Goal: Task Accomplishment & Management: Manage account settings

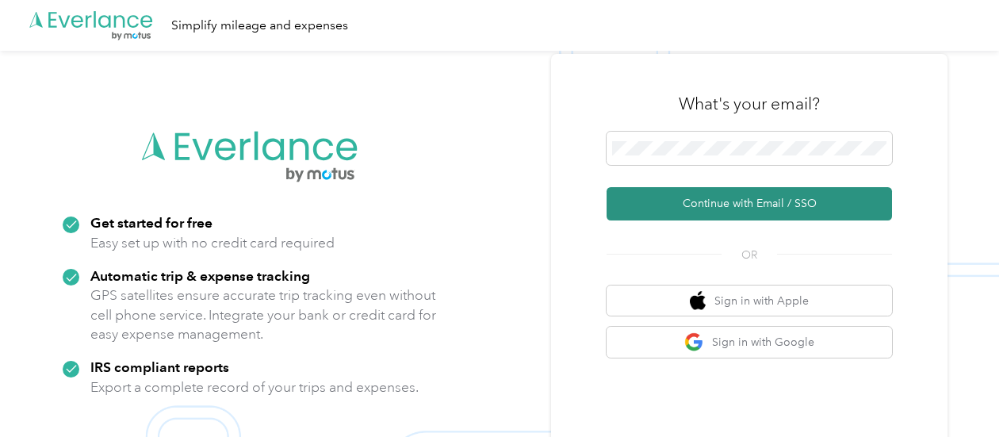
click at [751, 201] on button "Continue with Email / SSO" at bounding box center [750, 203] width 286 height 33
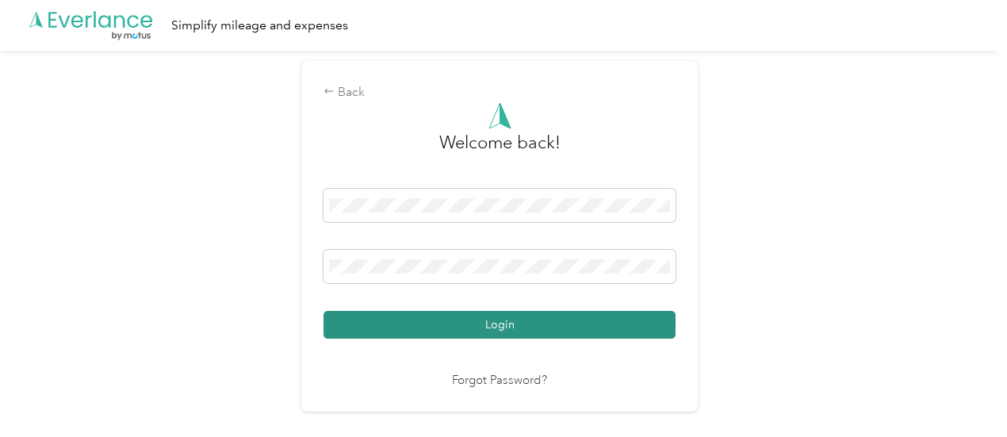
click at [497, 324] on button "Login" at bounding box center [500, 325] width 352 height 28
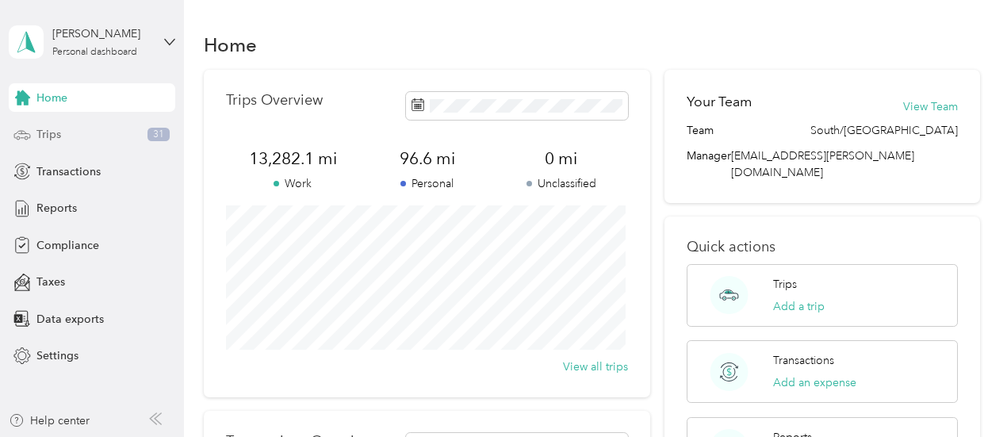
click at [44, 132] on span "Trips" at bounding box center [48, 134] width 25 height 17
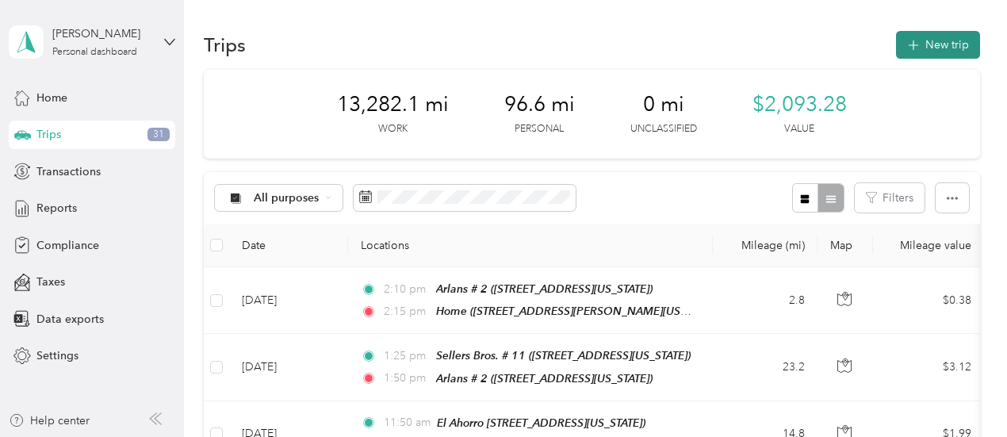
click at [945, 47] on button "New trip" at bounding box center [938, 45] width 84 height 28
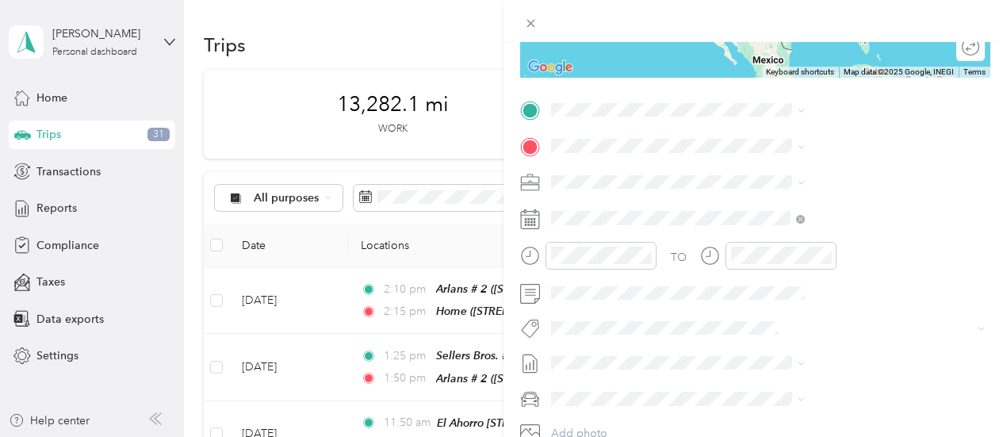
scroll to position [282, 0]
click at [736, 188] on icon at bounding box center [733, 182] width 16 height 16
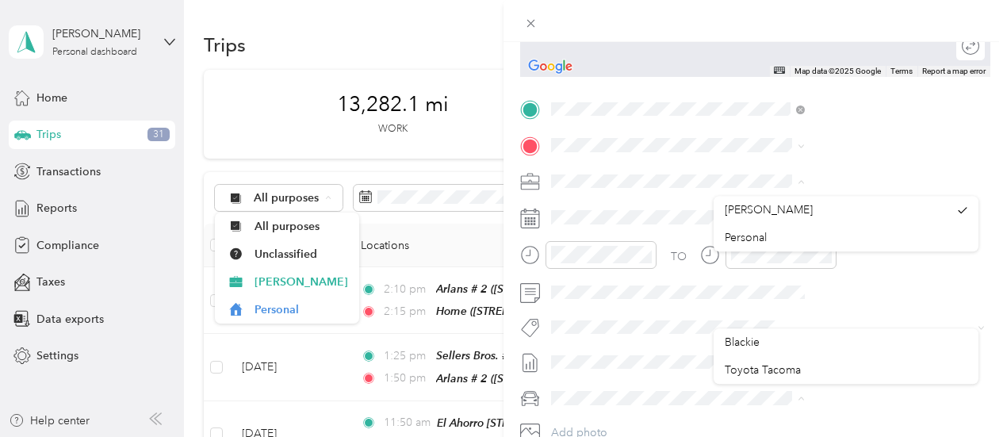
scroll to position [225, 0]
drag, startPoint x: 971, startPoint y: 217, endPoint x: 969, endPoint y: 264, distance: 47.6
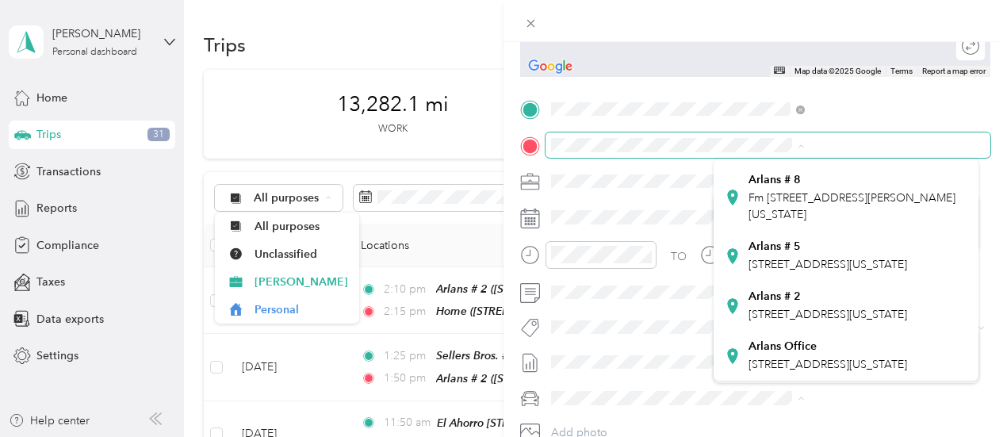
scroll to position [511, 0]
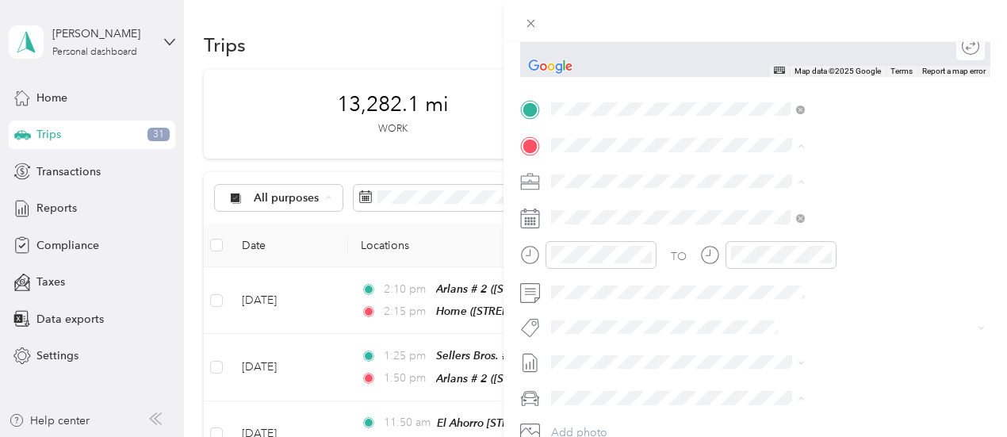
click at [733, 298] on icon at bounding box center [733, 306] width 16 height 16
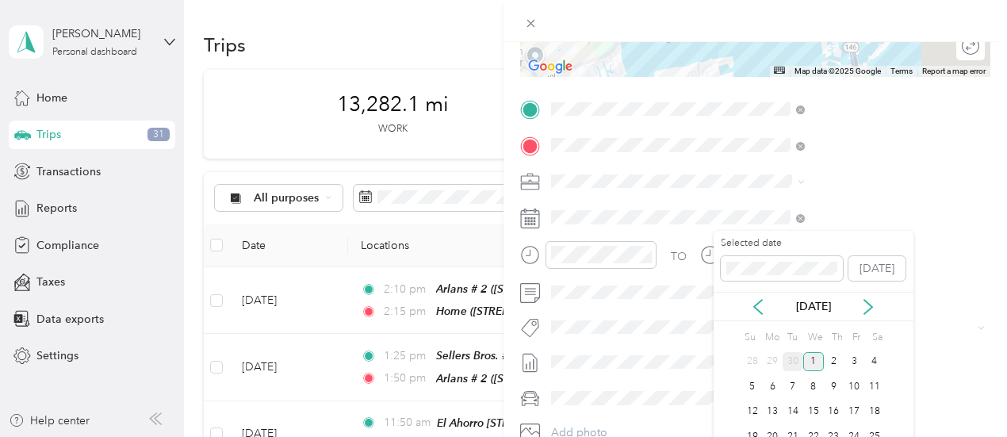
click at [794, 359] on div "30" at bounding box center [793, 362] width 21 height 20
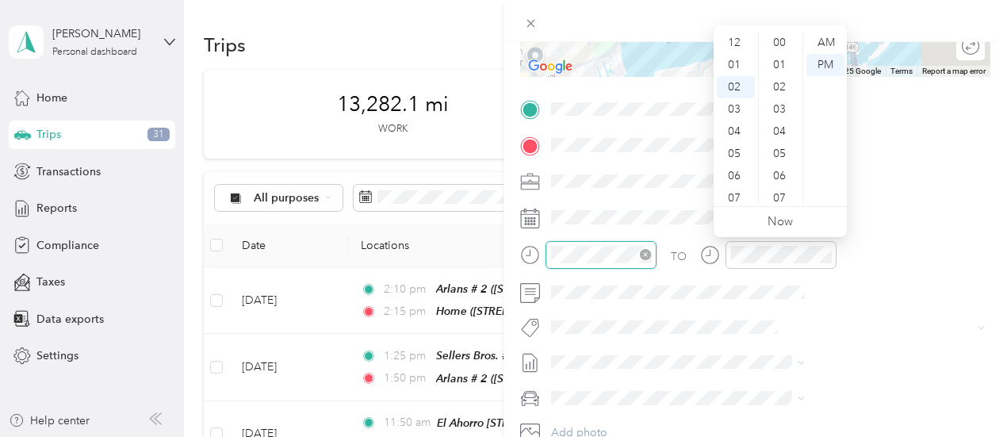
scroll to position [44, 0]
click at [732, 153] on div "07" at bounding box center [736, 154] width 38 height 22
click at [775, 38] on div "00" at bounding box center [781, 43] width 38 height 22
click at [820, 42] on div "AM" at bounding box center [826, 43] width 38 height 22
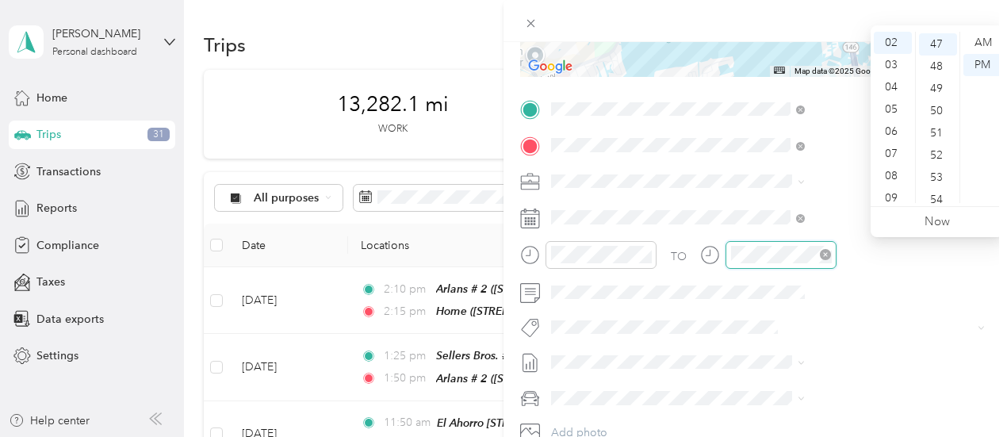
scroll to position [1044, 0]
click at [890, 151] on div "07" at bounding box center [893, 154] width 38 height 22
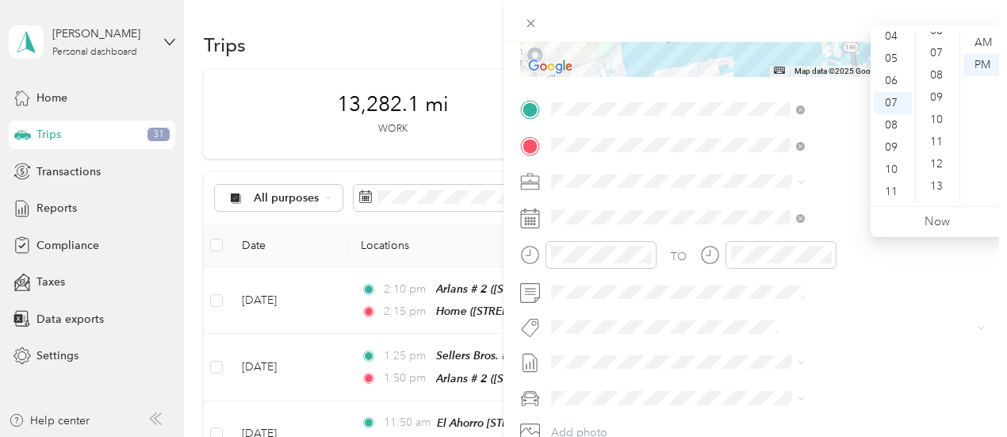
scroll to position [0, 0]
click at [939, 155] on div "05" at bounding box center [938, 154] width 38 height 22
click at [990, 39] on div "AM" at bounding box center [983, 43] width 38 height 22
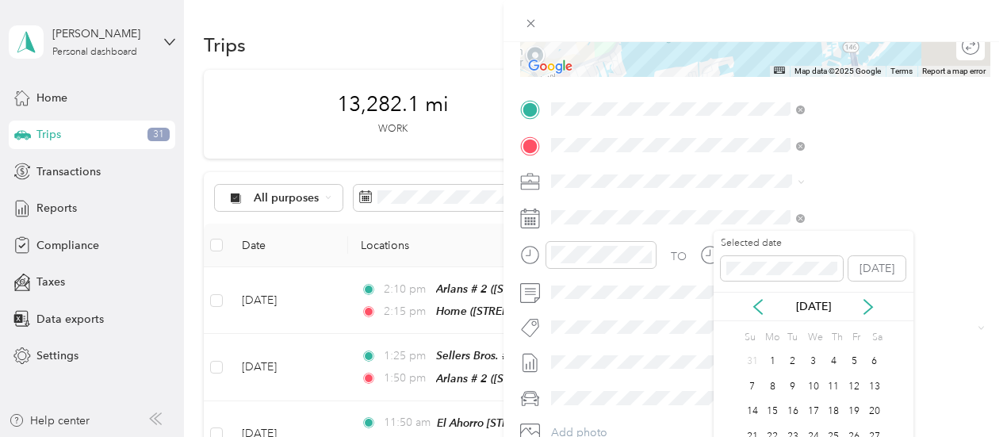
click at [904, 415] on div "Selected date [DATE] [DATE] Su Mo Tu We Th Fr Sa 31 1 2 3 4 5 6 7 8 9 10 11 12 …" at bounding box center [814, 370] width 200 height 278
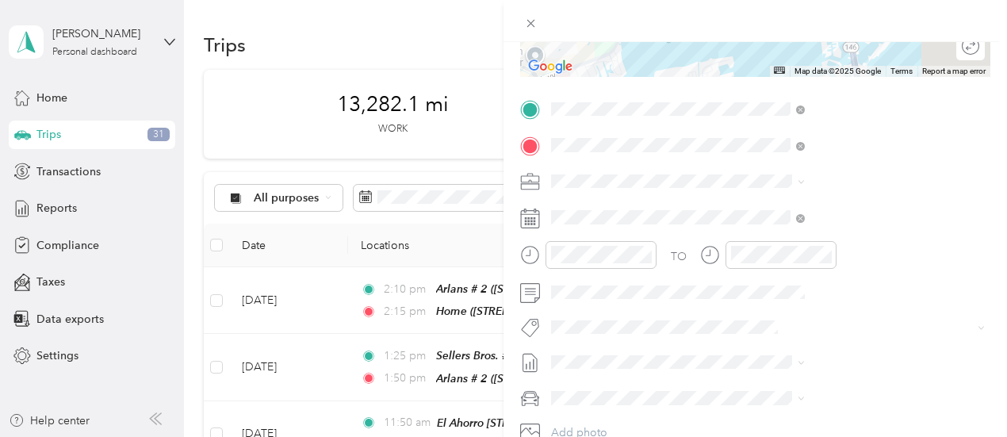
click at [850, 166] on div "TO Add photo" at bounding box center [755, 288] width 470 height 383
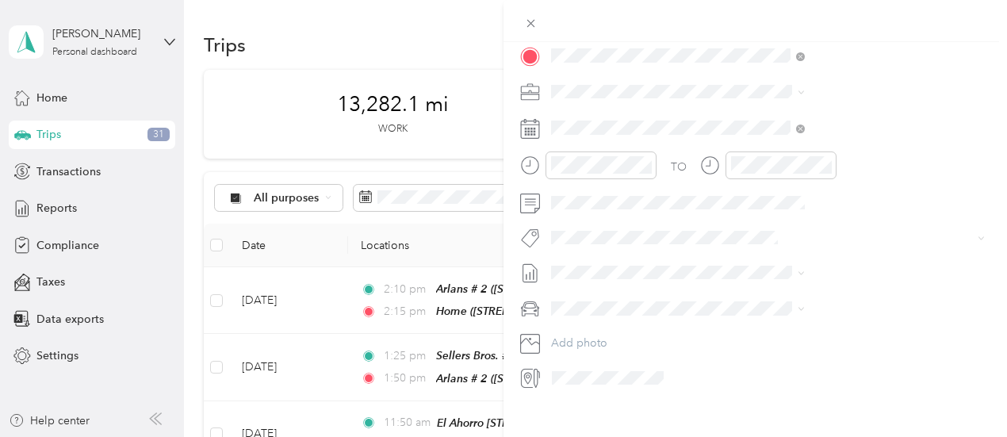
scroll to position [370, 0]
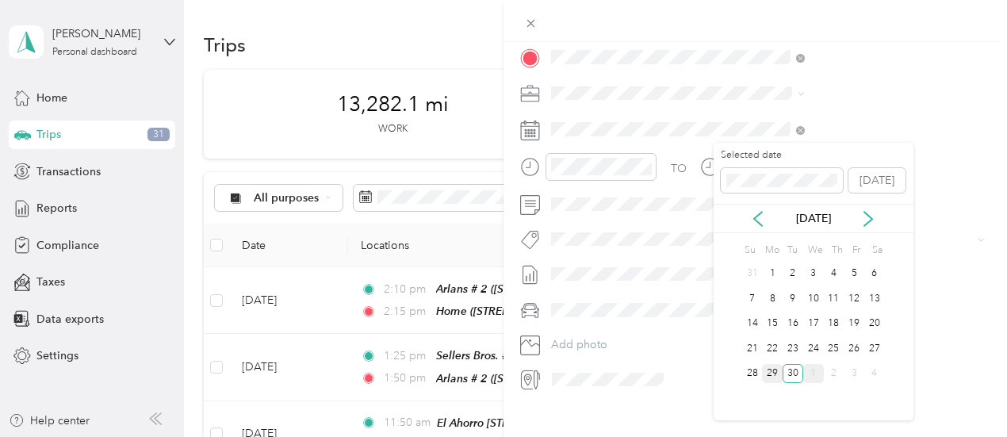
click at [769, 375] on div "29" at bounding box center [772, 374] width 21 height 20
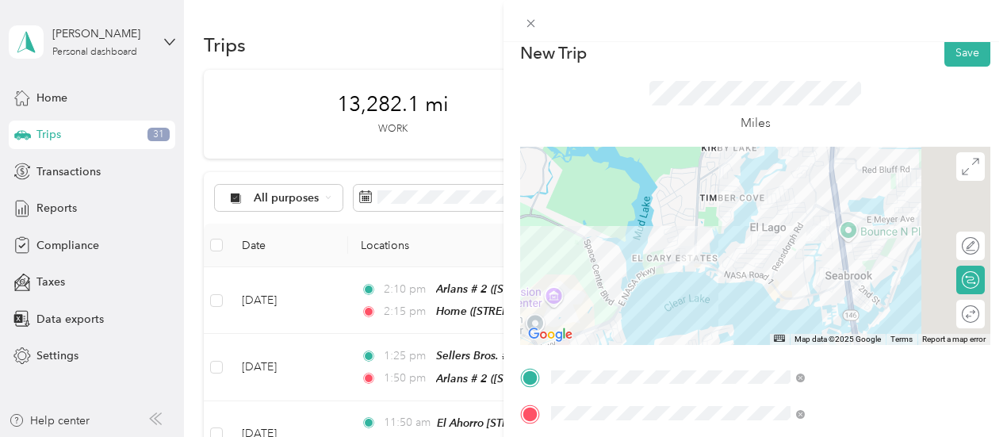
scroll to position [0, 0]
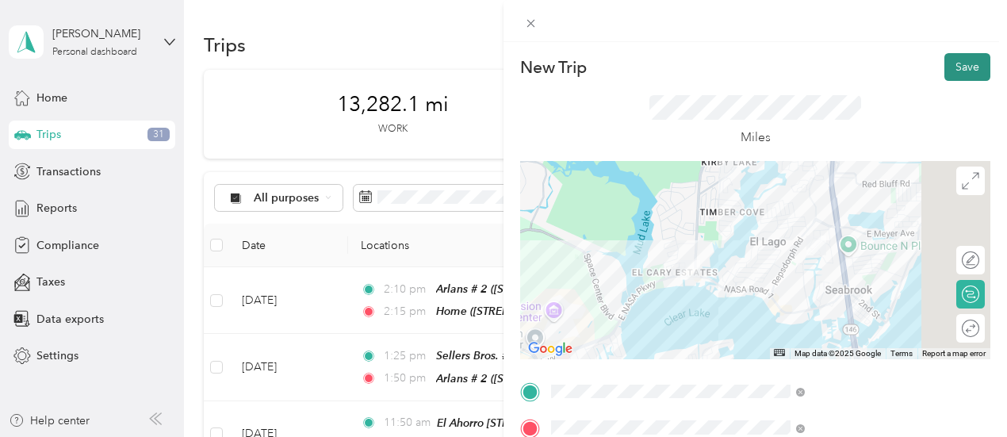
click at [949, 64] on button "Save" at bounding box center [968, 67] width 46 height 28
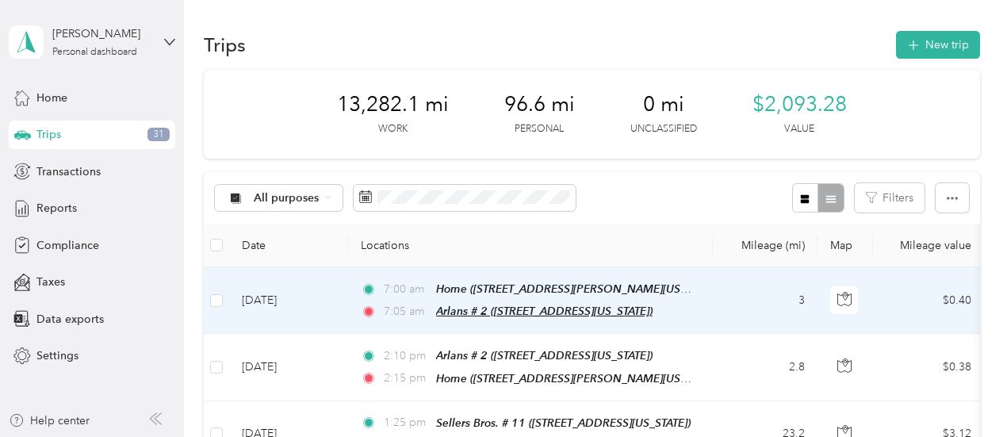
click at [439, 307] on span "Arlans # 2 ([STREET_ADDRESS][US_STATE])" at bounding box center [544, 311] width 217 height 13
click at [308, 301] on td "[DATE]" at bounding box center [288, 300] width 119 height 67
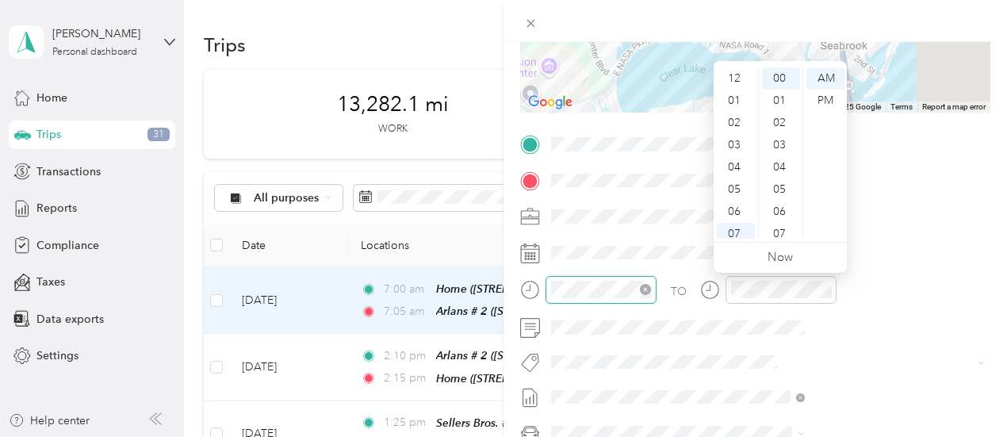
scroll to position [95, 0]
click at [732, 202] on div "10" at bounding box center [736, 205] width 38 height 22
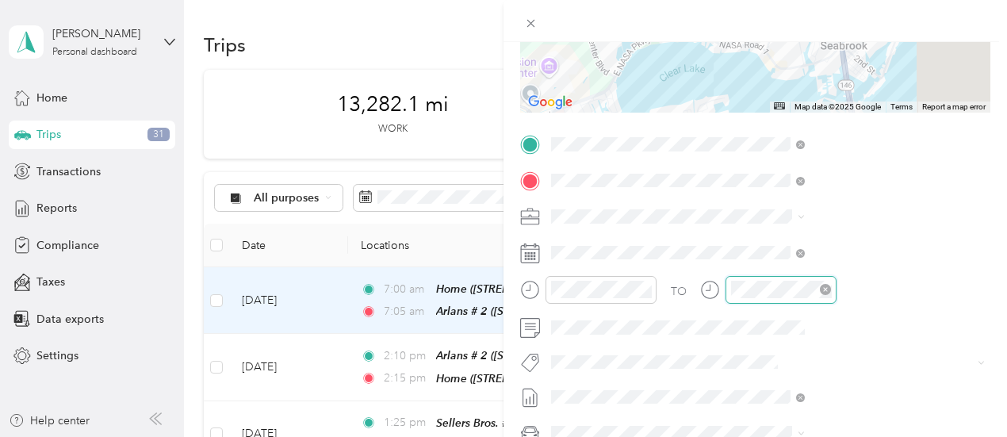
scroll to position [111, 0]
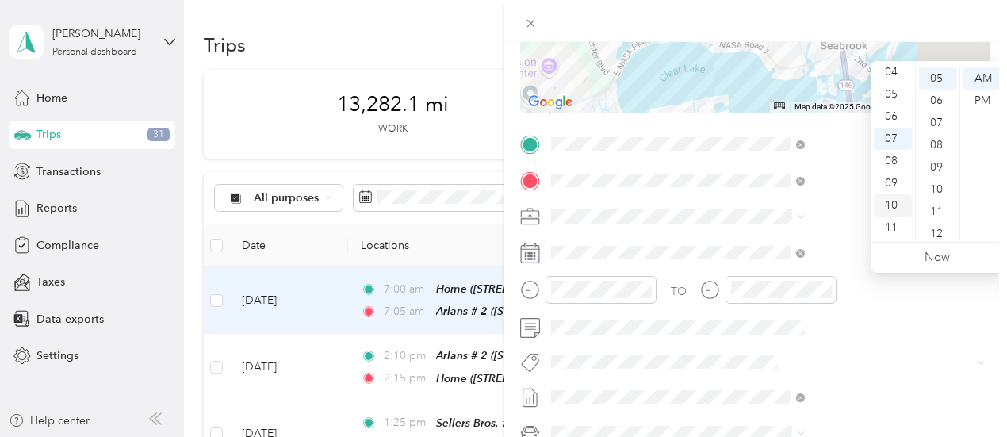
click at [892, 210] on div "10" at bounding box center [893, 205] width 38 height 22
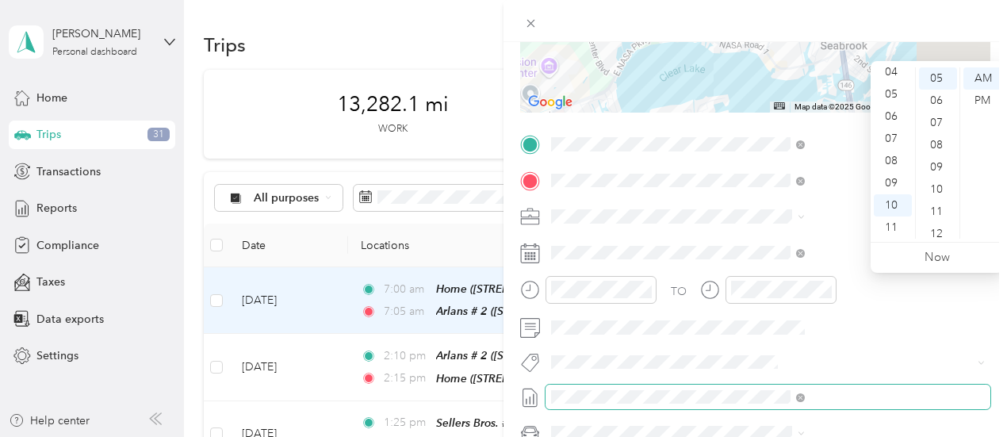
click at [879, 385] on span at bounding box center [768, 397] width 445 height 25
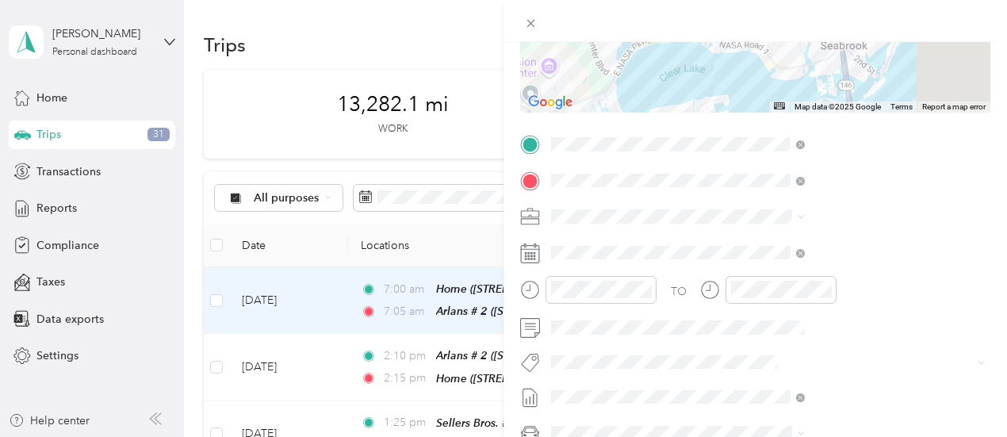
scroll to position [0, 0]
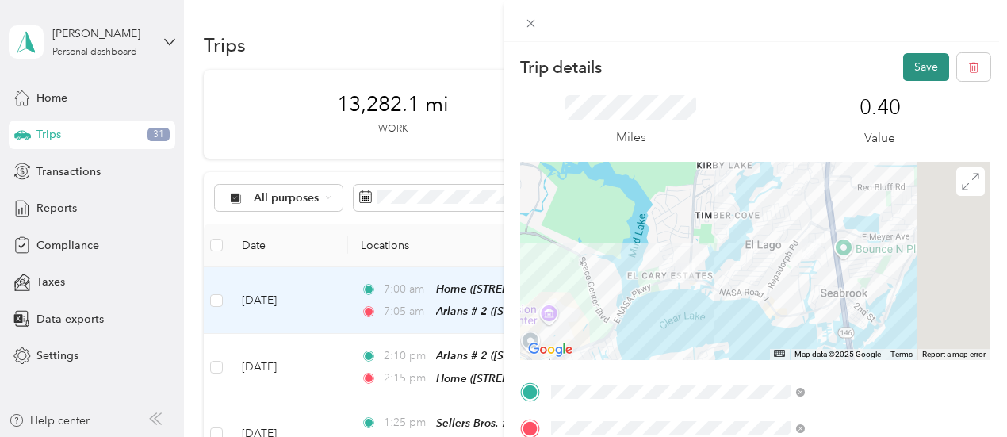
click at [906, 65] on button "Save" at bounding box center [926, 67] width 46 height 28
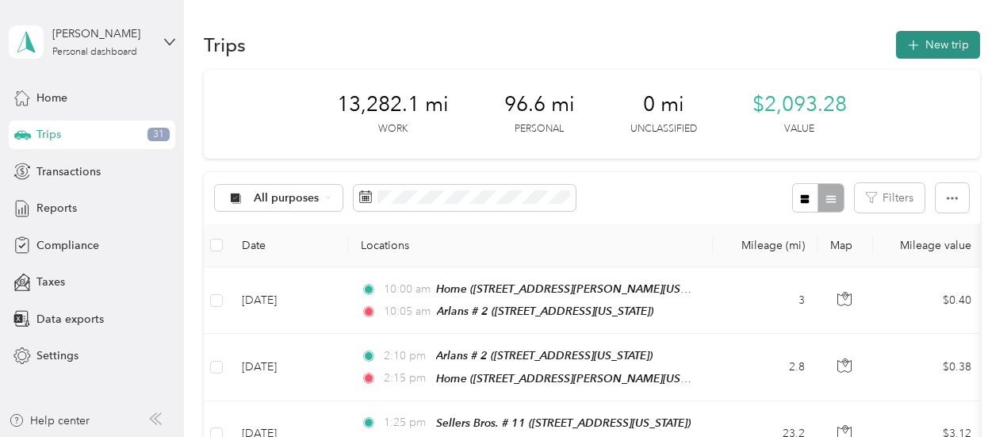
click at [945, 39] on button "New trip" at bounding box center [938, 45] width 84 height 28
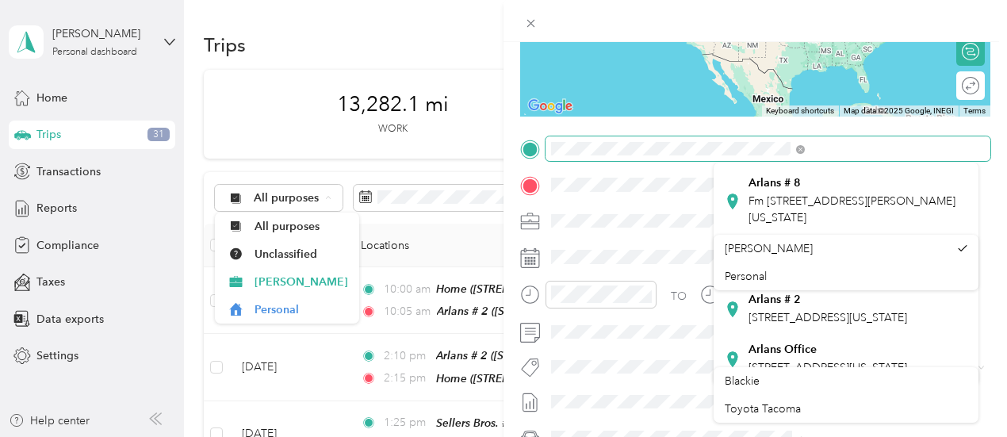
scroll to position [476, 0]
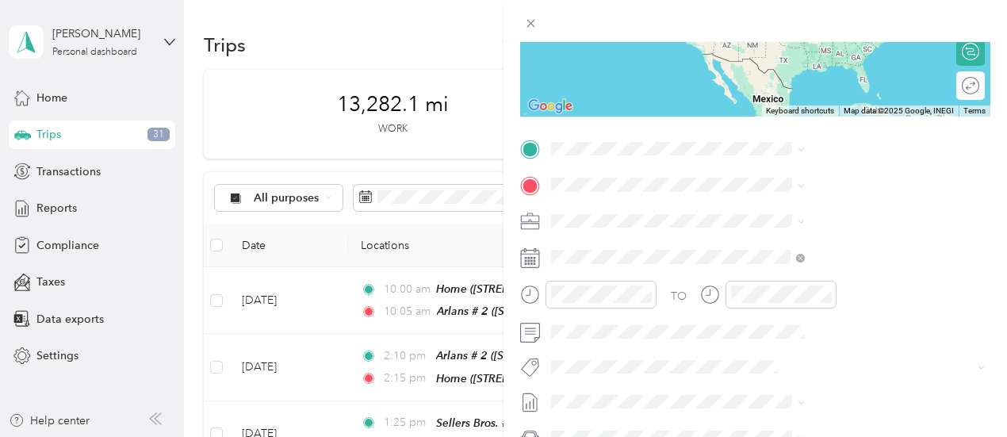
click at [733, 320] on div "Arlans # 2 [STREET_ADDRESS][US_STATE]" at bounding box center [846, 305] width 243 height 39
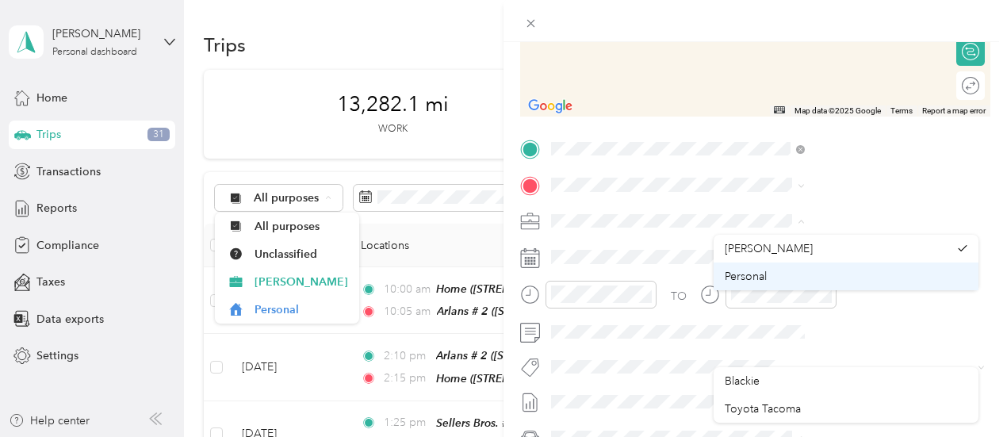
drag, startPoint x: 969, startPoint y: 252, endPoint x: 970, endPoint y: 272, distance: 19.8
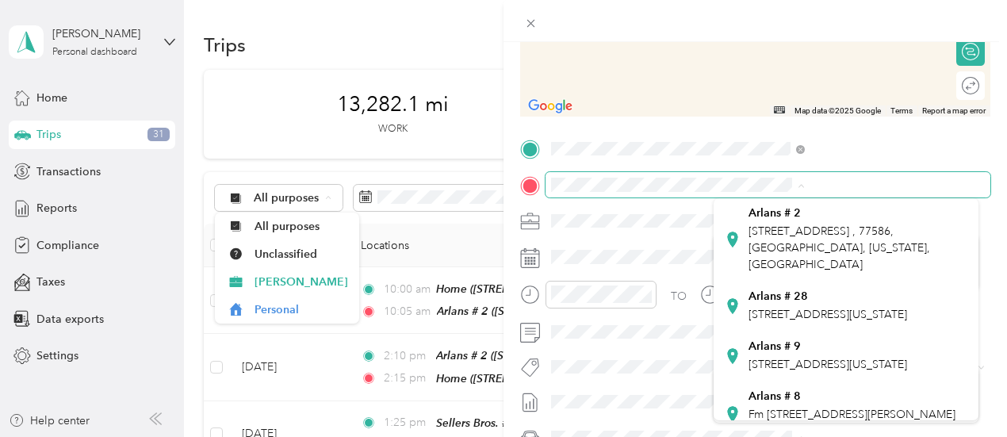
scroll to position [219, 0]
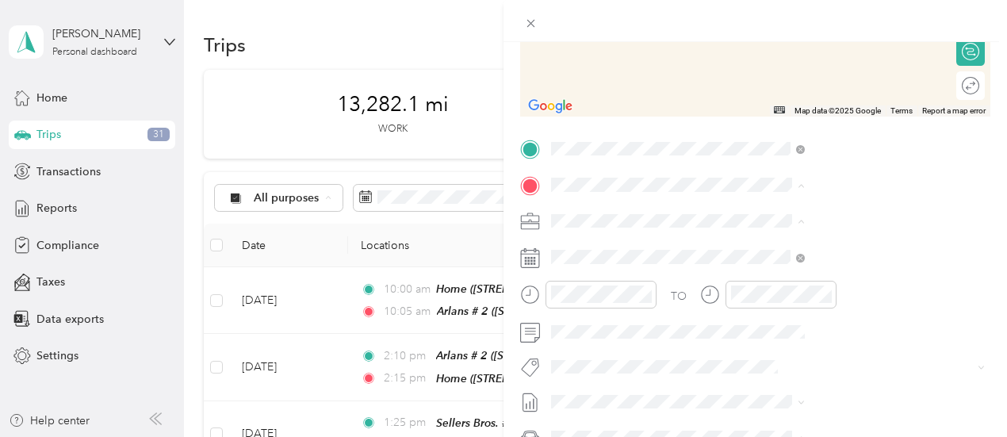
click at [730, 312] on icon at bounding box center [732, 304] width 10 height 15
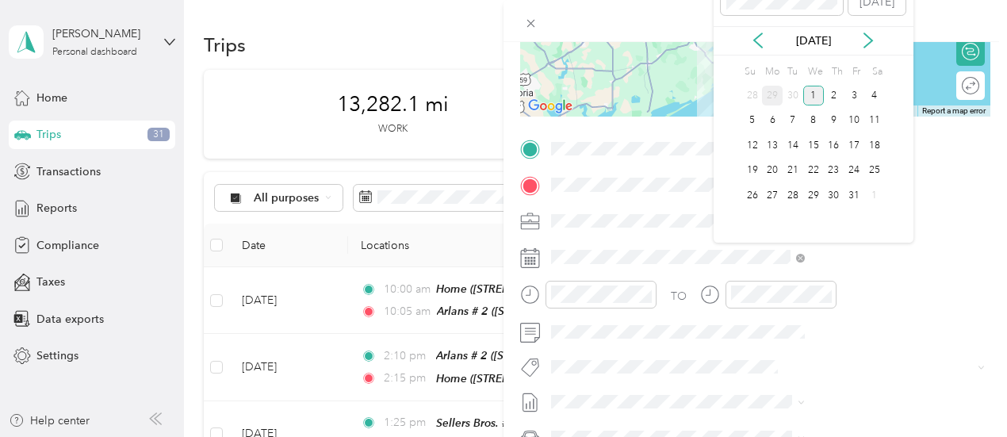
click at [770, 91] on div "29" at bounding box center [772, 96] width 21 height 20
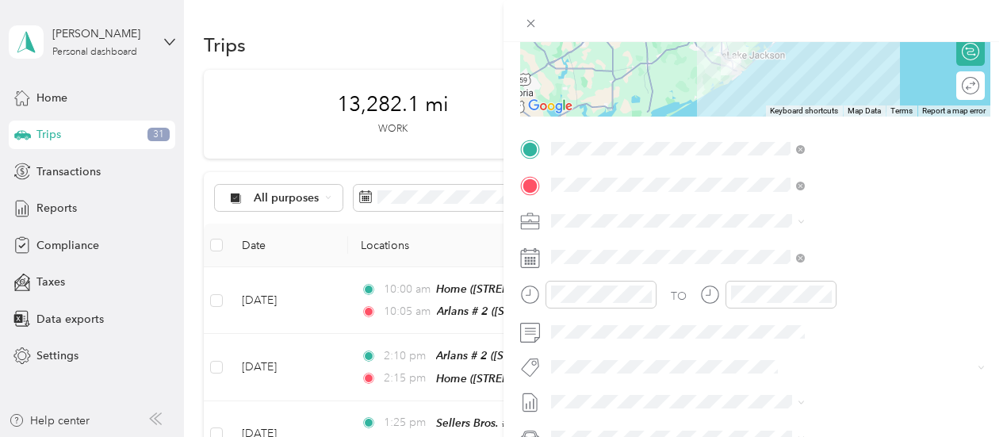
click at [838, 352] on div "TO Add photo" at bounding box center [755, 327] width 470 height 383
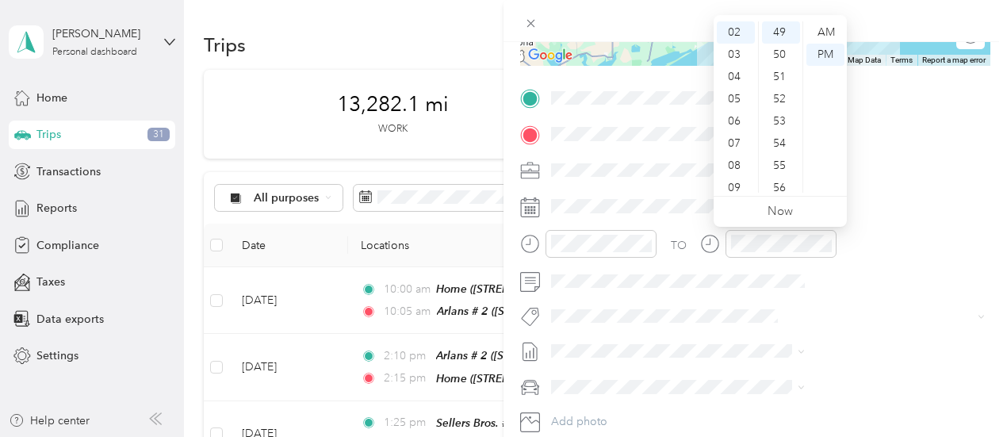
scroll to position [95, 0]
click at [736, 157] on div "10" at bounding box center [736, 159] width 38 height 22
click at [776, 56] on div "30" at bounding box center [781, 59] width 38 height 22
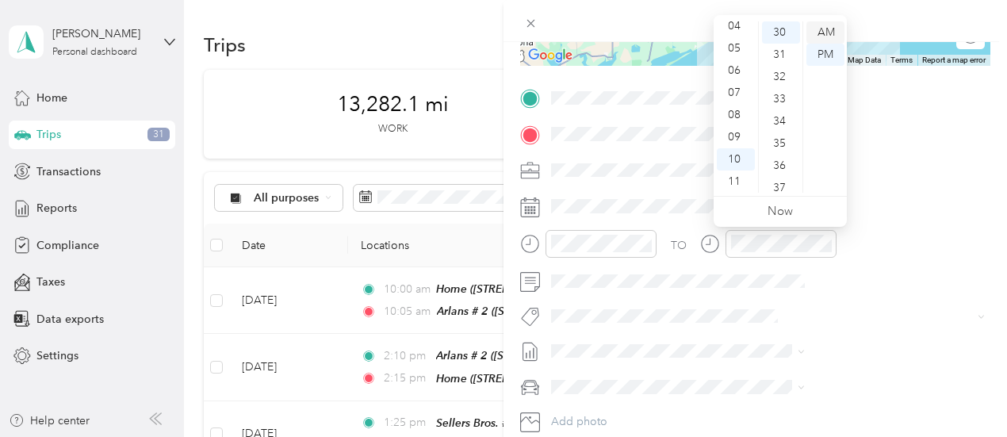
click at [826, 34] on div "AM" at bounding box center [826, 32] width 38 height 22
click at [891, 330] on div "TO Add photo" at bounding box center [755, 277] width 470 height 383
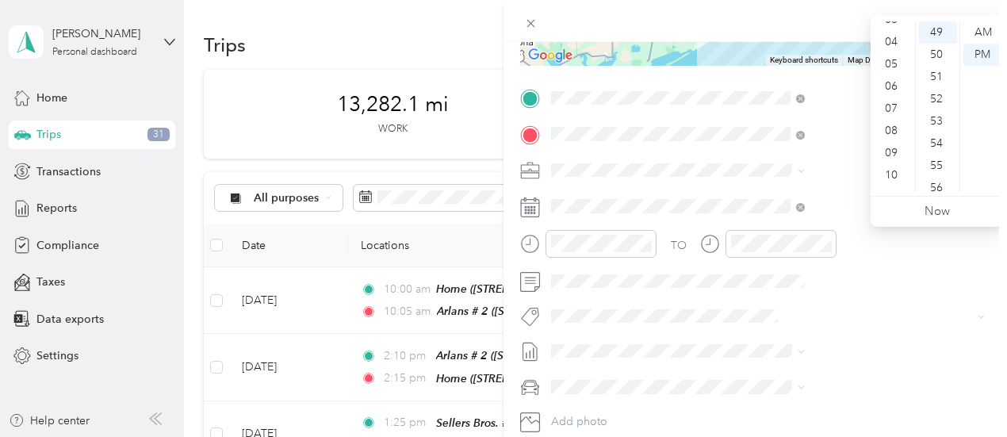
scroll to position [95, 0]
click at [895, 177] on div "11" at bounding box center [893, 182] width 38 height 22
click at [935, 56] on div "30" at bounding box center [938, 59] width 38 height 22
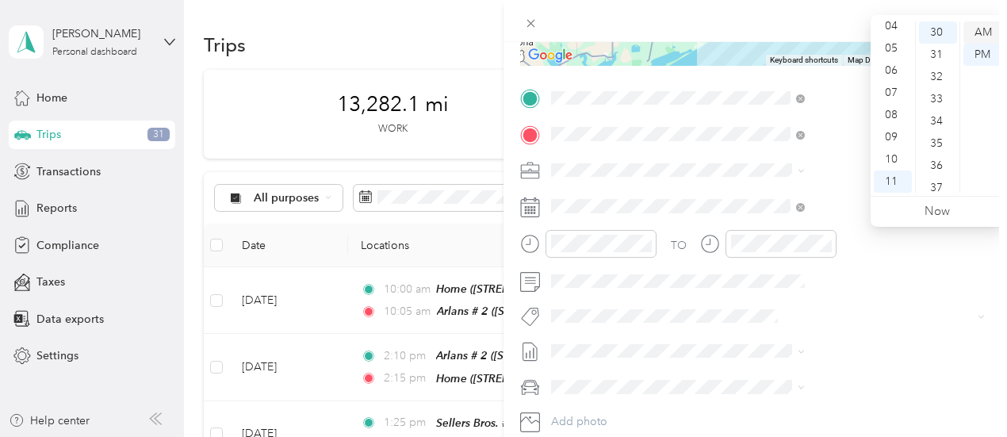
click at [982, 34] on div "AM" at bounding box center [983, 32] width 38 height 22
click at [878, 360] on span at bounding box center [768, 351] width 445 height 25
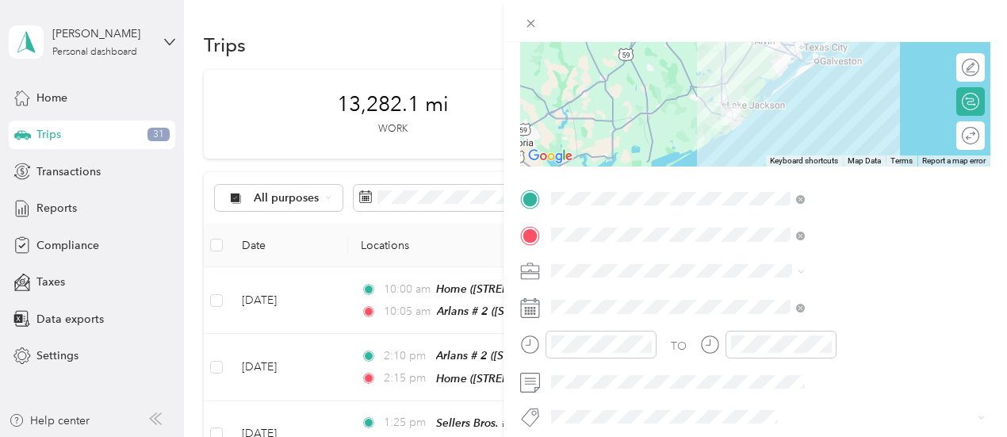
scroll to position [0, 0]
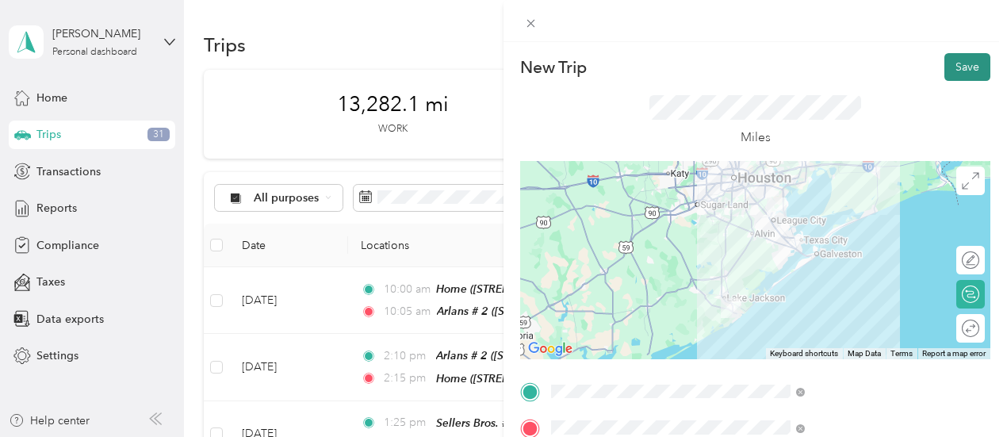
click at [952, 68] on button "Save" at bounding box center [968, 67] width 46 height 28
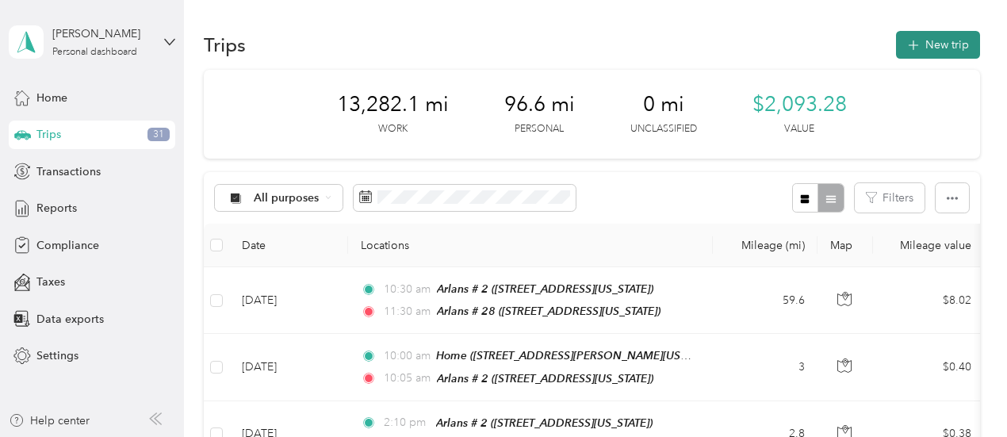
click at [944, 39] on button "New trip" at bounding box center [938, 45] width 84 height 28
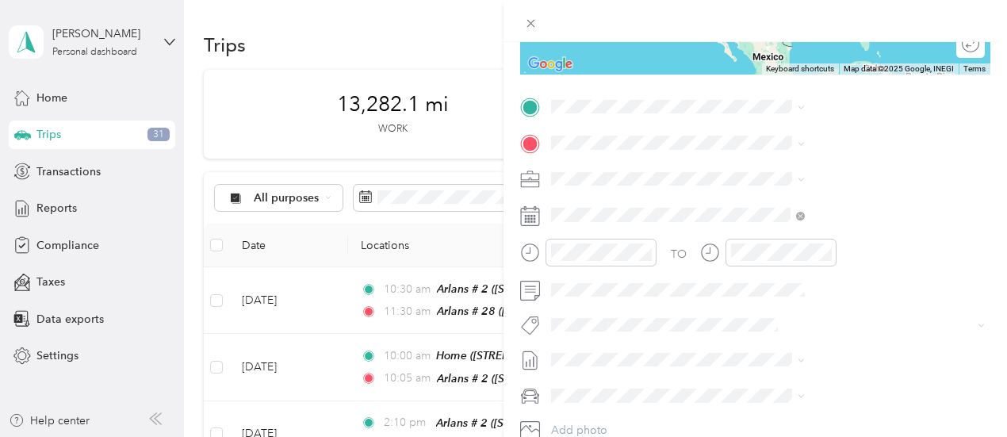
scroll to position [319, 0]
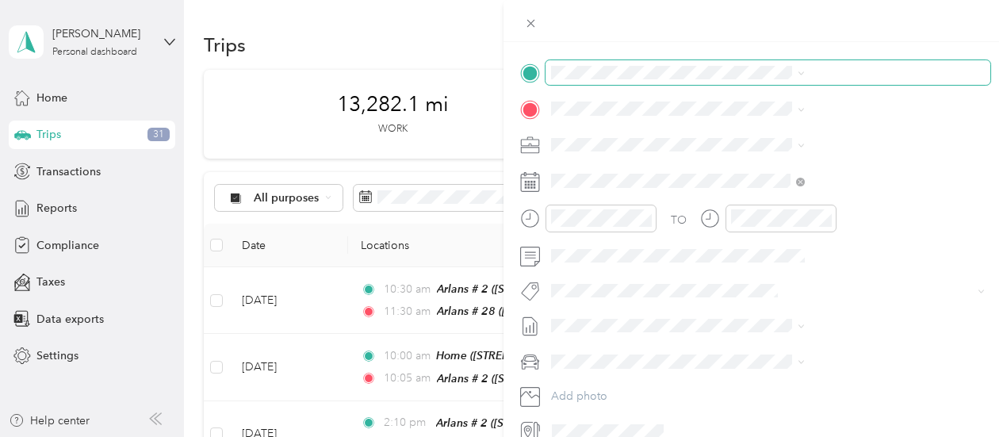
click at [792, 81] on span at bounding box center [768, 72] width 445 height 25
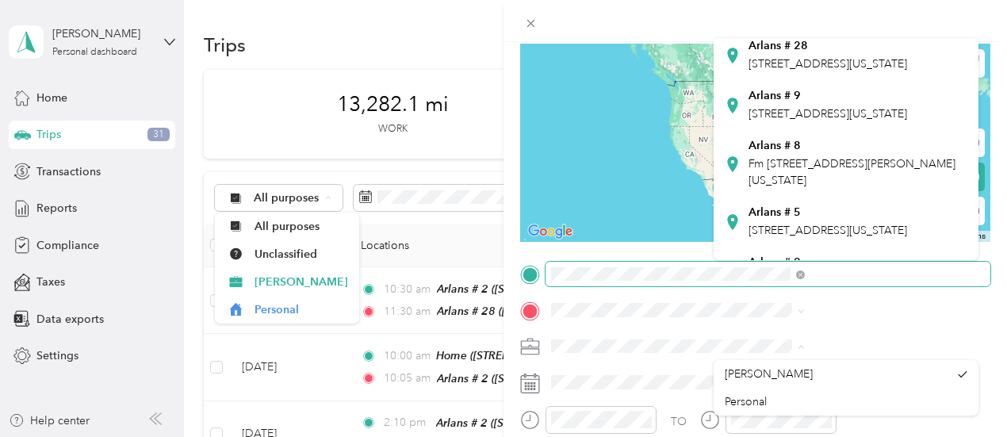
scroll to position [313, 0]
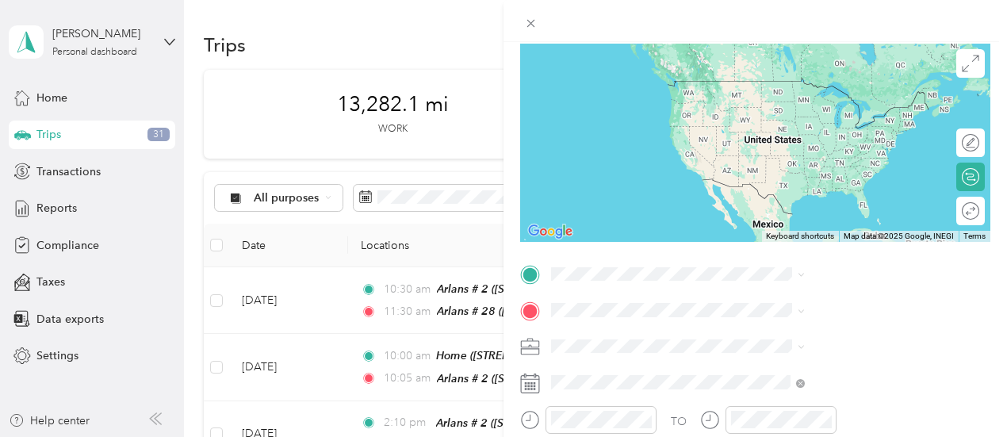
click at [736, 50] on icon at bounding box center [733, 42] width 16 height 16
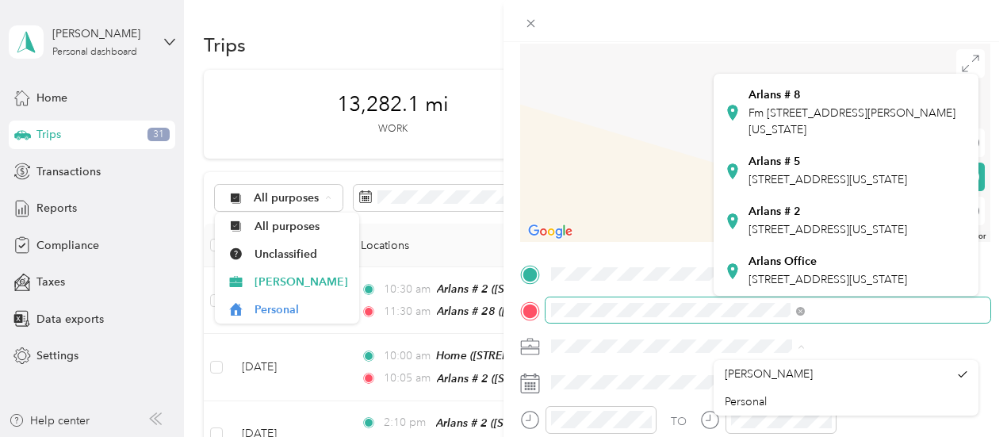
scroll to position [417, 0]
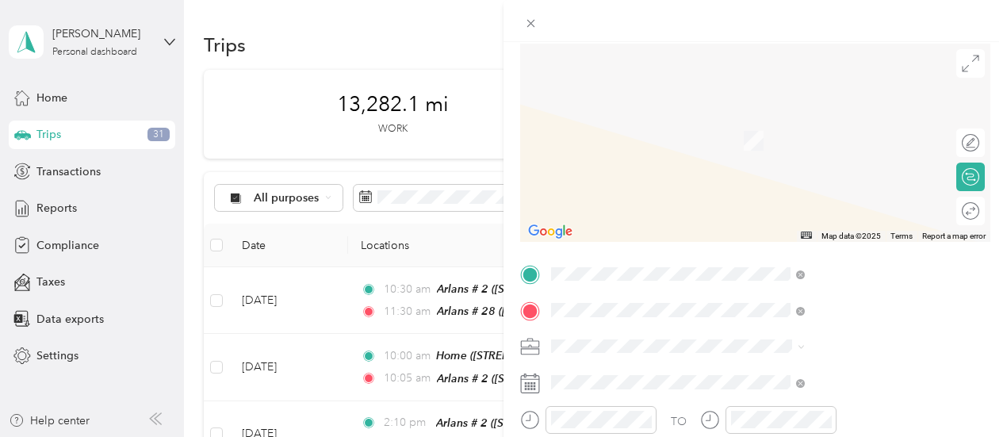
click at [733, 179] on icon at bounding box center [733, 171] width 16 height 16
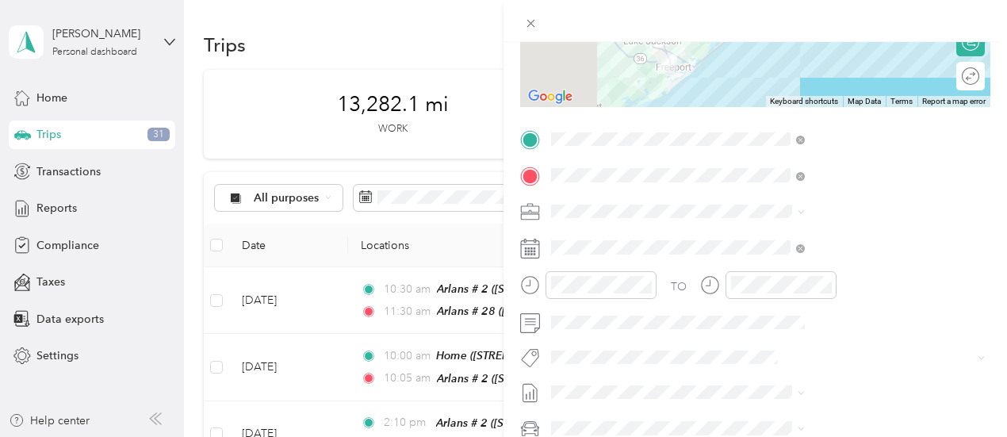
scroll to position [254, 0]
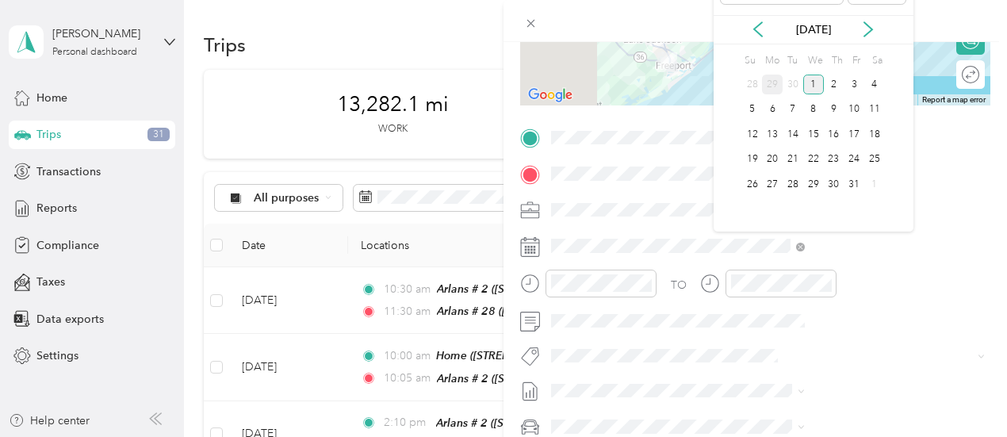
click at [774, 79] on div "29" at bounding box center [772, 85] width 21 height 20
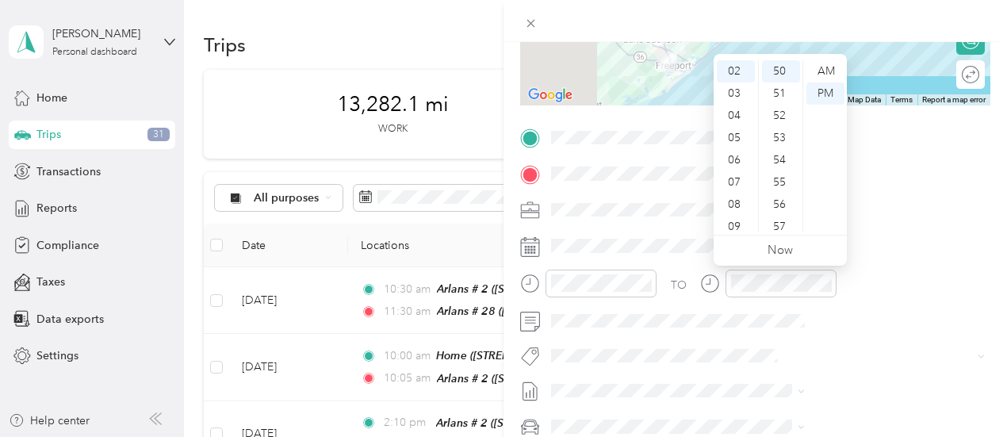
scroll to position [0, 0]
click at [730, 90] on div "01" at bounding box center [736, 93] width 38 height 22
click at [777, 71] on div "50" at bounding box center [781, 71] width 38 height 22
click at [826, 96] on div "PM" at bounding box center [826, 93] width 38 height 22
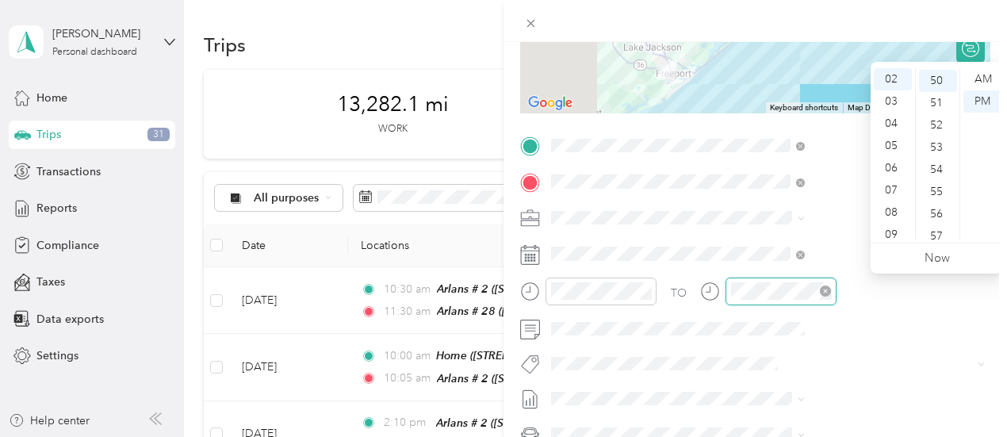
scroll to position [1110, 0]
click at [893, 80] on div "02" at bounding box center [893, 79] width 38 height 22
click at [939, 86] on div "30" at bounding box center [938, 84] width 38 height 22
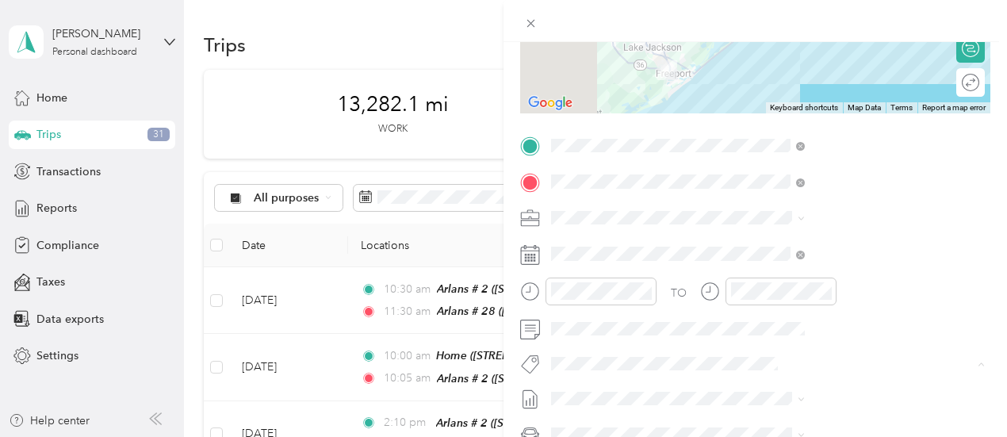
scroll to position [0, 0]
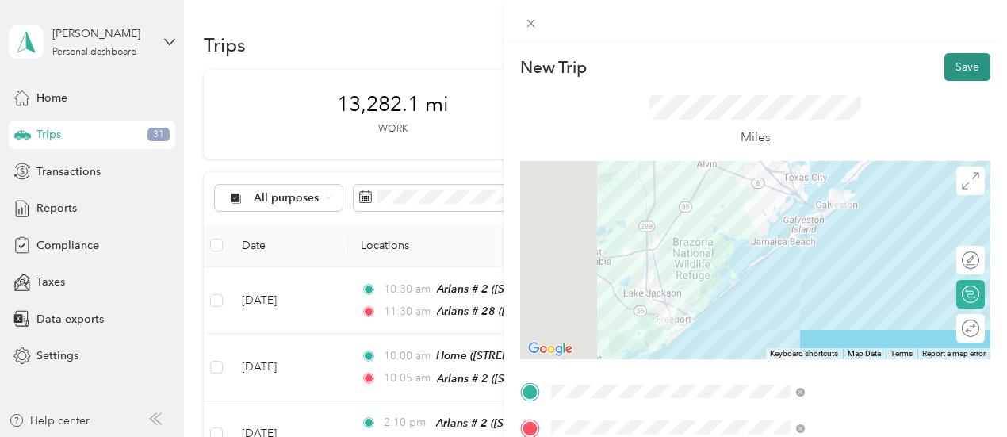
click at [947, 69] on button "Save" at bounding box center [968, 67] width 46 height 28
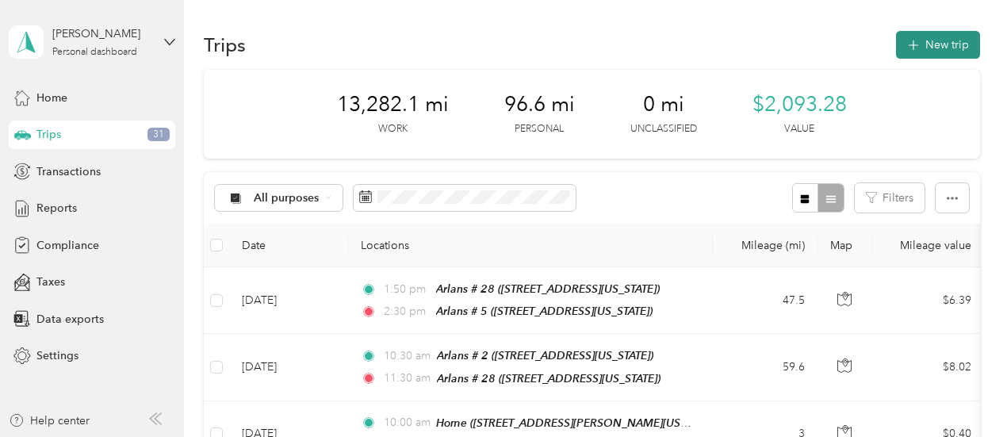
click at [939, 41] on button "New trip" at bounding box center [938, 45] width 84 height 28
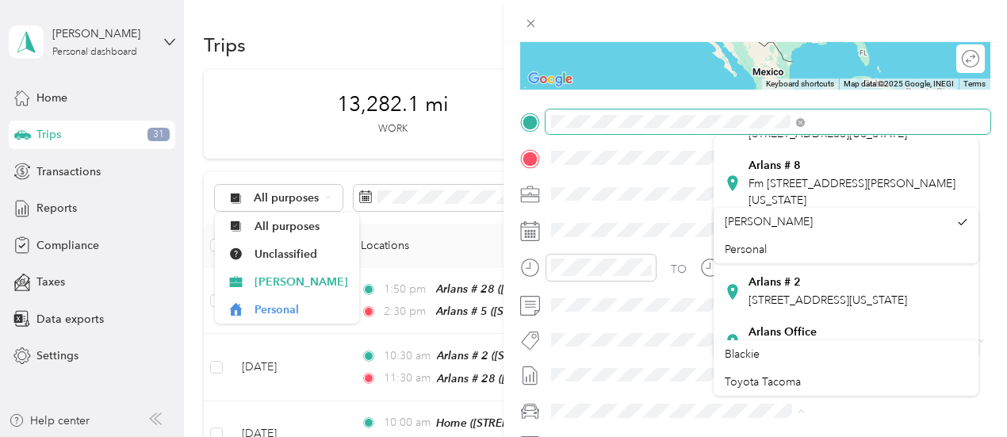
scroll to position [392, 0]
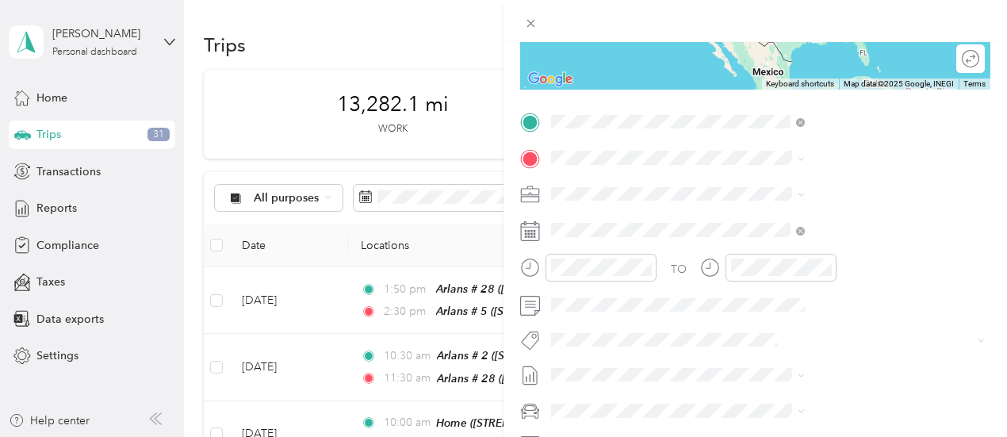
click at [734, 243] on icon at bounding box center [733, 236] width 16 height 16
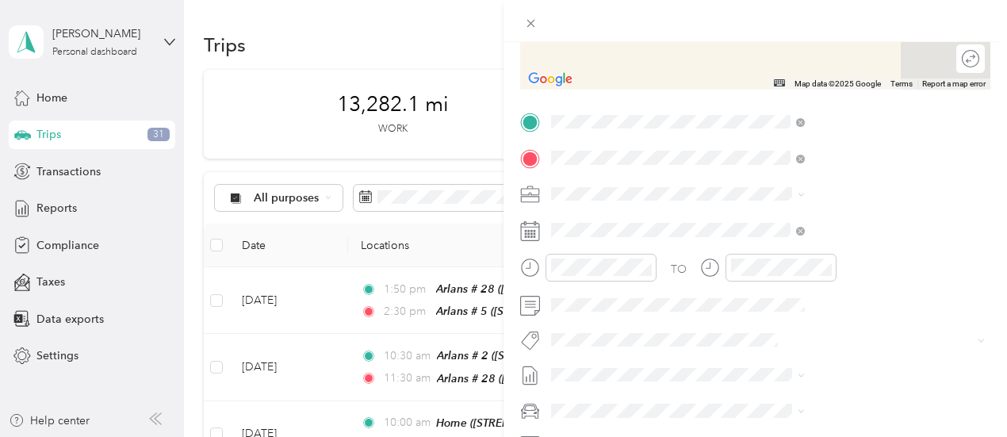
click at [734, 235] on icon at bounding box center [733, 230] width 16 height 16
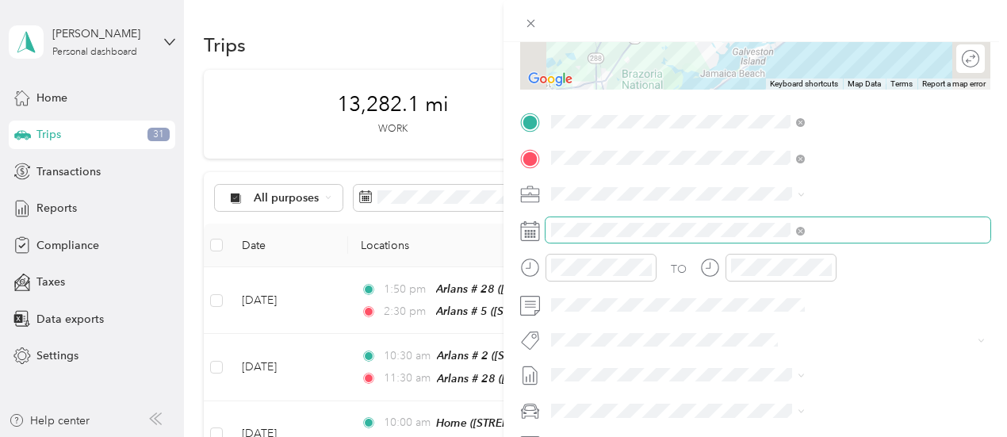
click at [782, 221] on span at bounding box center [768, 229] width 445 height 25
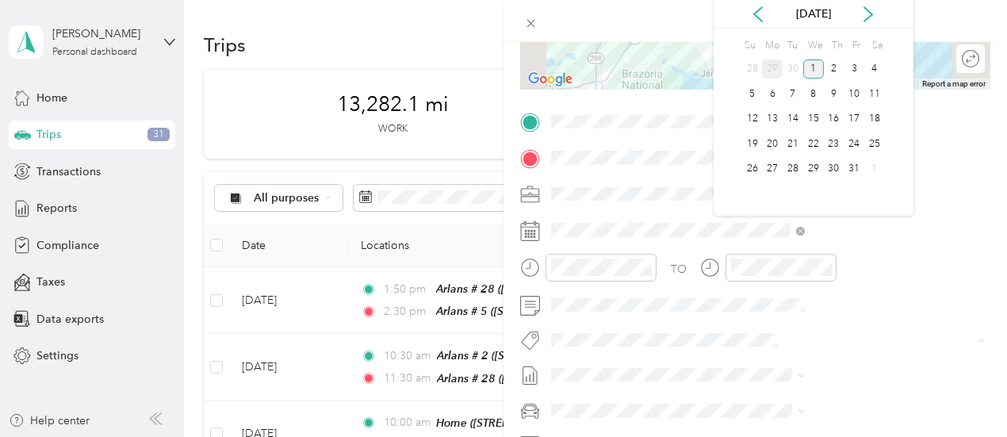
click at [773, 66] on div "29" at bounding box center [772, 69] width 21 height 20
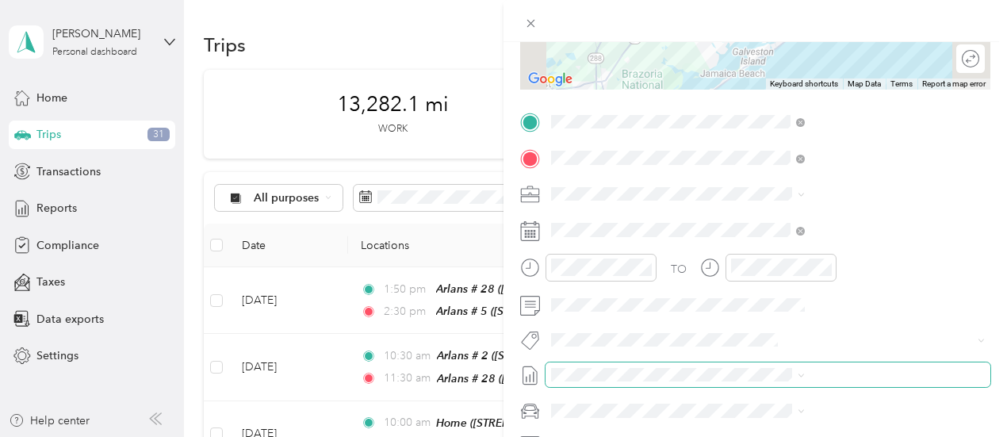
click at [857, 362] on span at bounding box center [768, 374] width 445 height 25
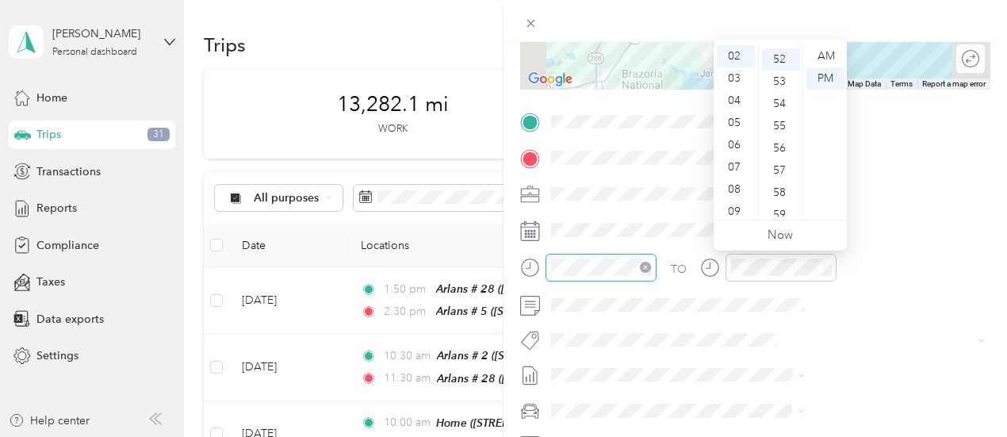
scroll to position [1155, 0]
click at [733, 79] on div "03" at bounding box center [736, 78] width 38 height 22
click at [776, 92] on div "20" at bounding box center [781, 94] width 38 height 22
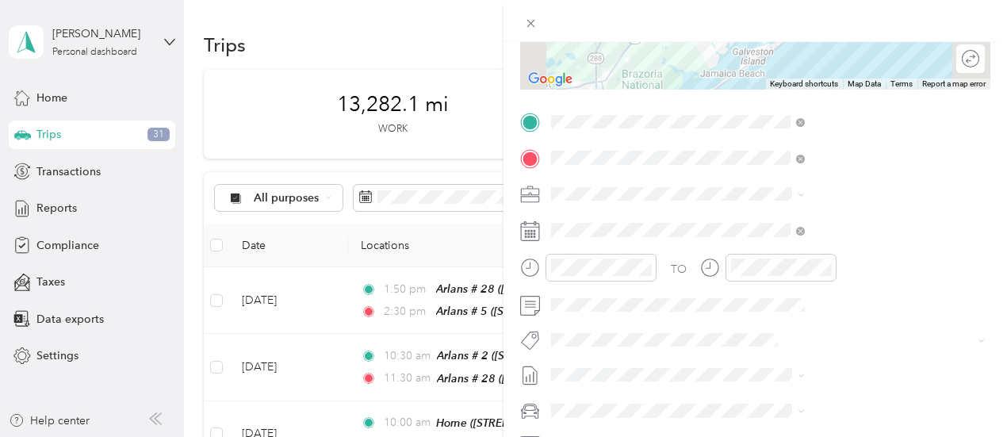
click at [993, 303] on form "New Trip Save This trip cannot be edited because it is either under review, app…" at bounding box center [756, 137] width 504 height 709
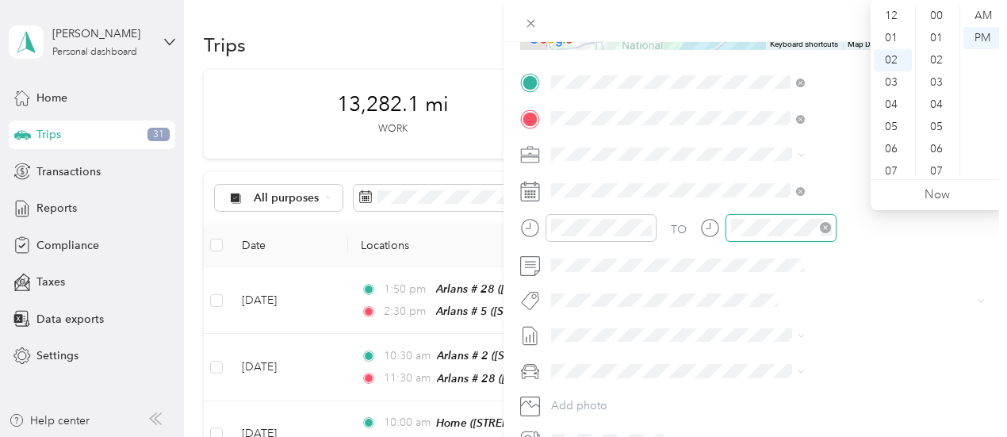
scroll to position [1155, 0]
click at [895, 35] on div "03" at bounding box center [893, 38] width 38 height 22
click at [935, 79] on div "55" at bounding box center [938, 82] width 38 height 22
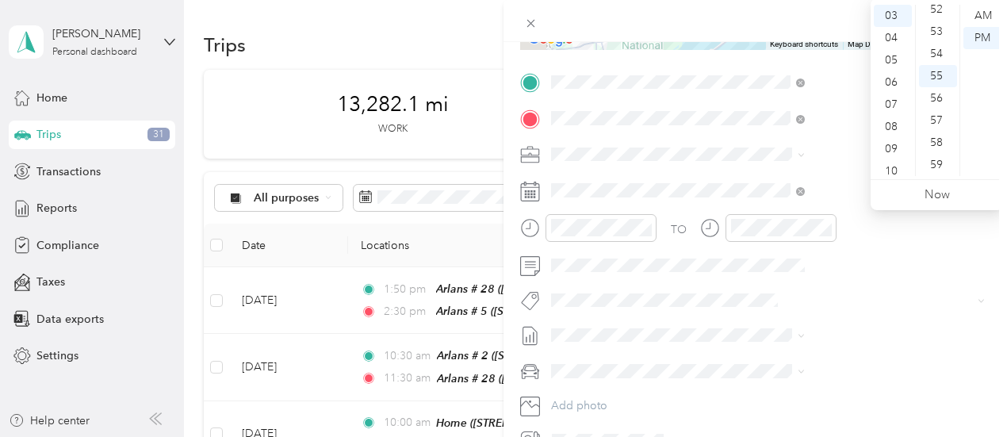
click at [880, 355] on div "TO Add photo" at bounding box center [755, 261] width 470 height 383
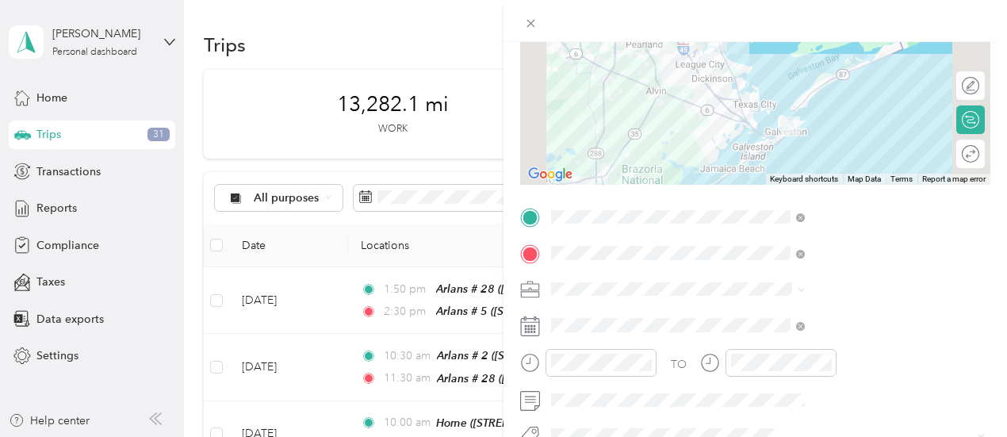
scroll to position [0, 0]
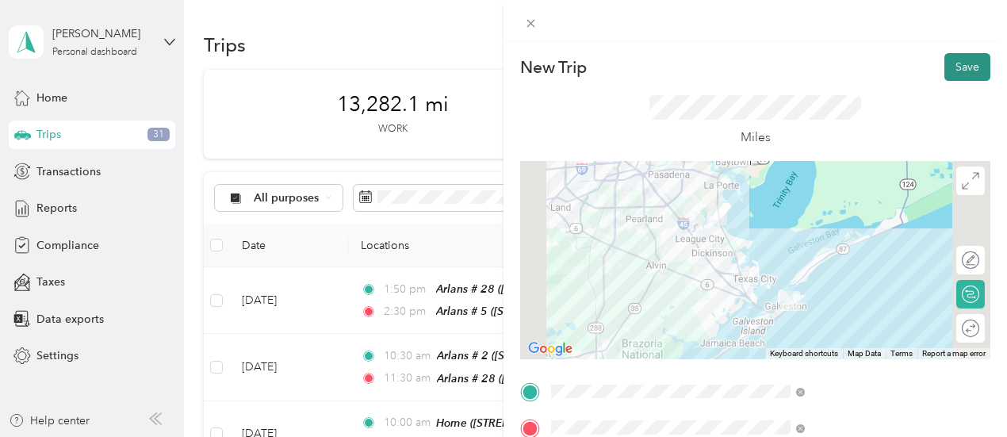
click at [955, 71] on button "Save" at bounding box center [968, 67] width 46 height 28
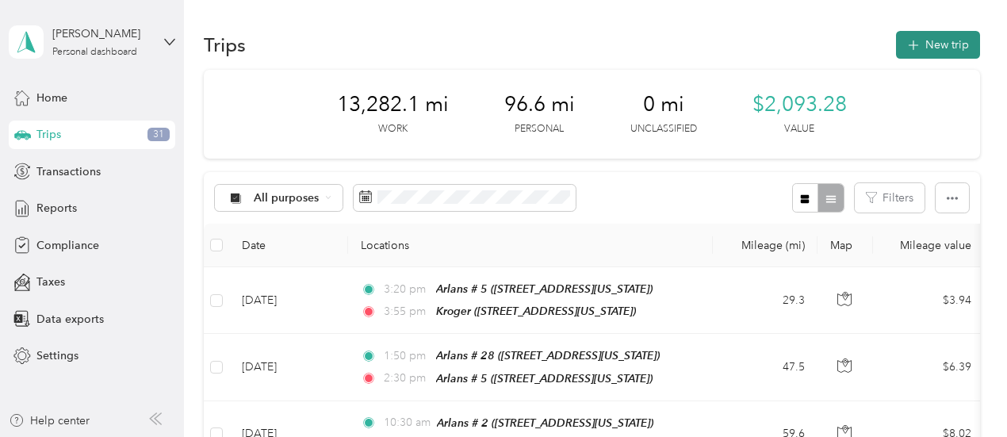
click at [934, 40] on button "New trip" at bounding box center [938, 45] width 84 height 28
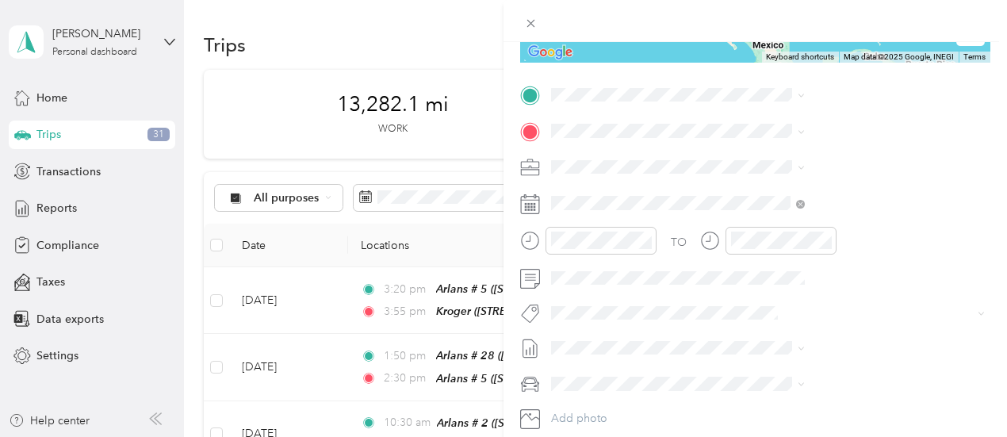
scroll to position [298, 0]
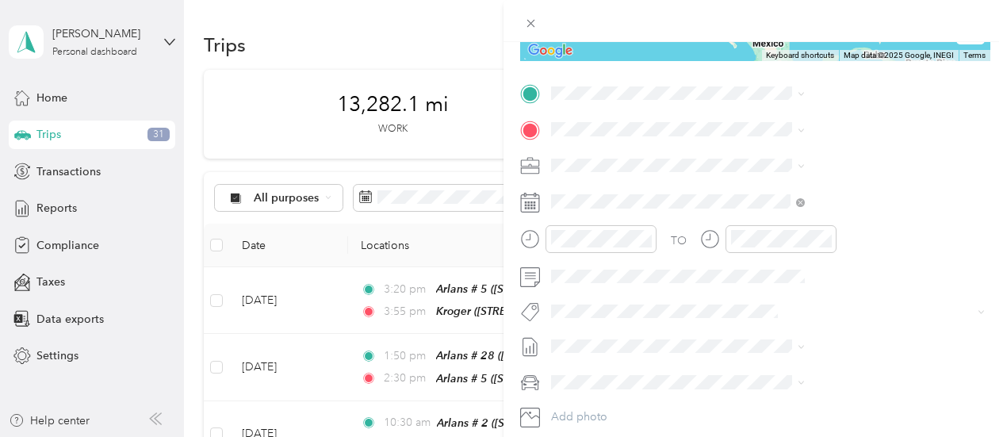
click at [727, 165] on icon at bounding box center [733, 157] width 16 height 16
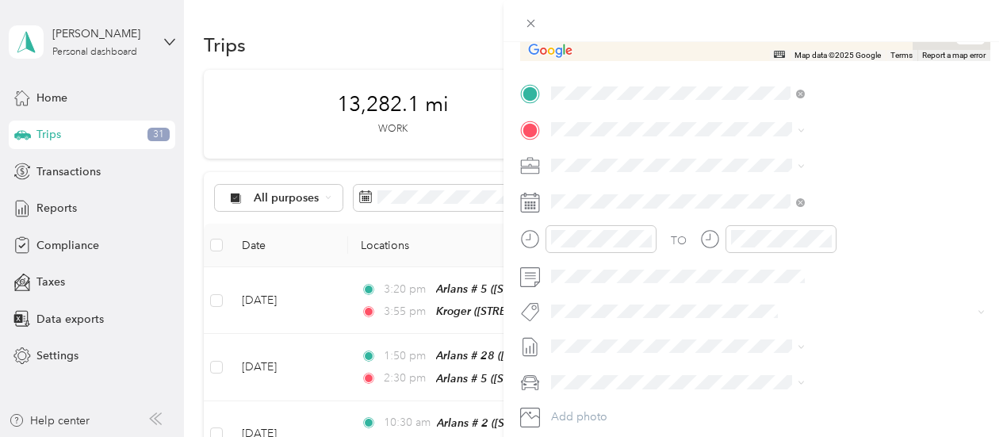
click at [734, 209] on icon at bounding box center [733, 202] width 16 height 16
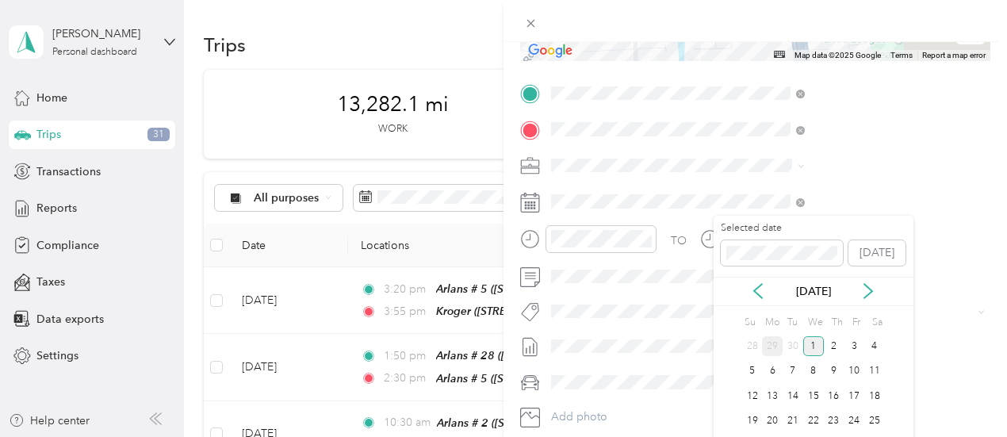
click at [773, 350] on div "29" at bounding box center [772, 346] width 21 height 20
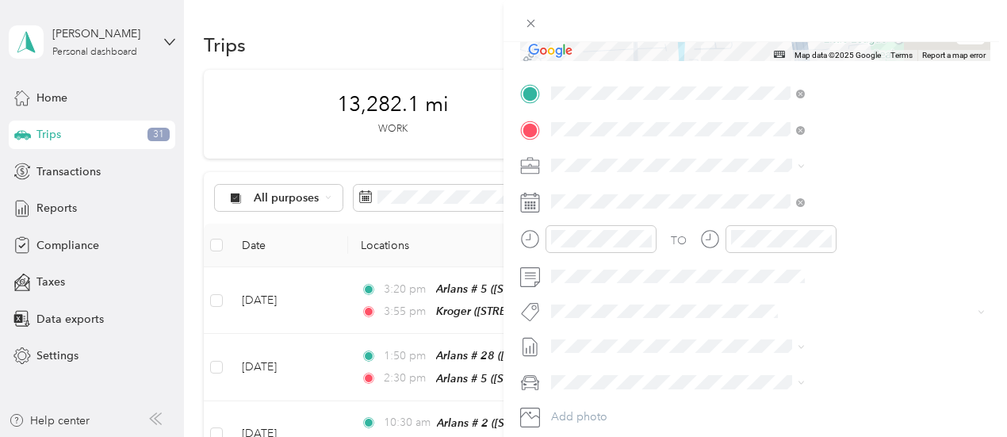
click at [773, 350] on div "29" at bounding box center [772, 339] width 21 height 25
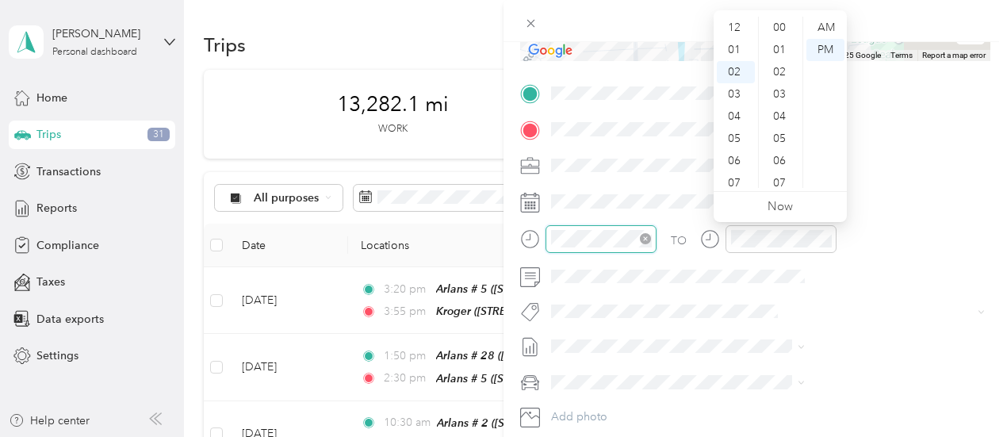
scroll to position [1161, 0]
click at [738, 71] on div "04" at bounding box center [736, 72] width 38 height 22
click at [777, 97] on div "15" at bounding box center [781, 97] width 38 height 22
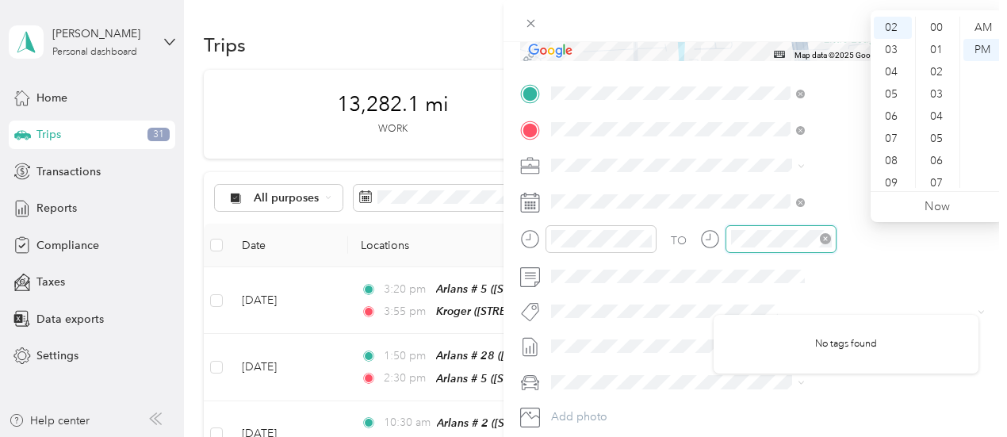
scroll to position [1161, 0]
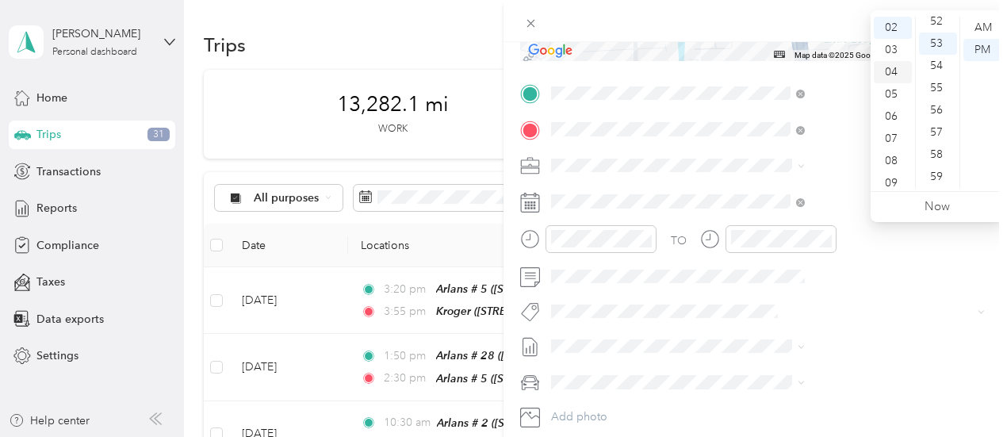
click at [889, 71] on div "04" at bounding box center [893, 72] width 38 height 22
click at [934, 56] on div "20" at bounding box center [938, 59] width 38 height 22
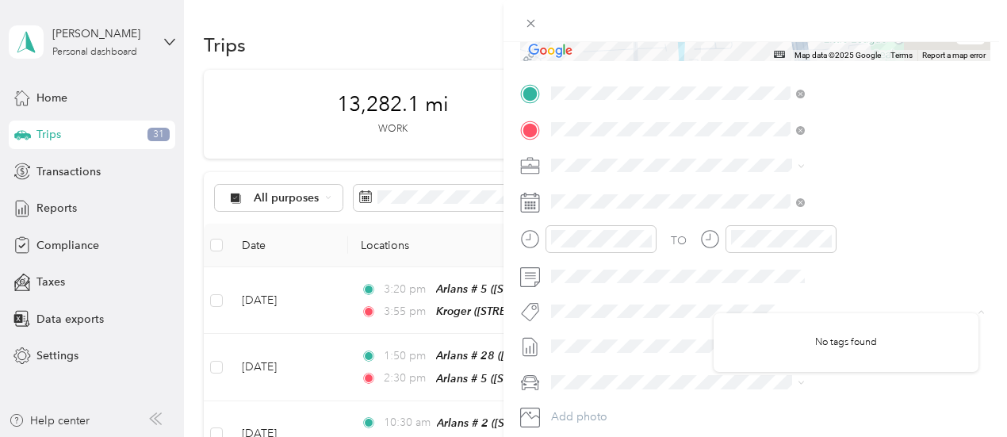
scroll to position [0, 0]
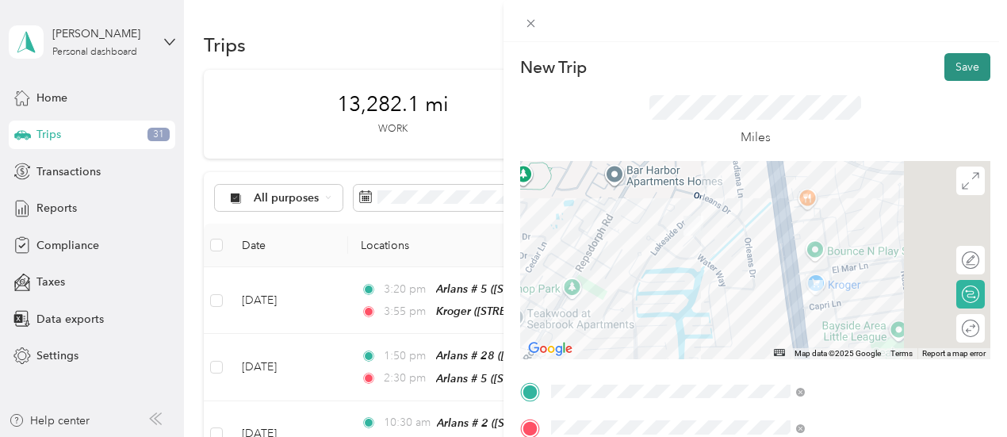
click at [950, 63] on button "Save" at bounding box center [968, 67] width 46 height 28
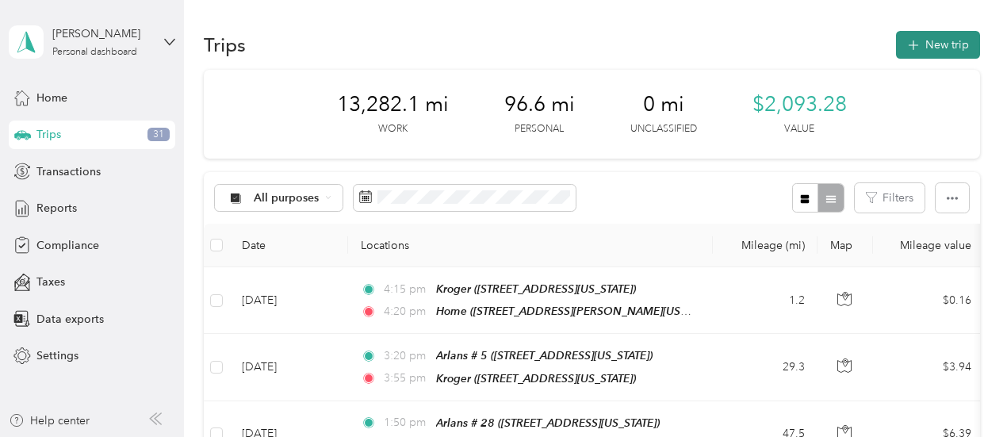
click at [942, 40] on button "New trip" at bounding box center [938, 45] width 84 height 28
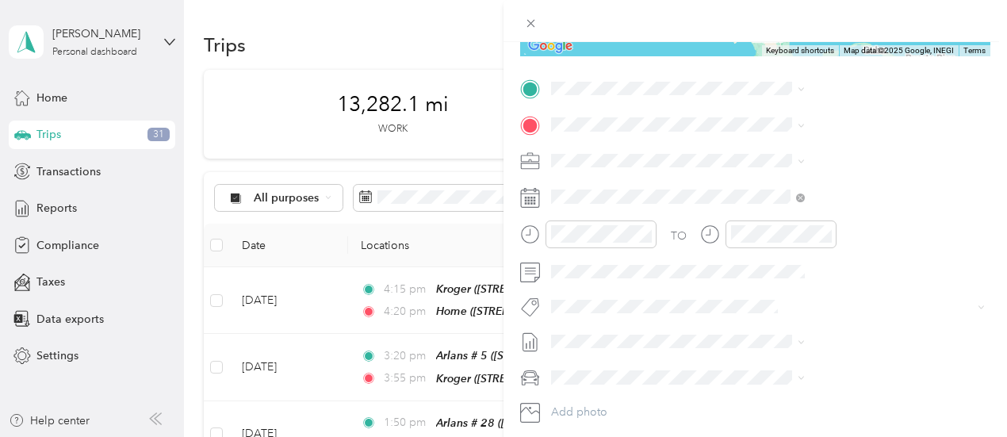
scroll to position [301, 0]
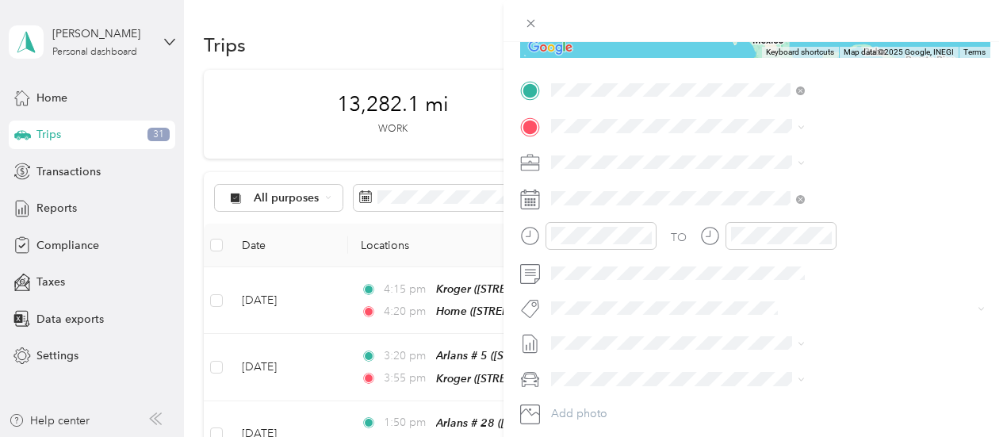
click at [734, 170] on icon at bounding box center [733, 171] width 16 height 16
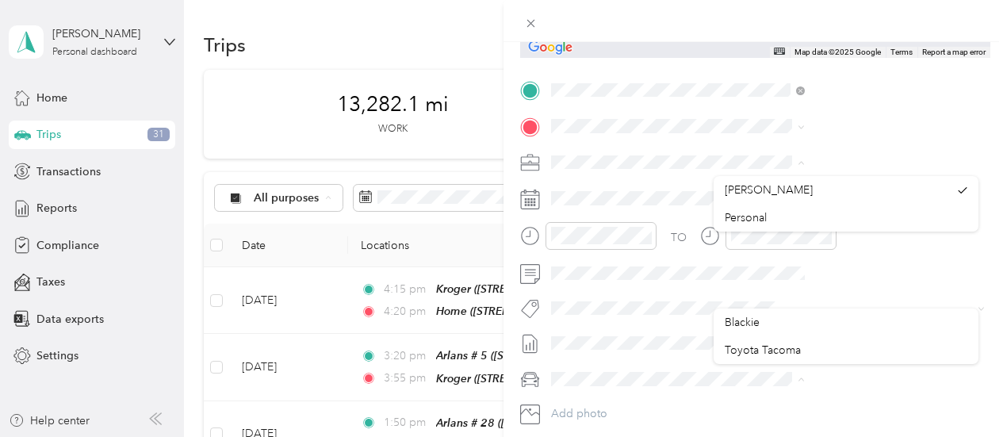
scroll to position [0, 0]
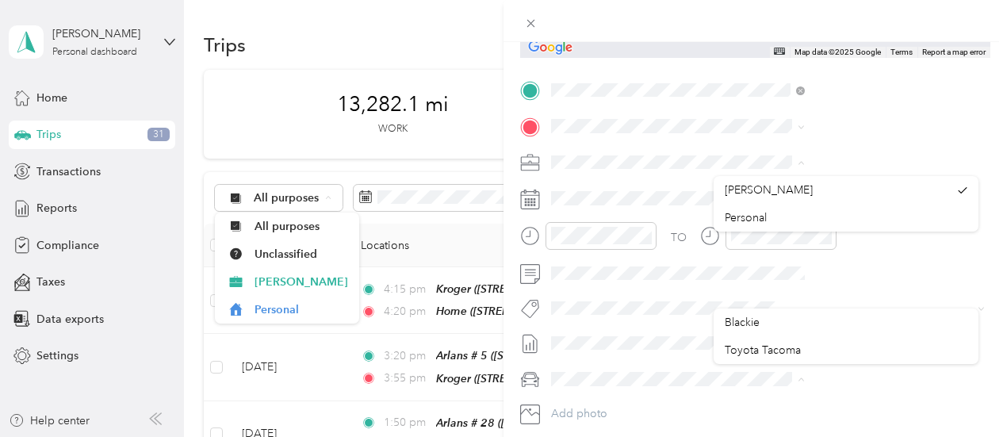
drag, startPoint x: 972, startPoint y: 185, endPoint x: 975, endPoint y: 250, distance: 65.1
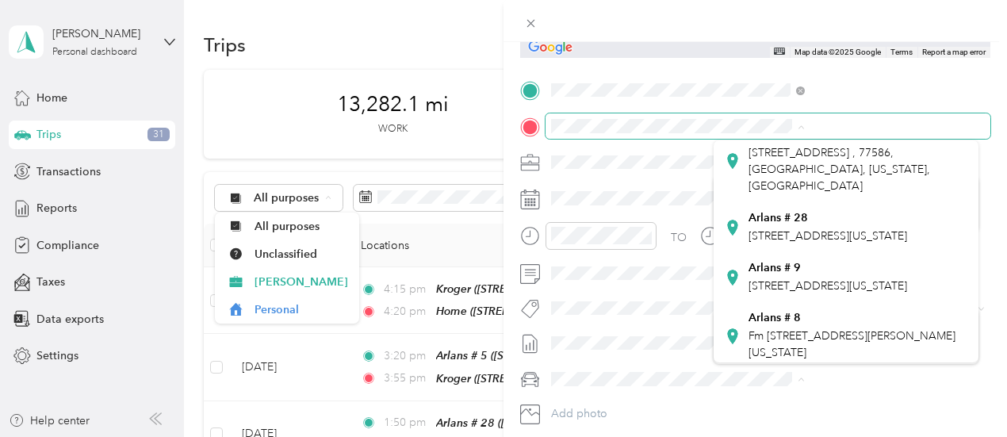
scroll to position [240, 0]
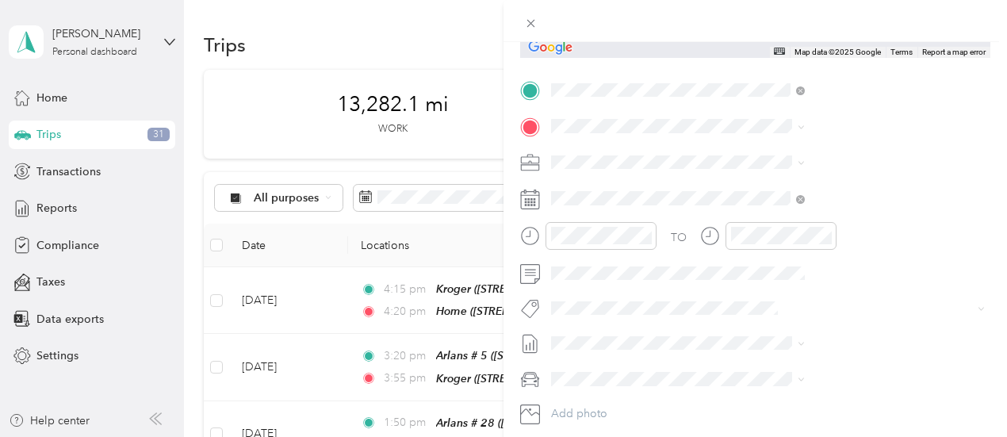
click at [732, 167] on icon at bounding box center [733, 159] width 16 height 16
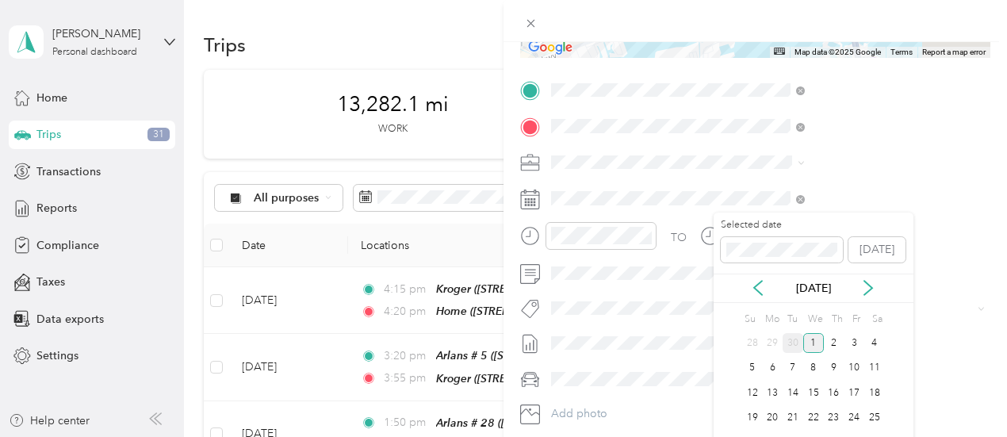
click at [791, 348] on div "30" at bounding box center [793, 343] width 21 height 20
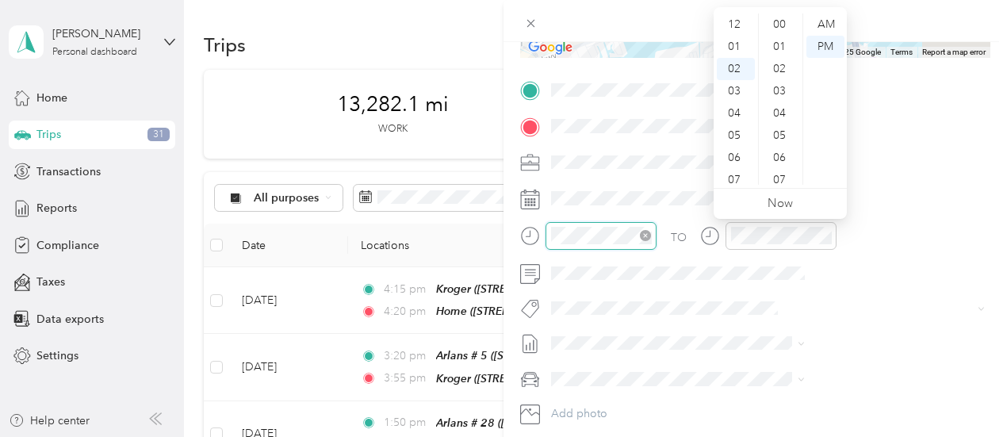
scroll to position [1161, 0]
click at [731, 134] on div "07" at bounding box center [736, 136] width 38 height 22
click at [777, 21] on div "00" at bounding box center [781, 24] width 38 height 22
click at [825, 23] on div "AM" at bounding box center [826, 24] width 38 height 22
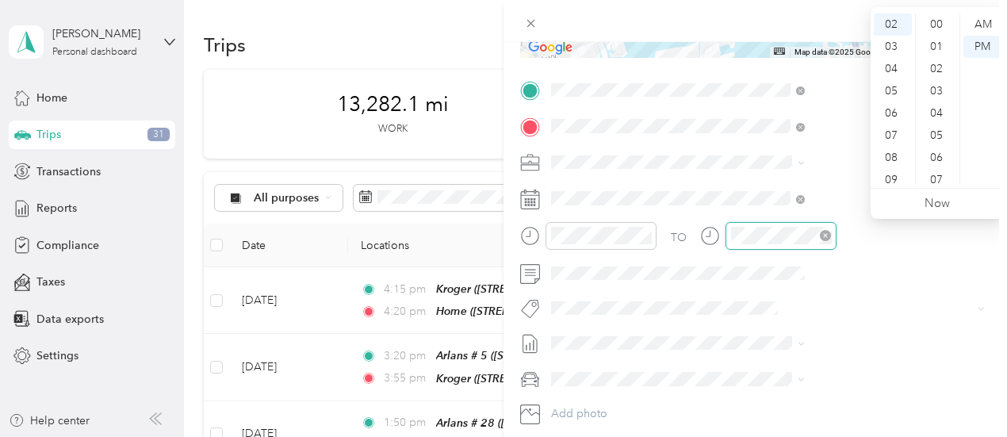
scroll to position [1161, 0]
click at [892, 132] on div "07" at bounding box center [893, 136] width 38 height 22
click at [936, 124] on div "05" at bounding box center [938, 122] width 38 height 22
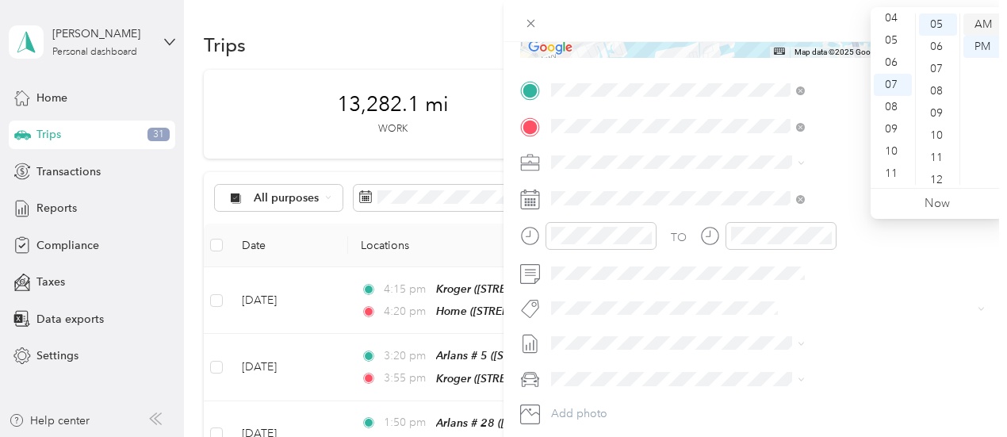
click at [984, 23] on div "AM" at bounding box center [983, 24] width 38 height 22
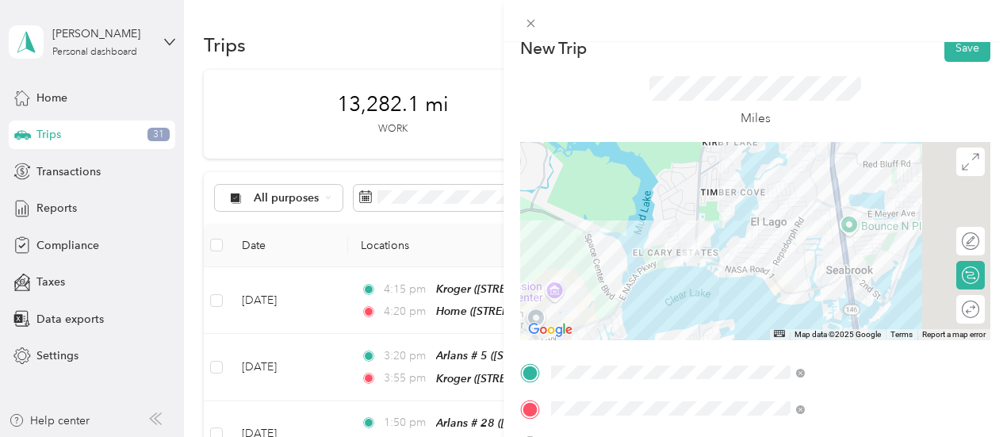
scroll to position [0, 0]
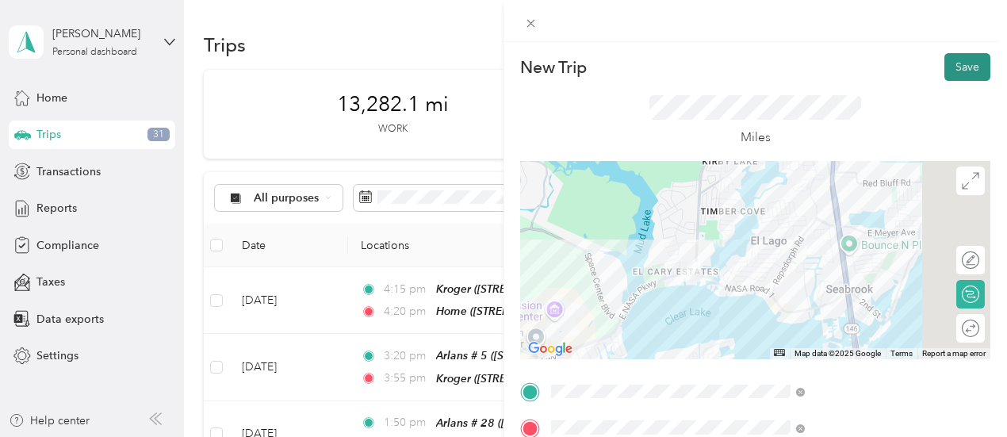
click at [951, 66] on button "Save" at bounding box center [968, 67] width 46 height 28
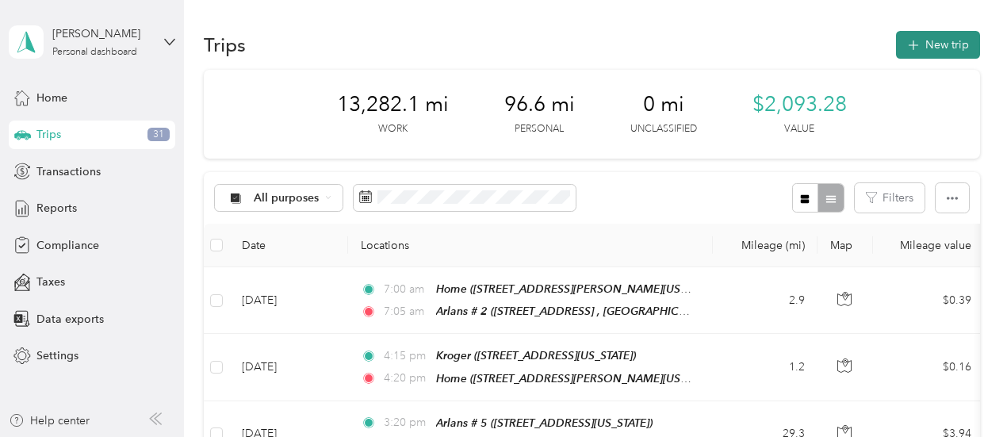
click at [952, 36] on button "New trip" at bounding box center [938, 45] width 84 height 28
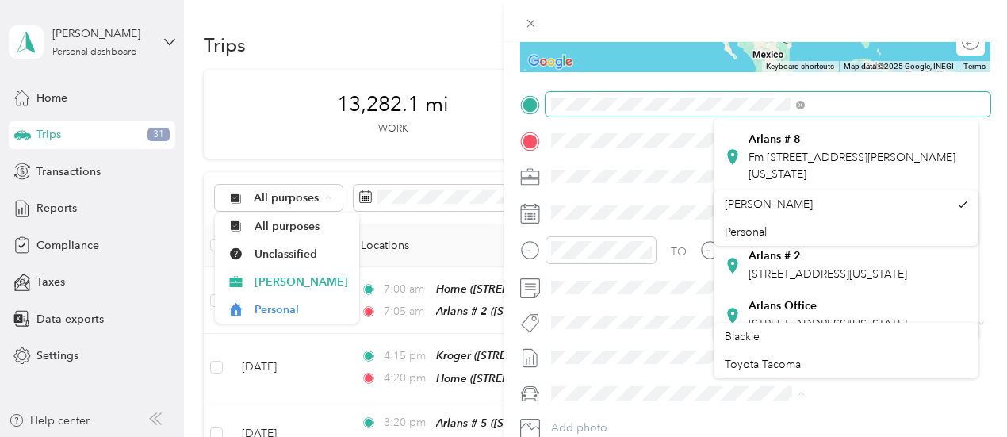
scroll to position [476, 0]
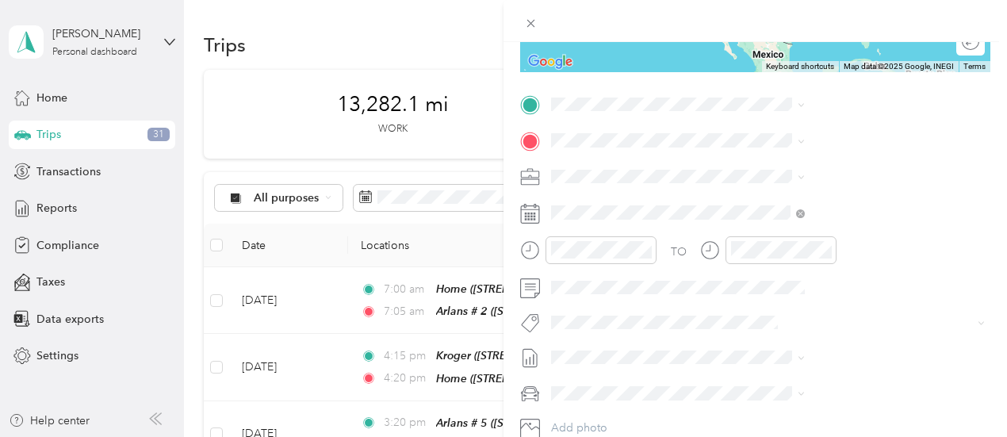
click at [732, 269] on icon at bounding box center [733, 261] width 16 height 16
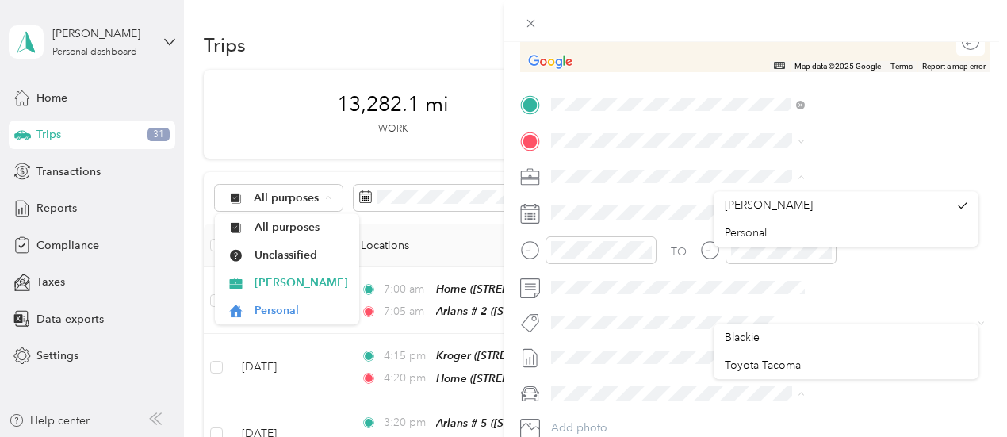
scroll to position [73, 0]
drag, startPoint x: 971, startPoint y: 207, endPoint x: 972, endPoint y: 266, distance: 58.7
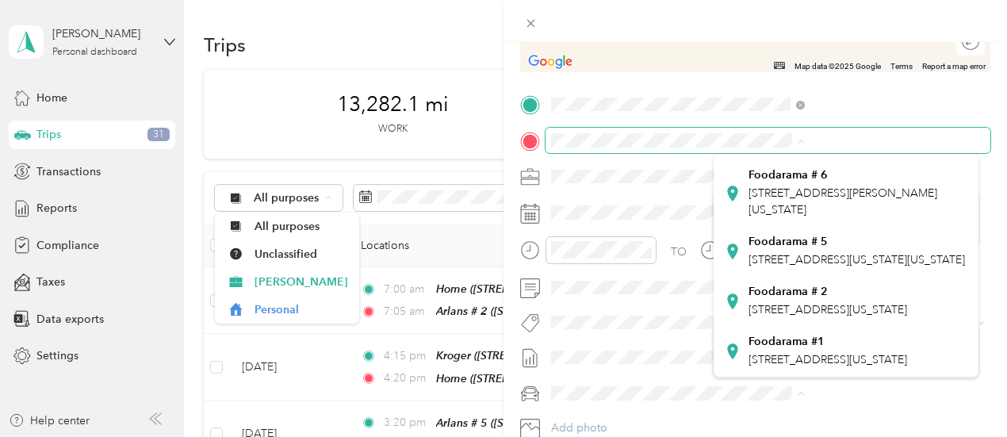
scroll to position [344, 0]
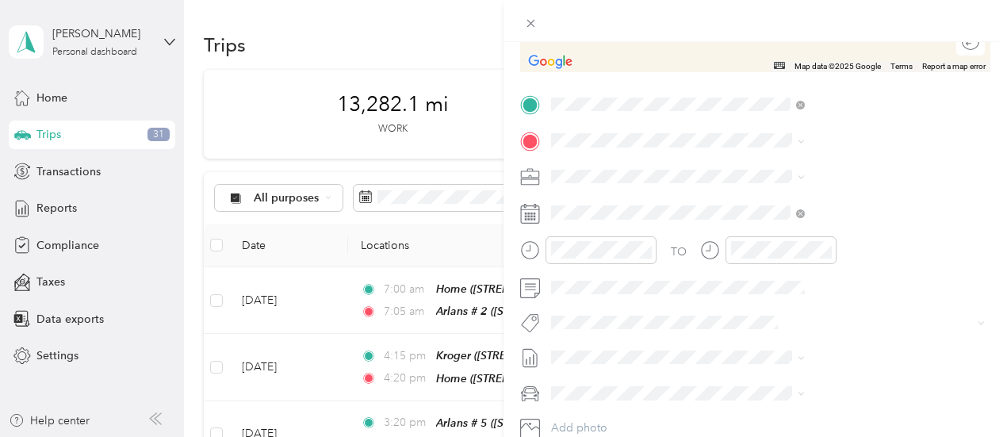
click at [733, 343] on icon at bounding box center [732, 350] width 10 height 15
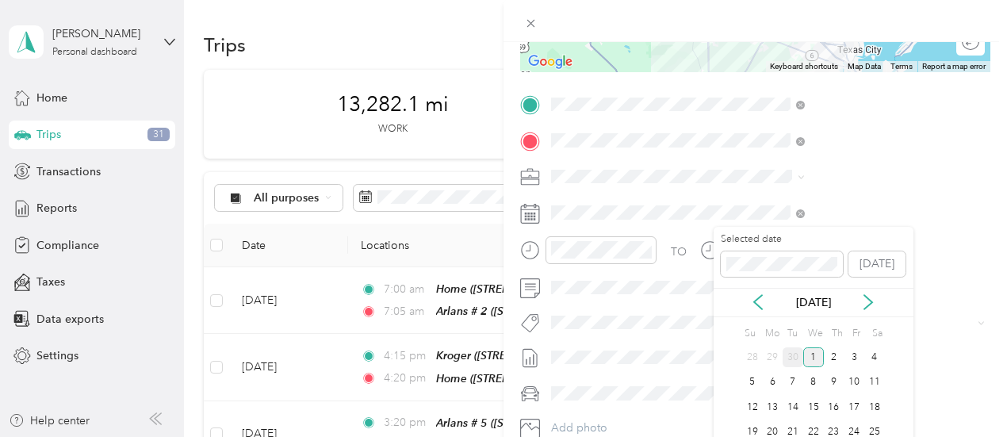
click at [792, 357] on div "30" at bounding box center [793, 357] width 21 height 20
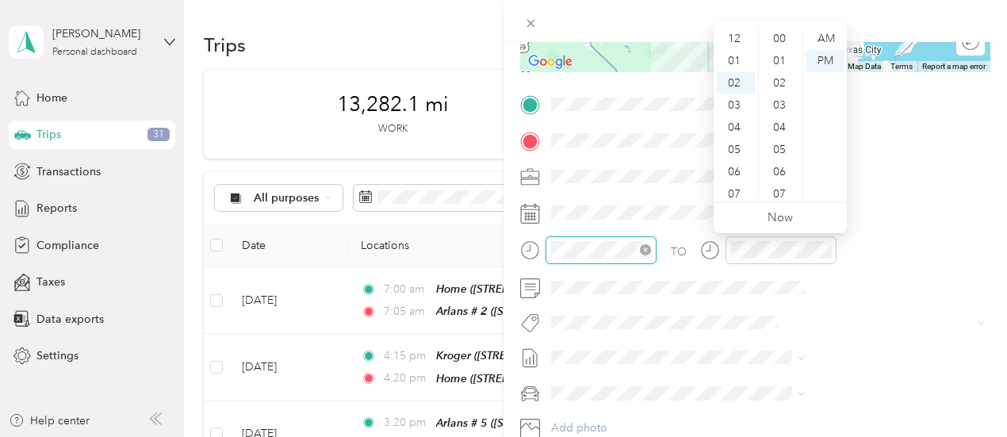
scroll to position [1161, 0]
click at [736, 171] on div "08" at bounding box center [736, 172] width 38 height 22
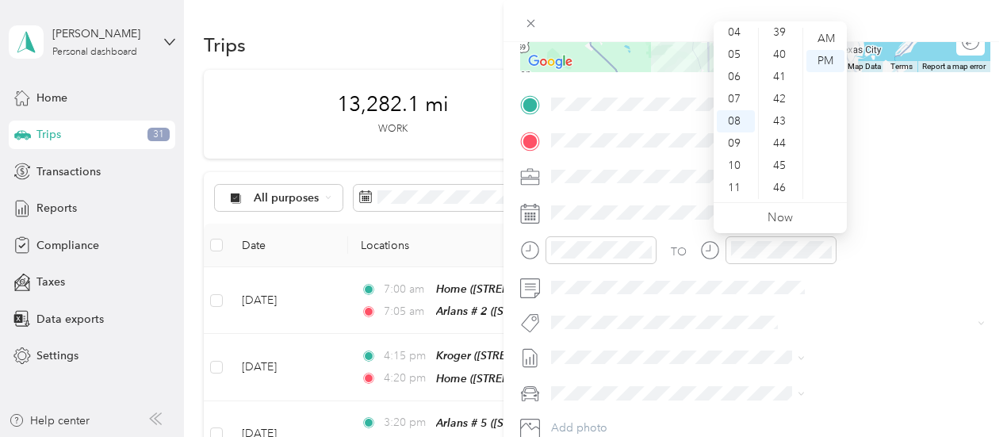
scroll to position [861, 0]
click at [775, 66] on div "40" at bounding box center [781, 66] width 38 height 22
click at [820, 44] on div "AM" at bounding box center [826, 39] width 38 height 22
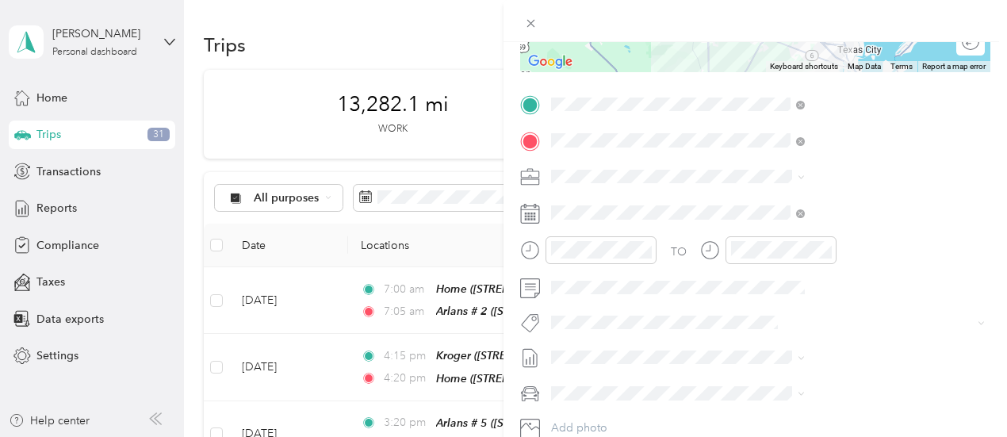
click at [859, 334] on div "TO Add photo" at bounding box center [755, 283] width 470 height 383
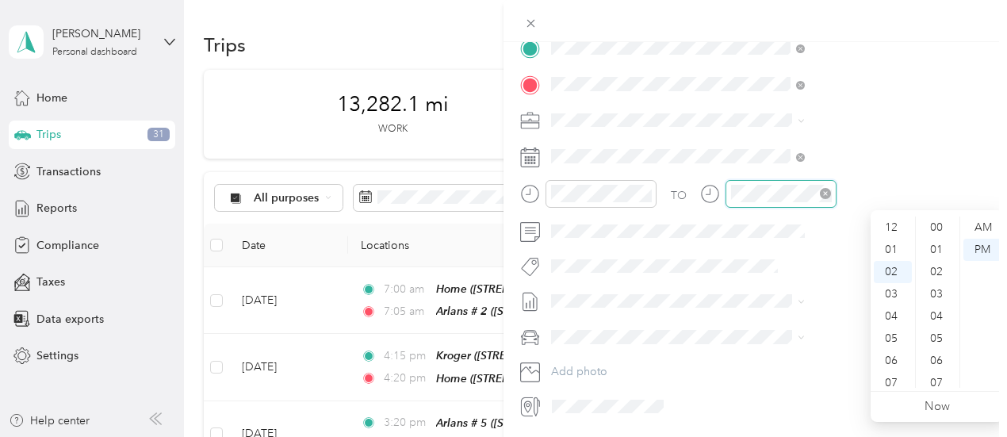
scroll to position [1161, 0]
click at [888, 381] on div "09" at bounding box center [893, 383] width 38 height 22
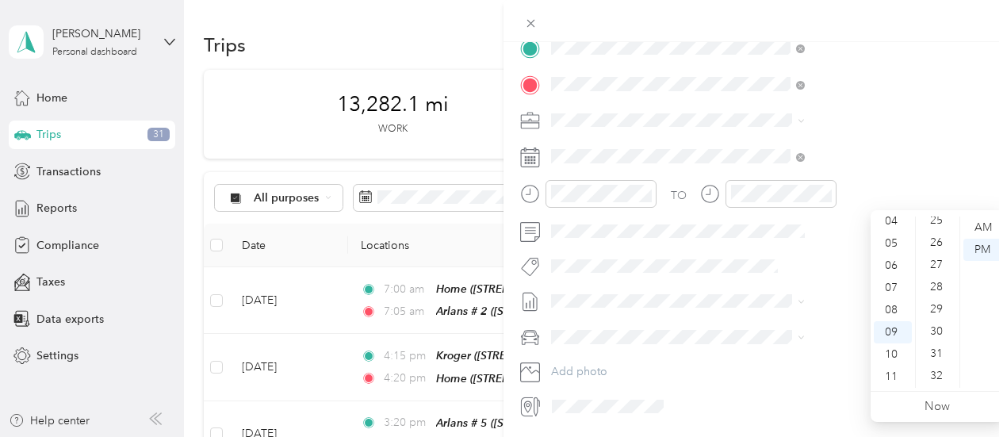
scroll to position [412, 0]
click at [964, 247] on div "PM" at bounding box center [983, 250] width 38 height 22
click at [934, 337] on div "10" at bounding box center [938, 336] width 38 height 22
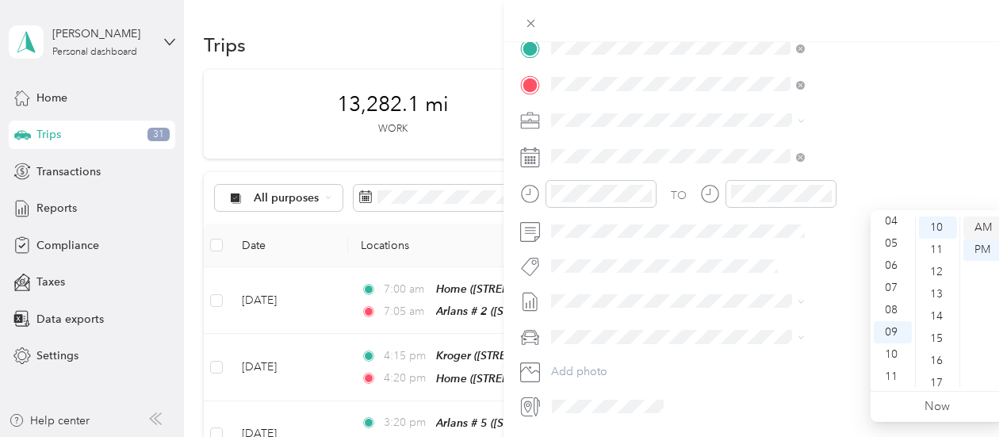
click at [983, 224] on div "AM" at bounding box center [983, 228] width 38 height 22
click at [834, 321] on div "TO Add photo" at bounding box center [755, 227] width 470 height 383
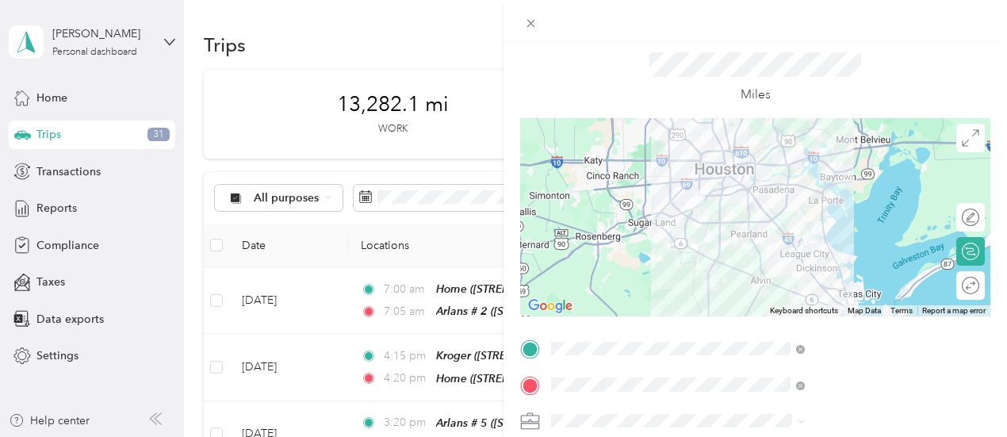
scroll to position [0, 0]
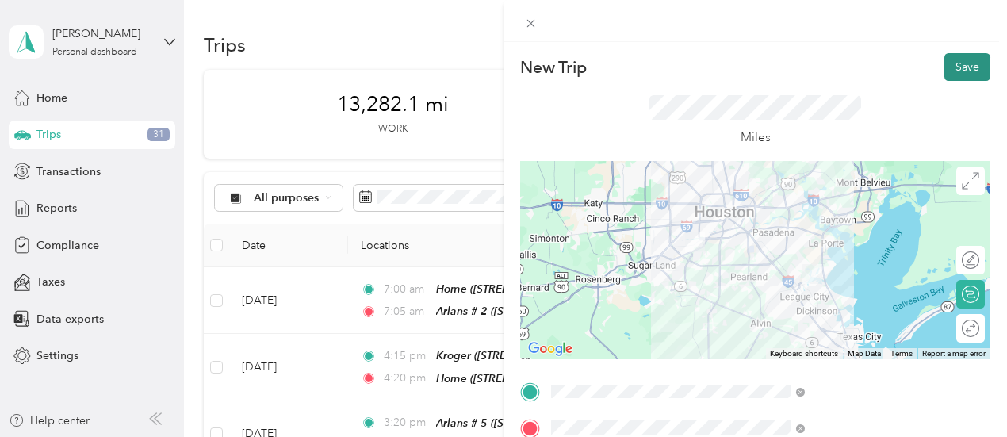
click at [957, 67] on button "Save" at bounding box center [968, 67] width 46 height 28
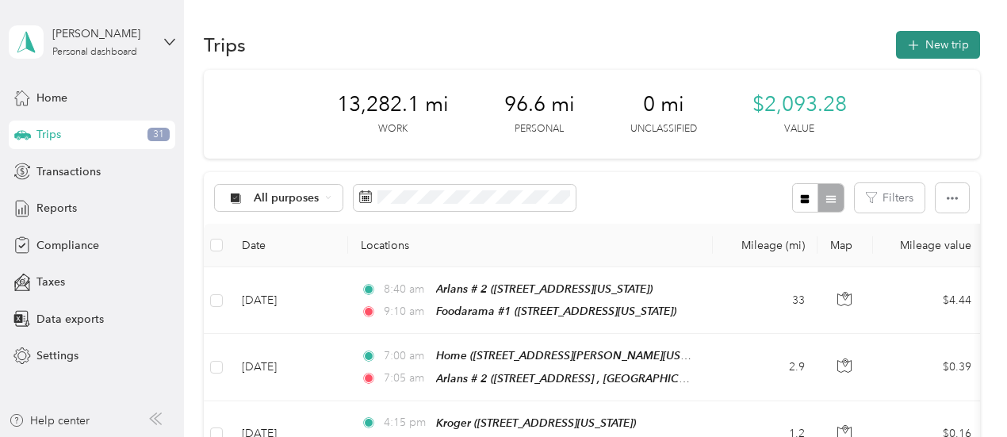
click at [936, 47] on button "New trip" at bounding box center [938, 45] width 84 height 28
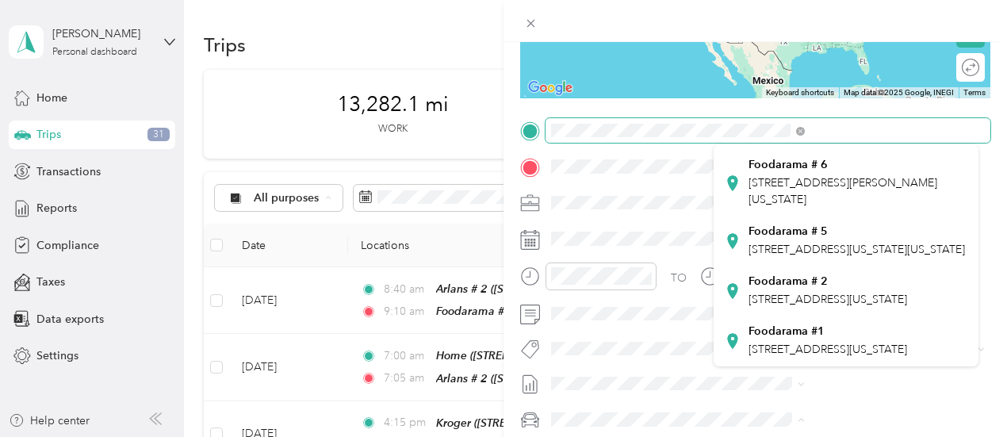
scroll to position [344, 0]
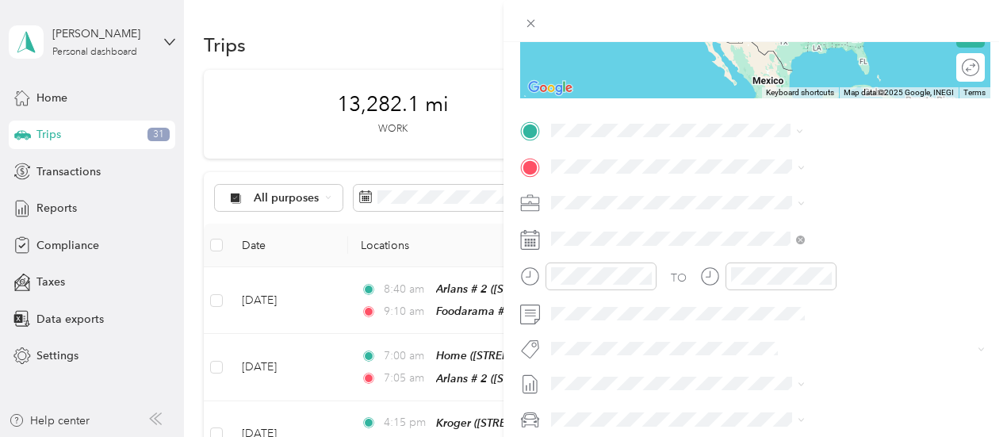
click at [733, 334] on icon at bounding box center [732, 341] width 10 height 15
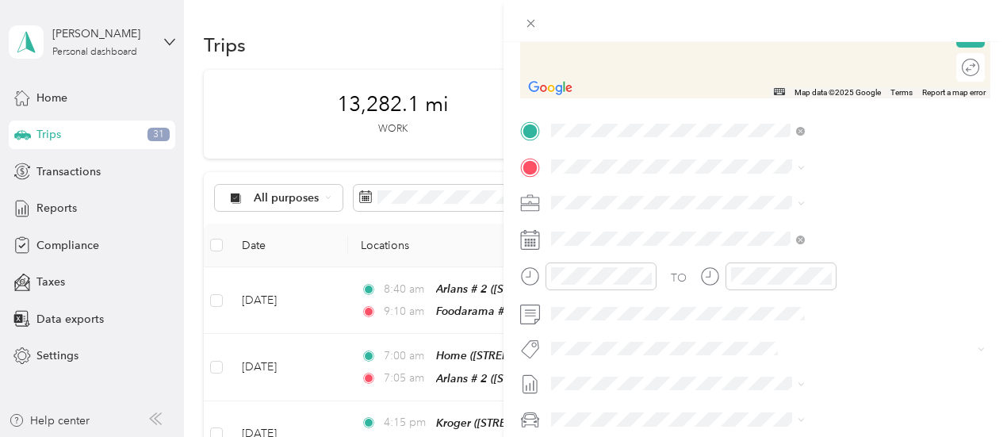
click at [728, 239] on icon at bounding box center [733, 231] width 16 height 16
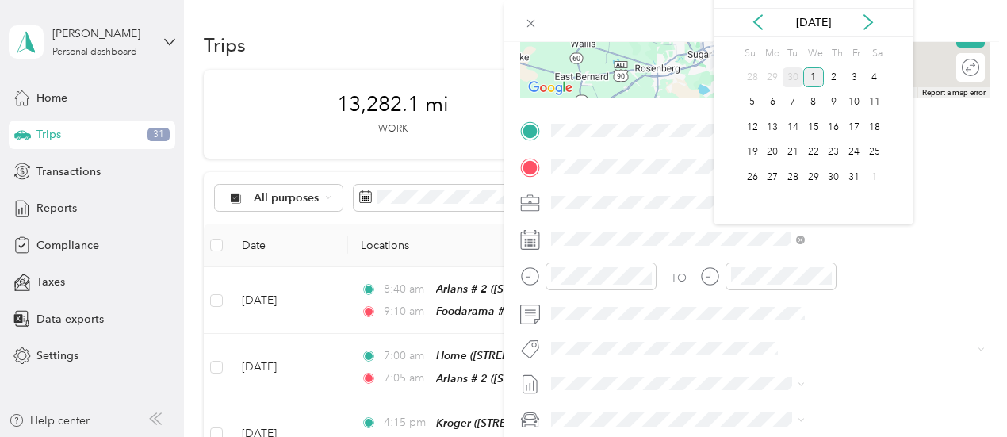
click at [792, 74] on div "30" at bounding box center [793, 77] width 21 height 20
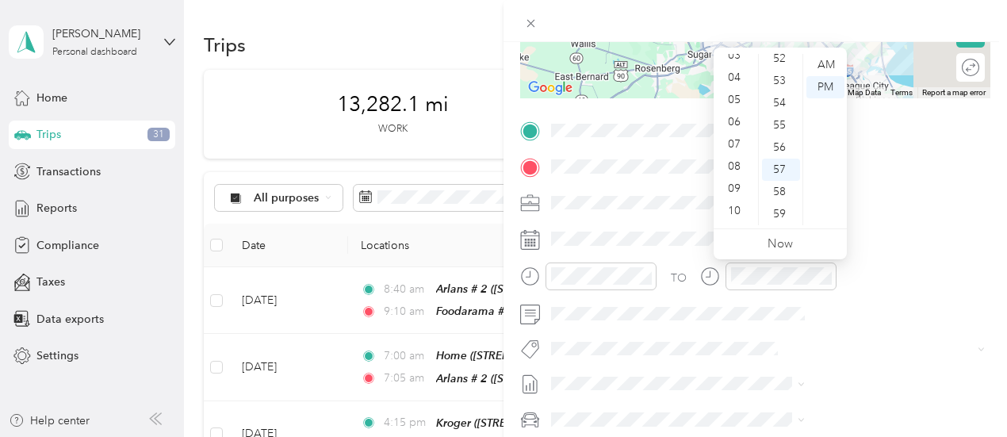
scroll to position [95, 0]
click at [734, 191] on div "10" at bounding box center [736, 192] width 38 height 22
click at [777, 91] on div "40" at bounding box center [781, 92] width 38 height 22
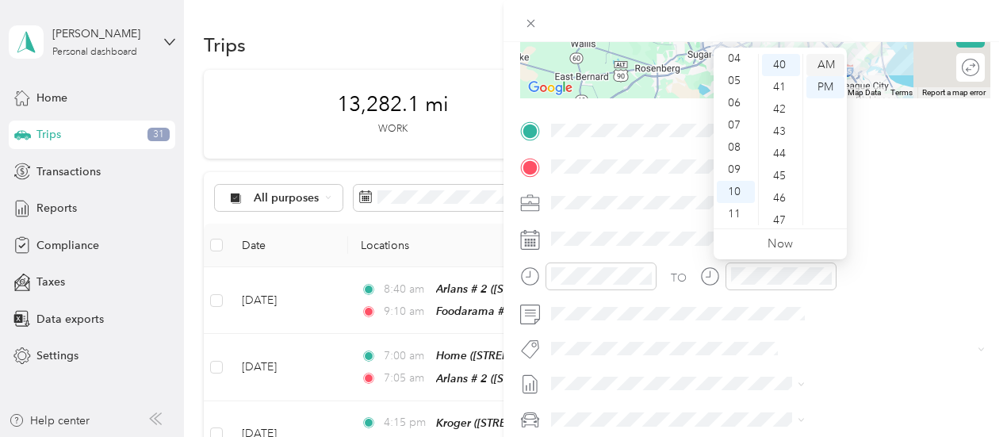
click at [820, 68] on div "AM" at bounding box center [826, 65] width 38 height 22
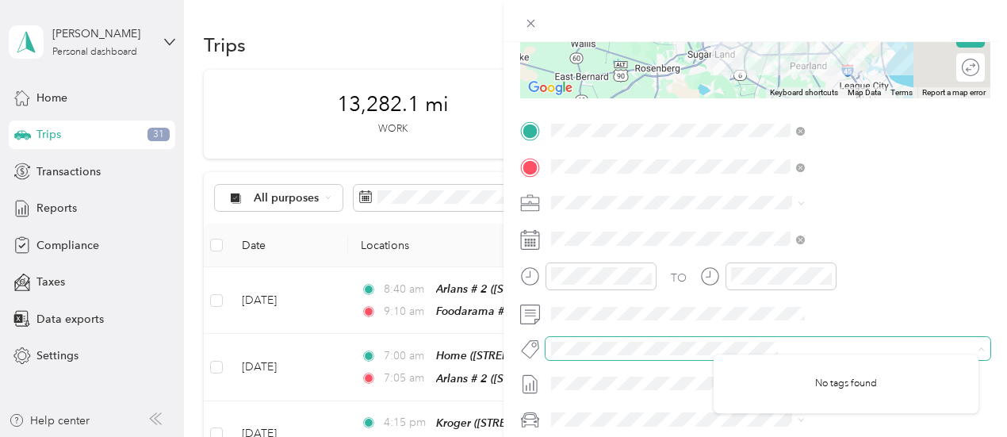
click at [849, 358] on span at bounding box center [768, 348] width 445 height 22
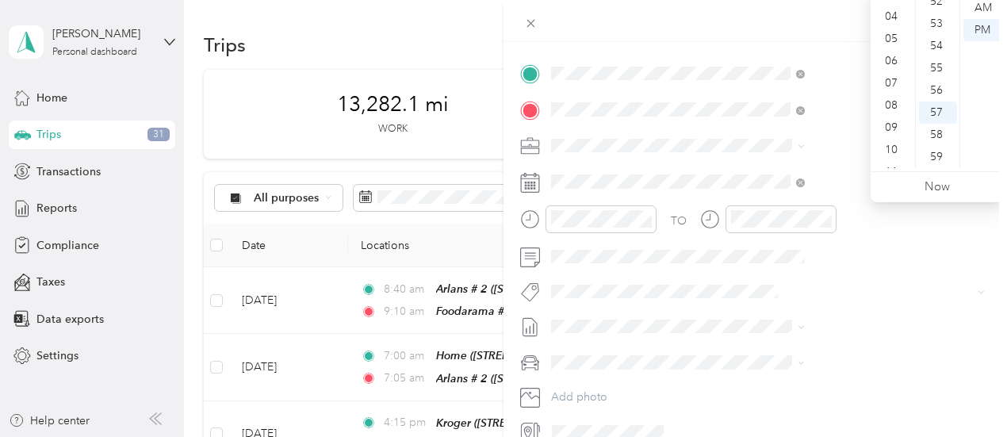
scroll to position [95, 0]
click at [890, 155] on div "11" at bounding box center [893, 157] width 38 height 22
click at [939, 4] on div "00" at bounding box center [938, 8] width 38 height 22
click at [989, 6] on div "AM" at bounding box center [983, 8] width 38 height 22
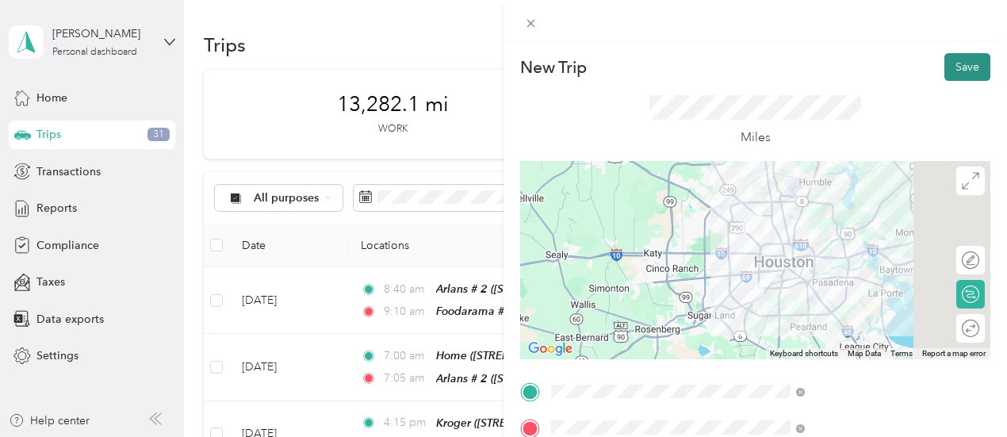
click at [954, 59] on button "Save" at bounding box center [968, 67] width 46 height 28
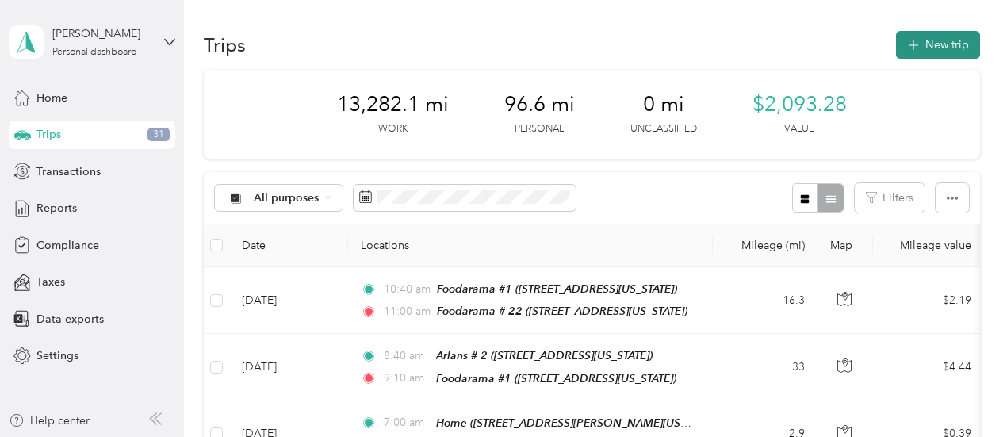
click at [945, 37] on button "New trip" at bounding box center [938, 45] width 84 height 28
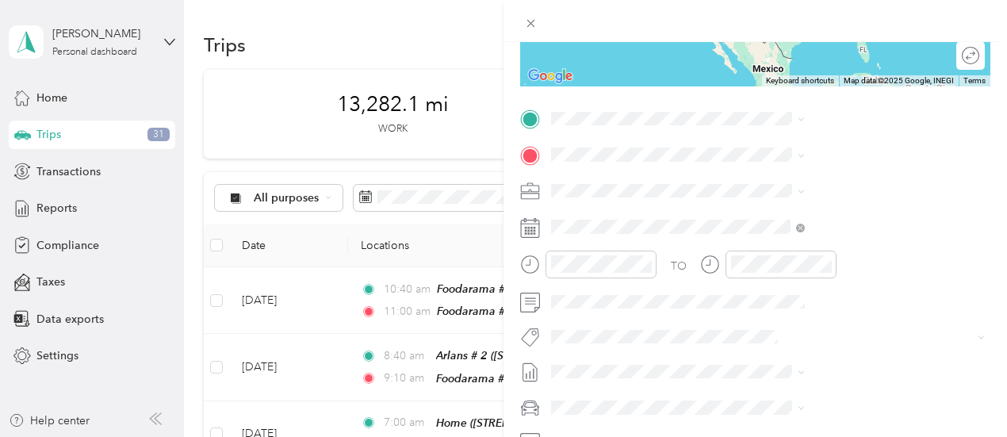
scroll to position [278, 0]
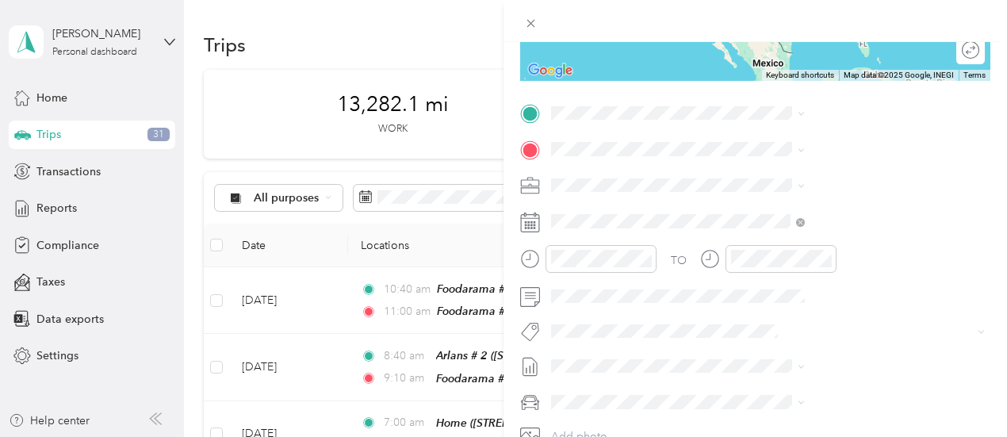
click at [729, 192] on icon at bounding box center [733, 185] width 16 height 16
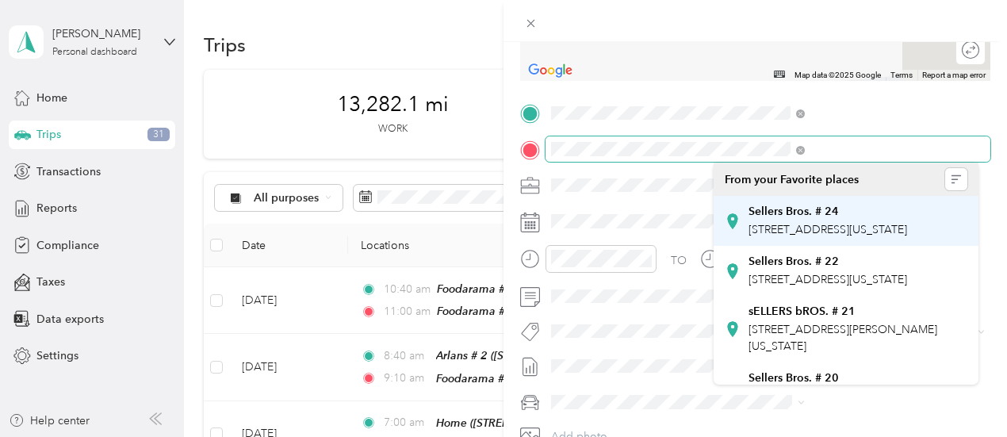
click at [918, 436] on div "New Trip Save This trip cannot be edited because it is either under review, app…" at bounding box center [499, 437] width 999 height 0
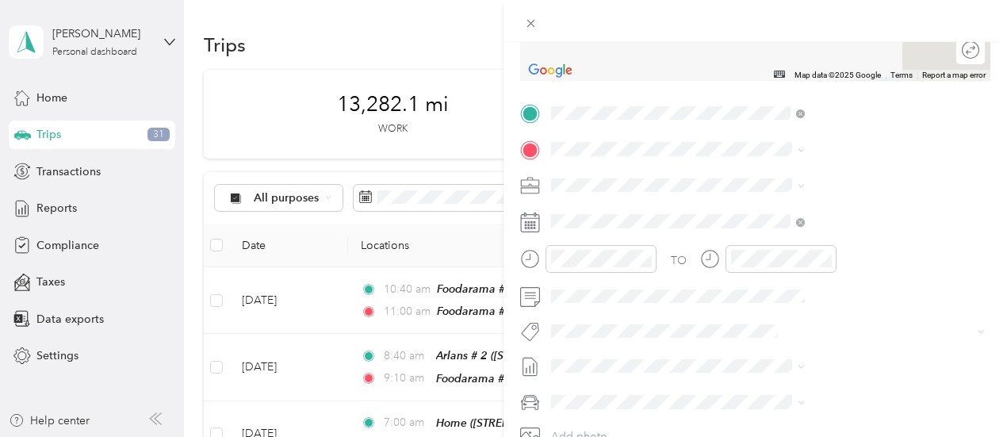
click at [980, 219] on form "New Trip Save This trip cannot be edited because it is either under review, app…" at bounding box center [756, 129] width 504 height 709
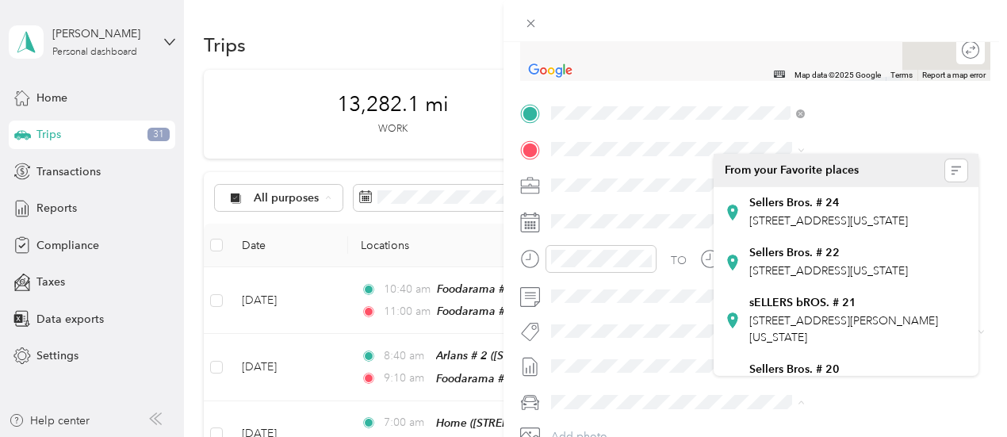
scroll to position [0, 0]
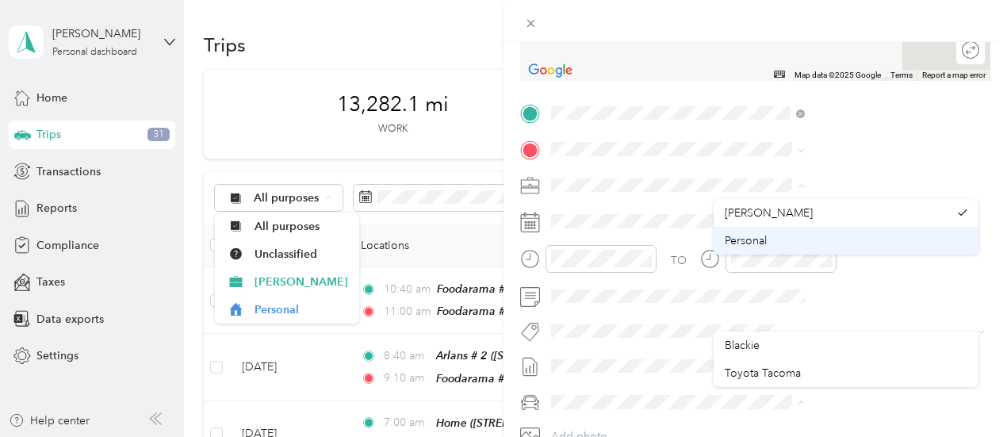
drag, startPoint x: 971, startPoint y: 213, endPoint x: 972, endPoint y: 234, distance: 20.7
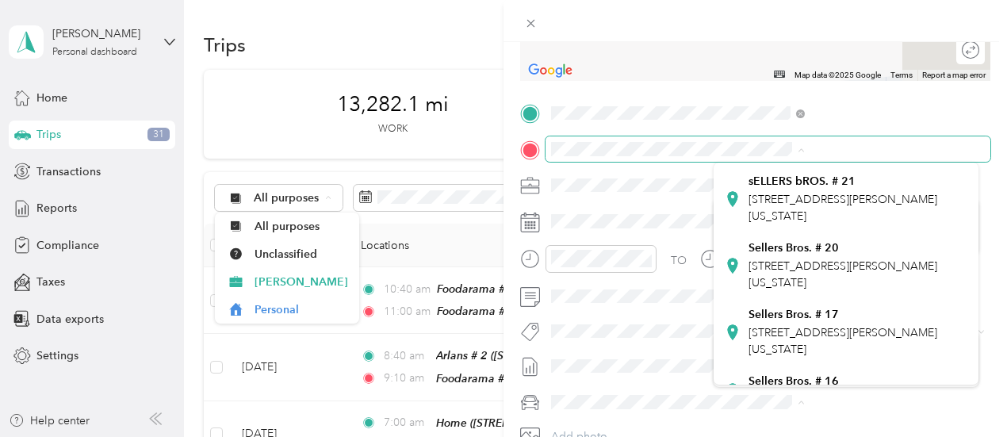
scroll to position [132, 0]
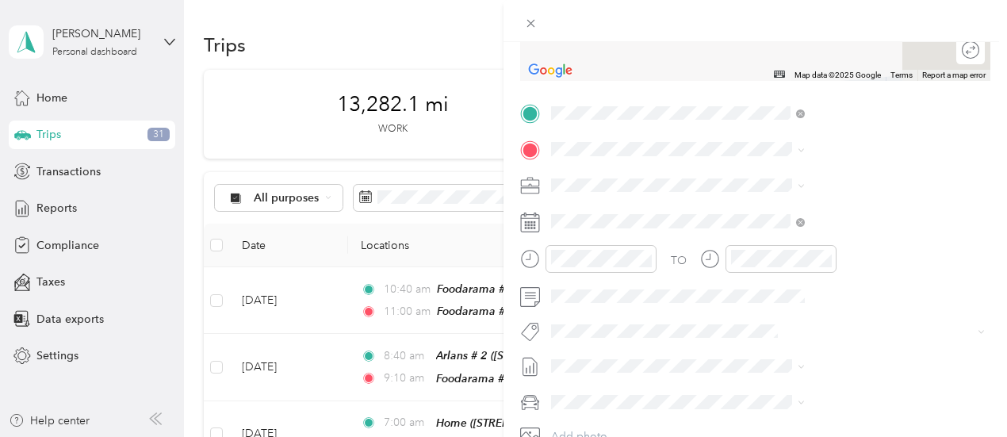
click at [734, 282] on div "Sellers Bros. # 20 [STREET_ADDRESS][PERSON_NAME][US_STATE]" at bounding box center [846, 255] width 243 height 56
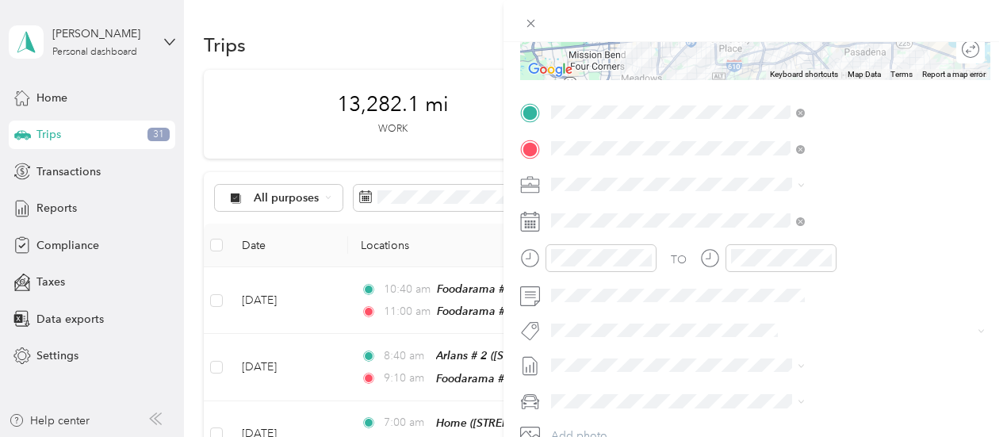
scroll to position [281, 0]
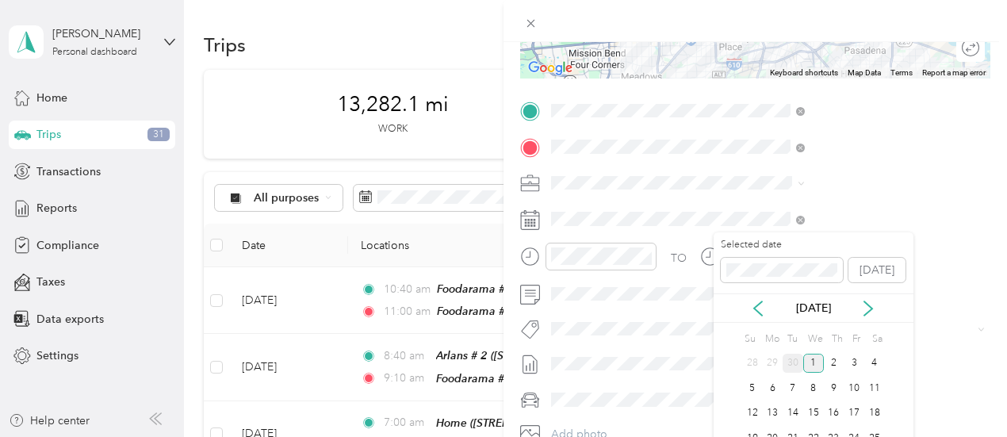
click at [794, 364] on div "30" at bounding box center [793, 364] width 21 height 20
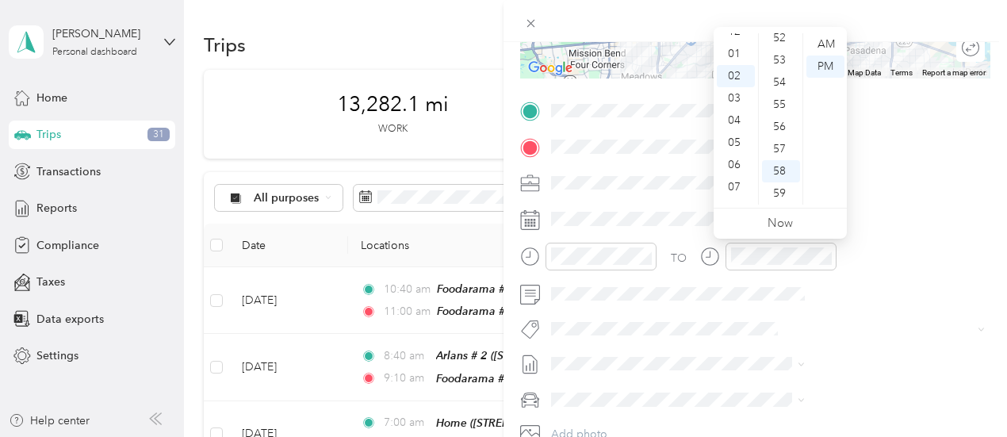
scroll to position [0, 0]
click at [733, 45] on div "12" at bounding box center [736, 44] width 38 height 22
click at [776, 151] on div "10" at bounding box center [781, 153] width 38 height 22
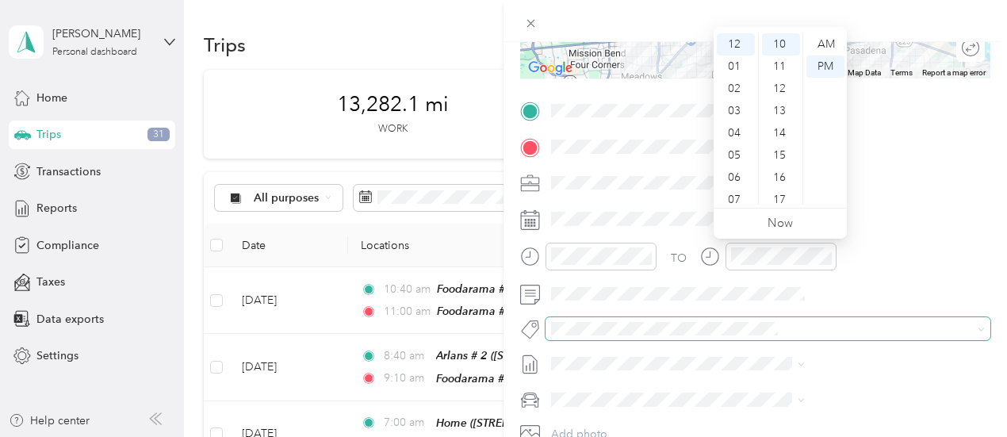
click at [838, 335] on span at bounding box center [755, 328] width 419 height 17
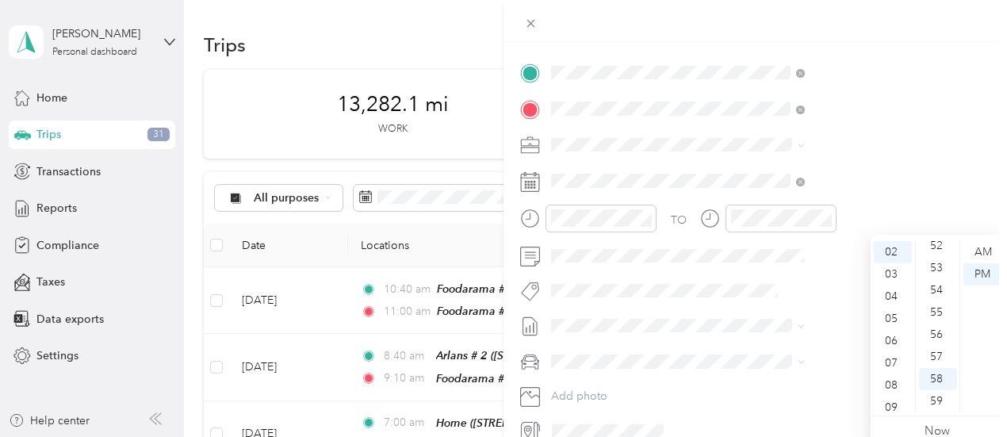
scroll to position [0, 0]
click at [891, 251] on div "12" at bounding box center [893, 252] width 38 height 22
click at [960, 325] on ul "AM PM" at bounding box center [982, 326] width 44 height 171
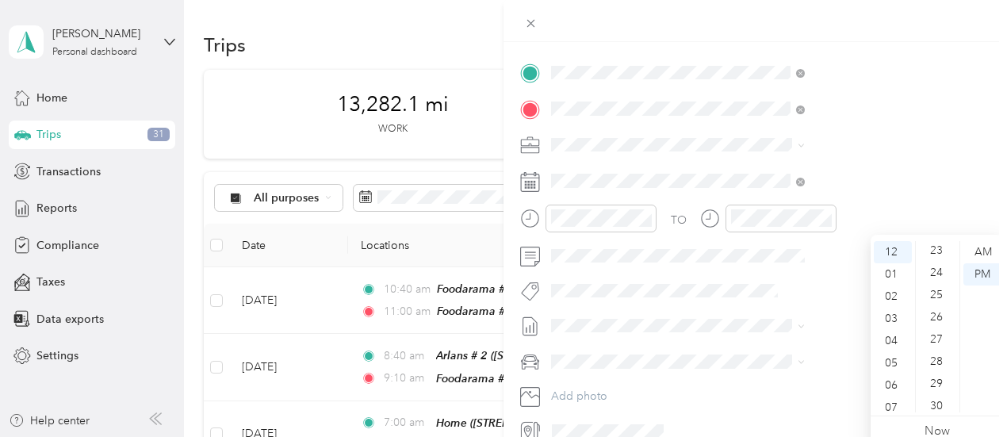
drag, startPoint x: 955, startPoint y: 349, endPoint x: 995, endPoint y: 167, distance: 186.1
click at [995, 167] on div "New Trip Save This trip cannot be edited because it is either under review, app…" at bounding box center [756, 260] width 504 height 437
click at [931, 255] on div "30" at bounding box center [938, 256] width 38 height 22
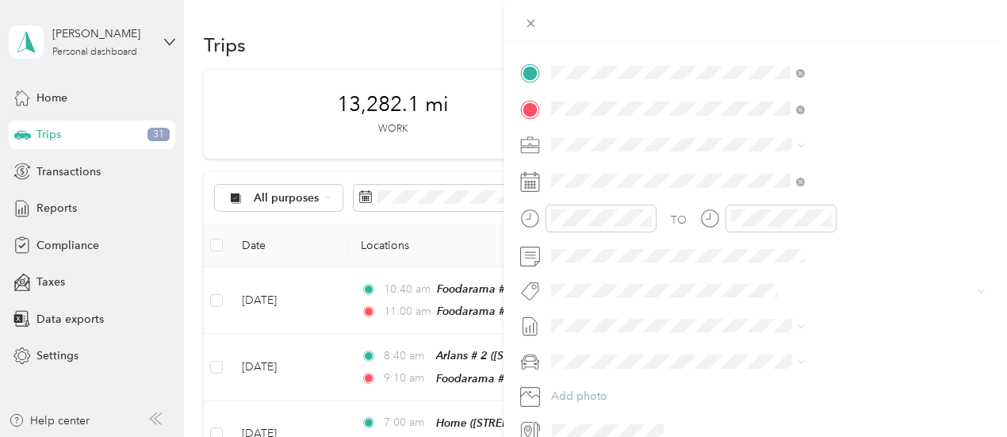
click at [845, 343] on div "TO Add photo" at bounding box center [755, 251] width 470 height 383
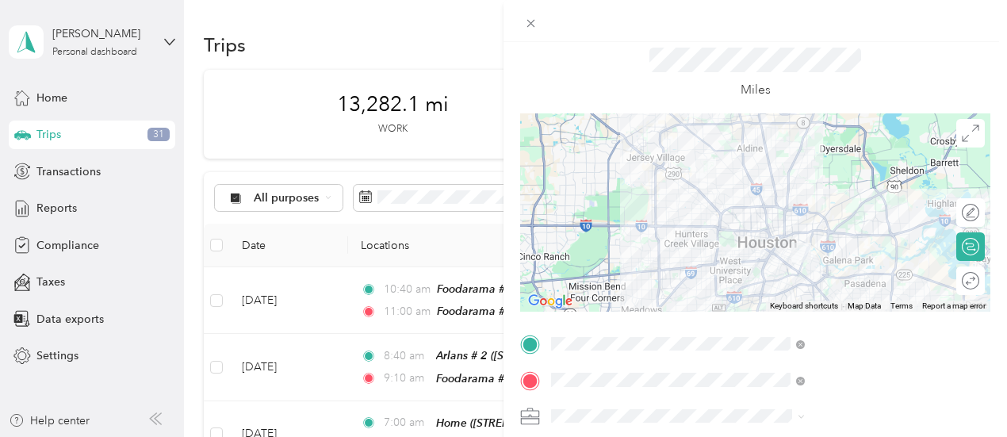
scroll to position [0, 0]
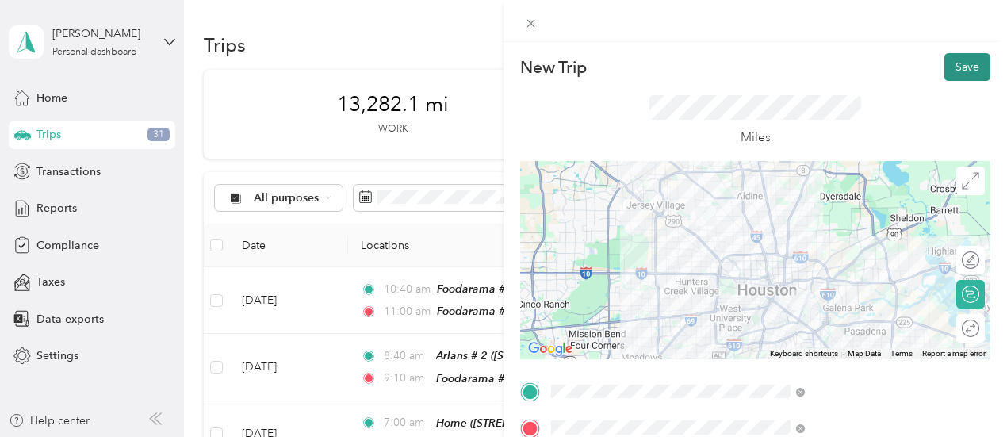
click at [957, 63] on button "Save" at bounding box center [968, 67] width 46 height 28
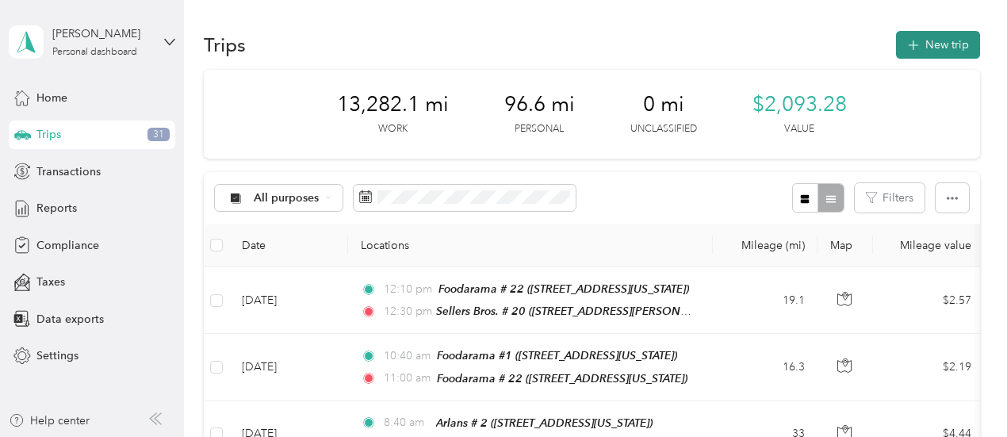
click at [937, 50] on button "New trip" at bounding box center [938, 45] width 84 height 28
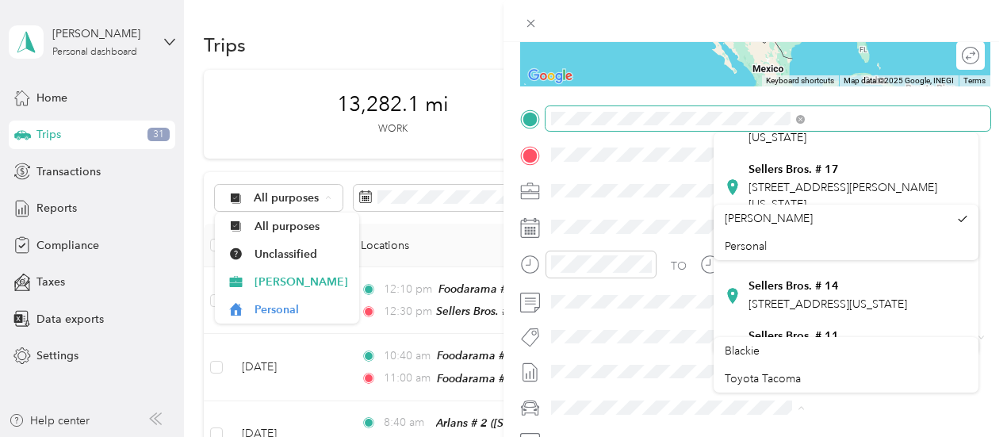
scroll to position [247, 0]
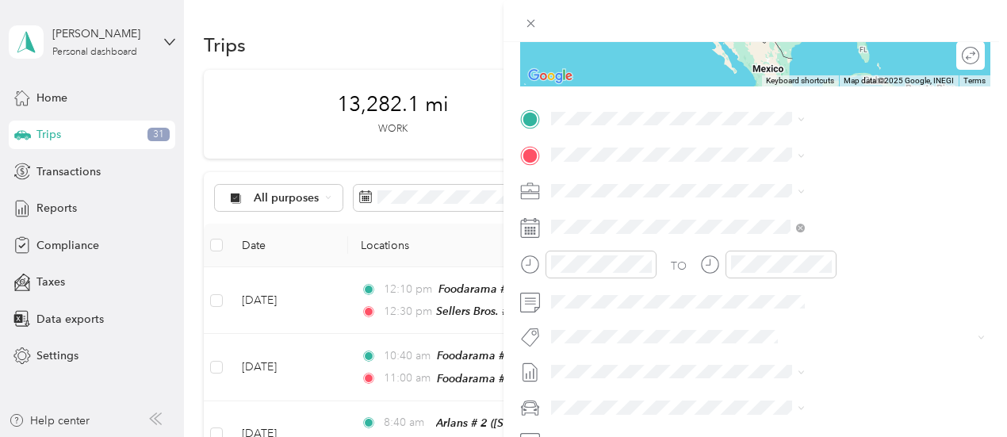
click at [731, 119] on icon at bounding box center [732, 111] width 10 height 15
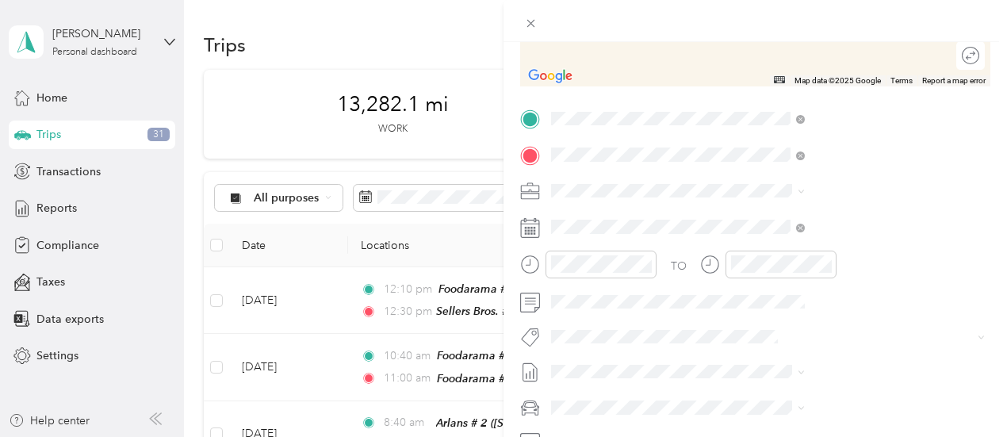
click at [730, 285] on icon at bounding box center [733, 277] width 16 height 16
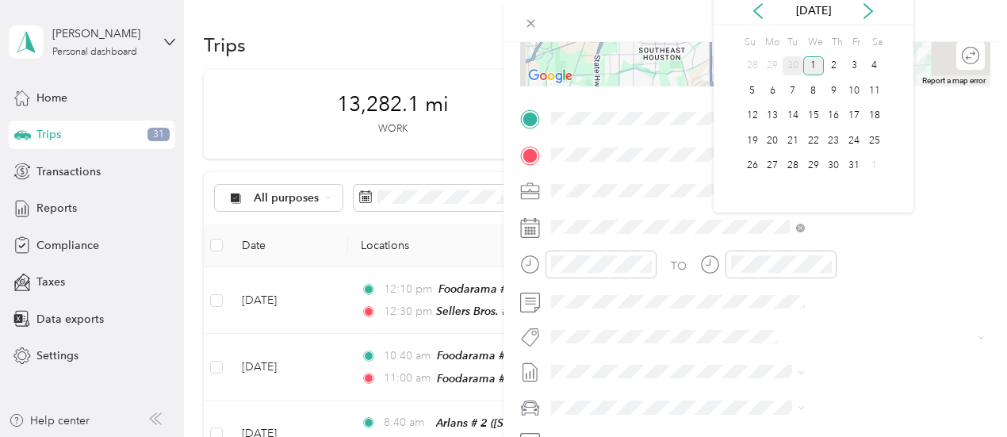
click at [793, 67] on div "30" at bounding box center [793, 66] width 21 height 20
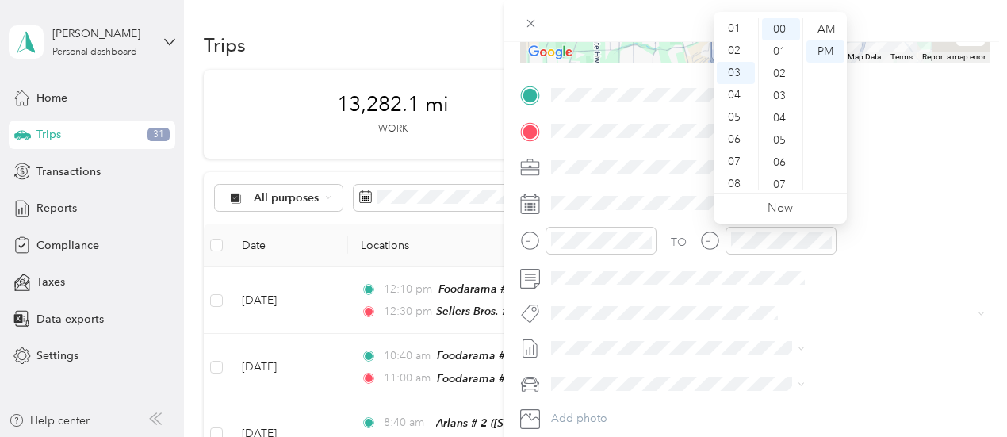
scroll to position [0, 0]
click at [734, 47] on div "01" at bounding box center [736, 51] width 38 height 22
click at [779, 156] on div "35" at bounding box center [781, 159] width 38 height 22
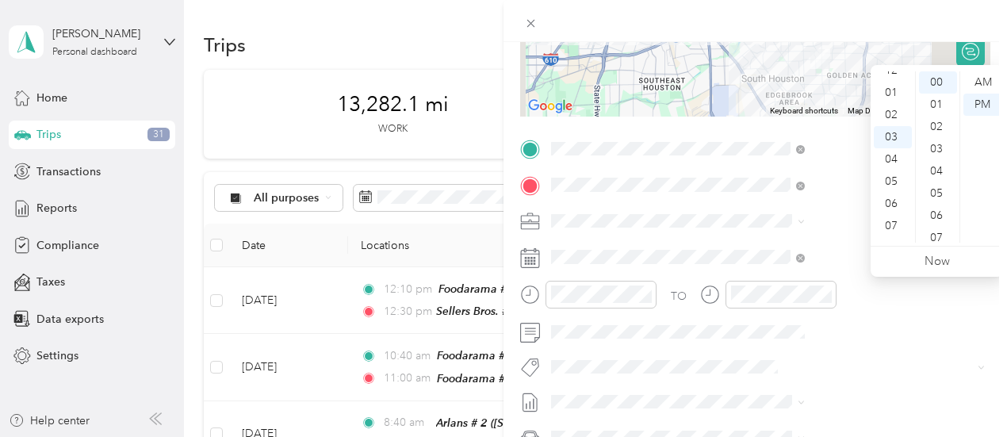
scroll to position [0, 0]
click at [891, 102] on div "01" at bounding box center [893, 105] width 38 height 22
click at [937, 195] on div "50" at bounding box center [938, 195] width 38 height 22
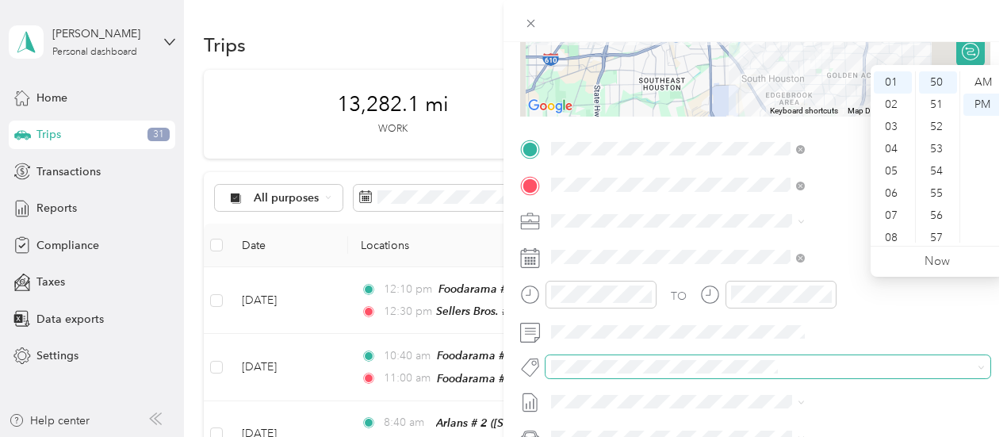
click at [883, 375] on span at bounding box center [768, 366] width 445 height 22
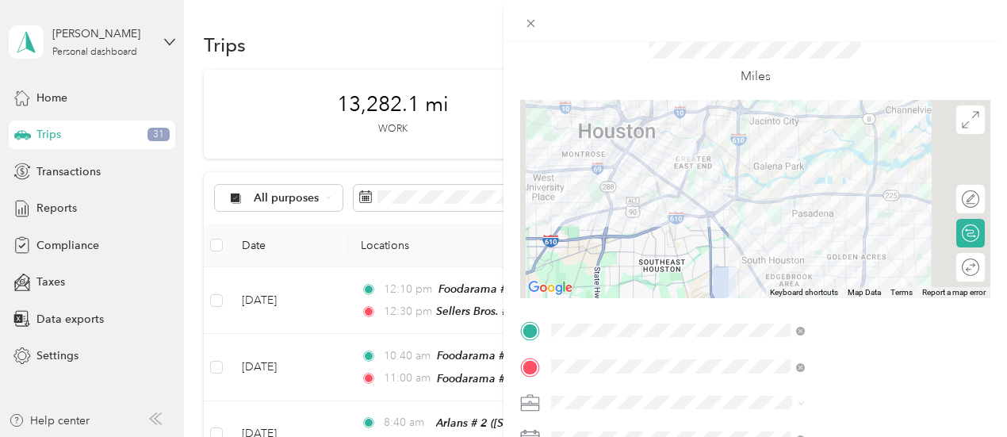
scroll to position [0, 0]
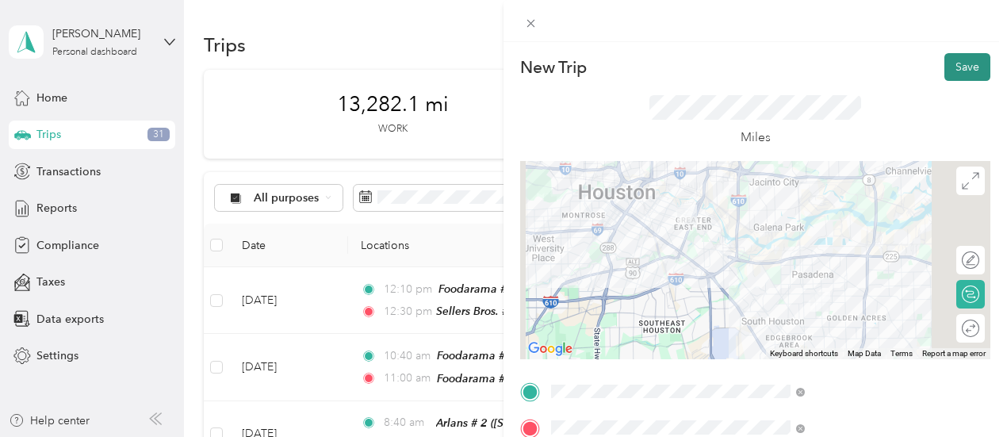
click at [955, 71] on button "Save" at bounding box center [968, 67] width 46 height 28
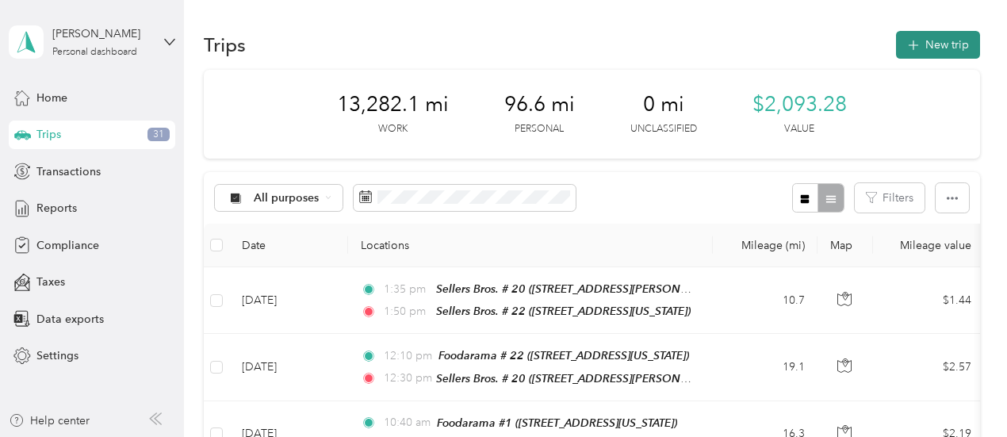
click at [937, 39] on button "New trip" at bounding box center [938, 45] width 84 height 28
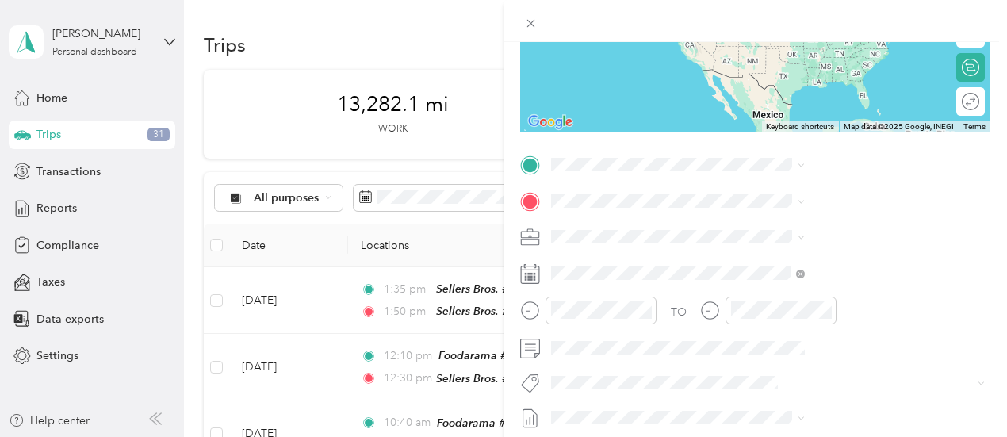
scroll to position [229, 0]
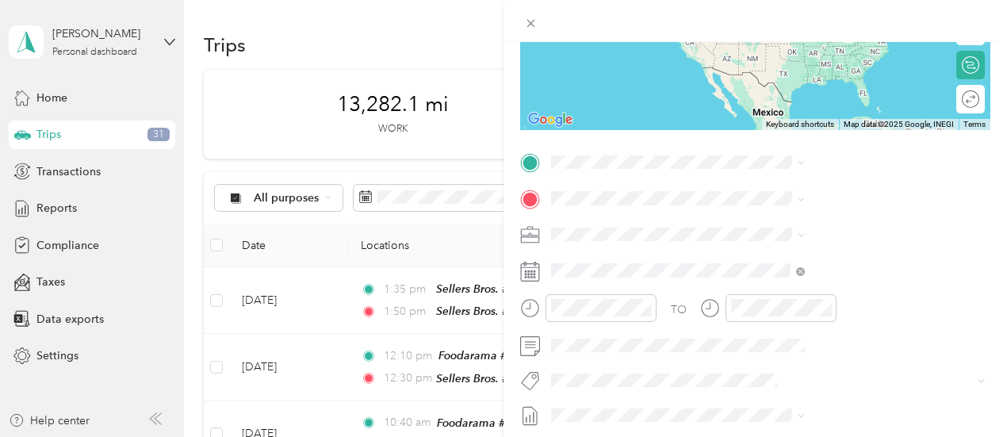
click at [728, 285] on icon at bounding box center [733, 277] width 16 height 16
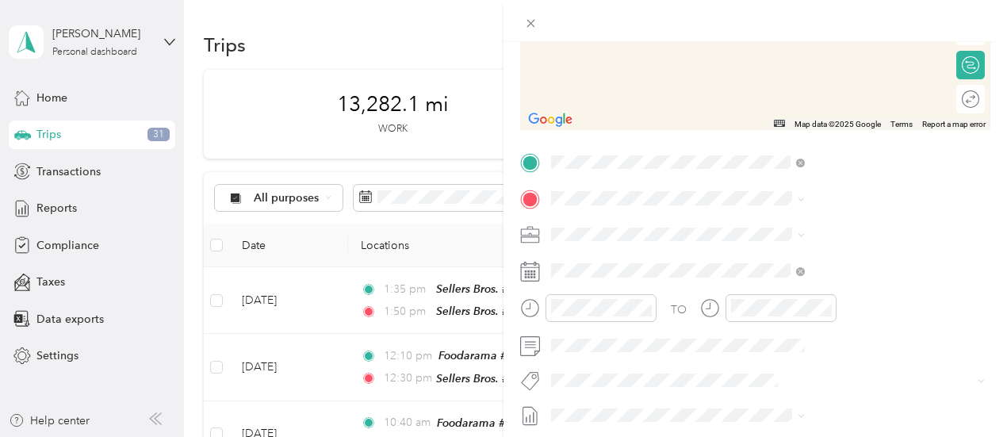
click at [730, 274] on icon at bounding box center [733, 266] width 16 height 16
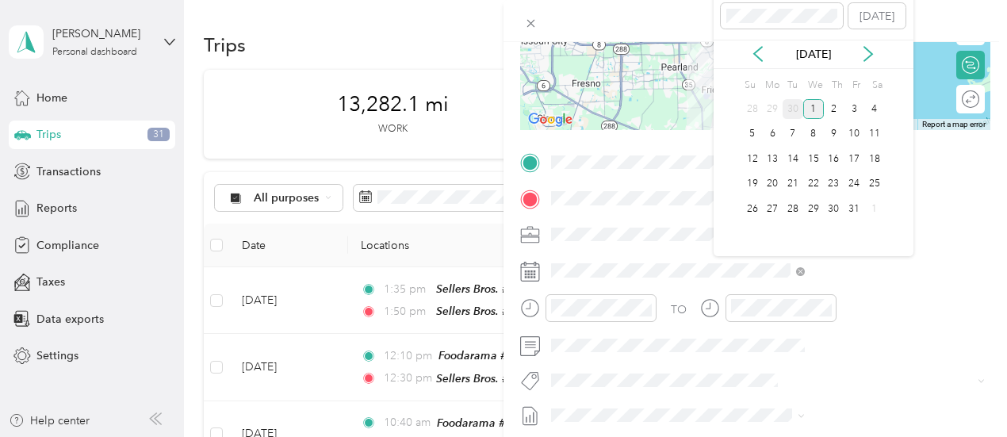
click at [795, 111] on div "30" at bounding box center [793, 109] width 21 height 20
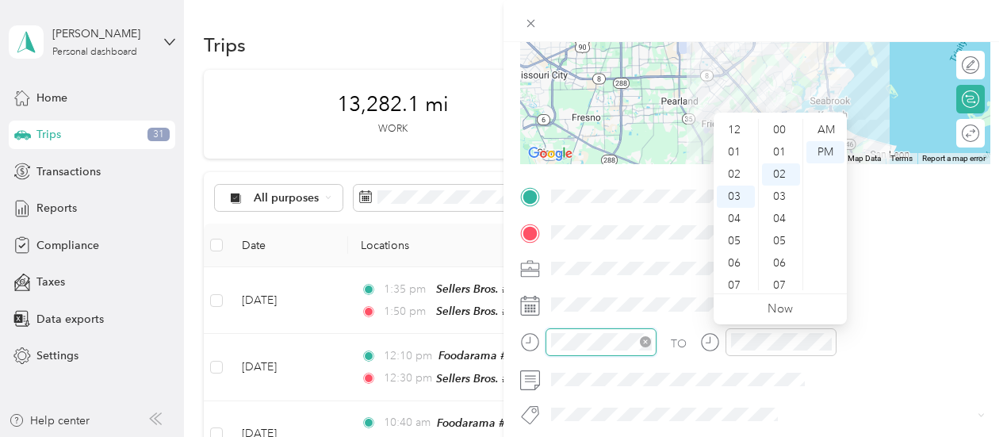
scroll to position [44, 0]
click at [733, 128] on div "03" at bounding box center [736, 130] width 38 height 22
click at [794, 128] on div "02" at bounding box center [781, 130] width 38 height 22
click at [780, 127] on div "00" at bounding box center [781, 130] width 38 height 22
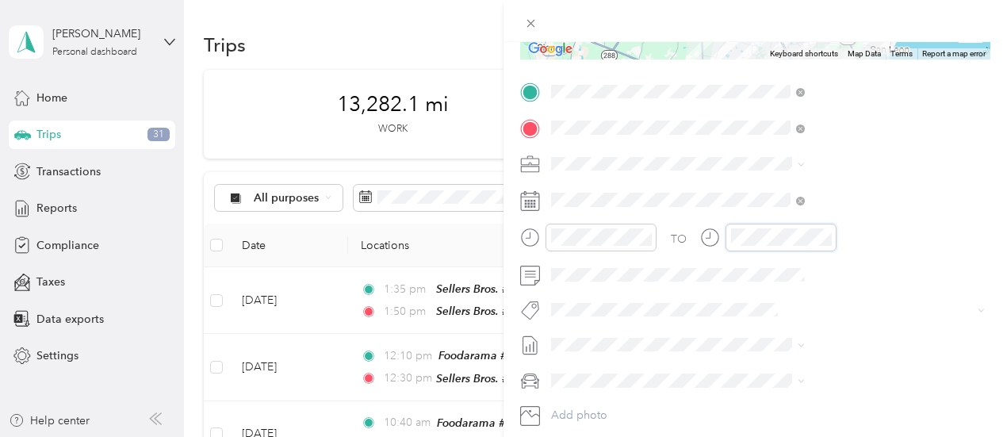
scroll to position [44, 0]
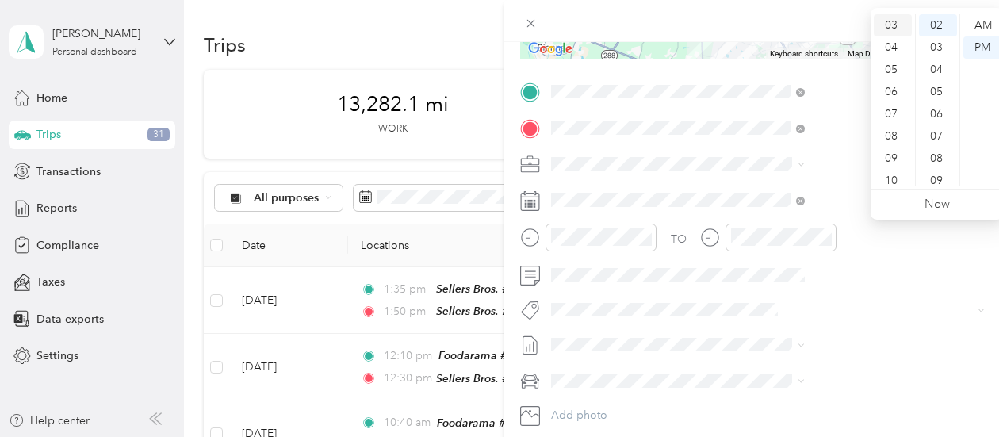
click at [888, 29] on div "03" at bounding box center [893, 25] width 38 height 22
click at [937, 151] on div "15" at bounding box center [938, 155] width 38 height 22
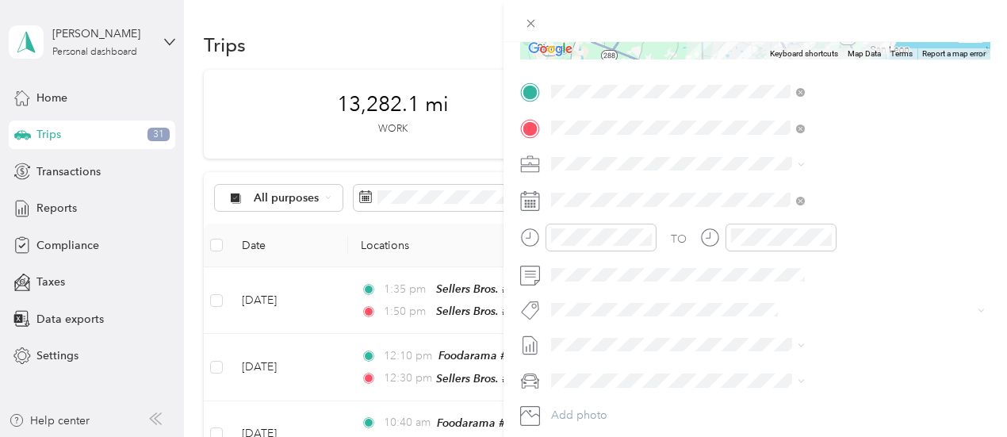
click at [902, 362] on div "TO Add photo" at bounding box center [755, 270] width 470 height 383
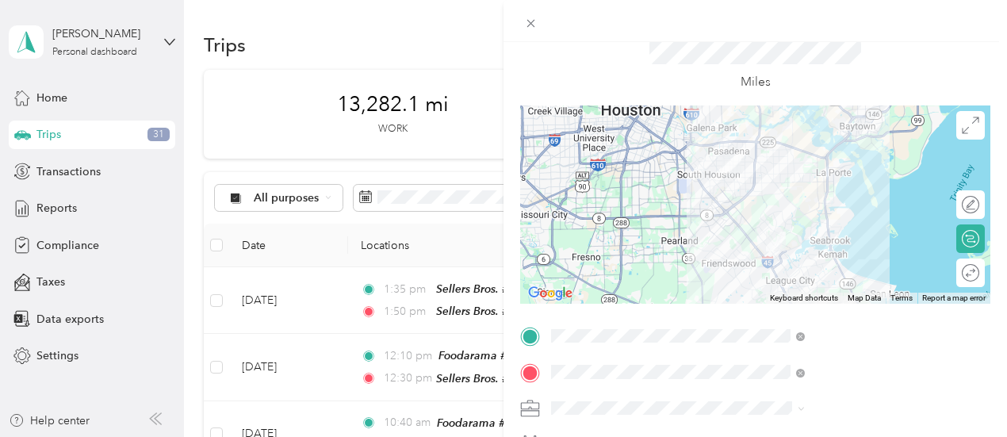
scroll to position [0, 0]
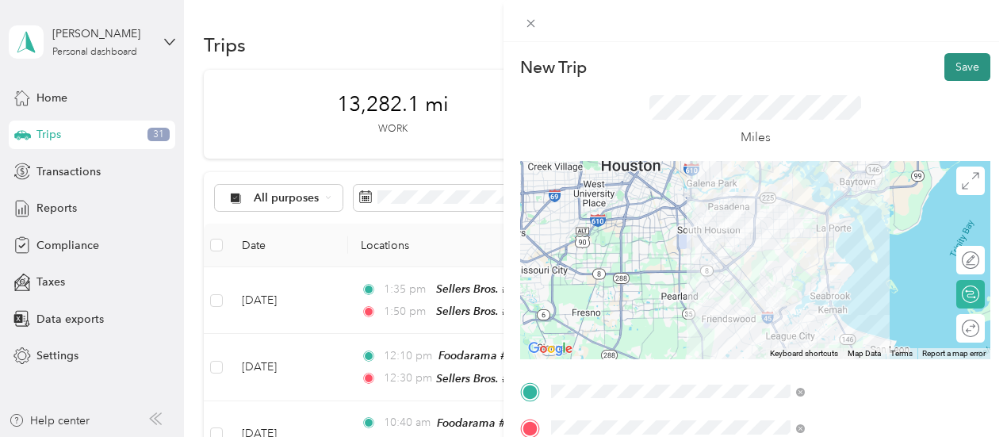
click at [960, 70] on button "Save" at bounding box center [968, 67] width 46 height 28
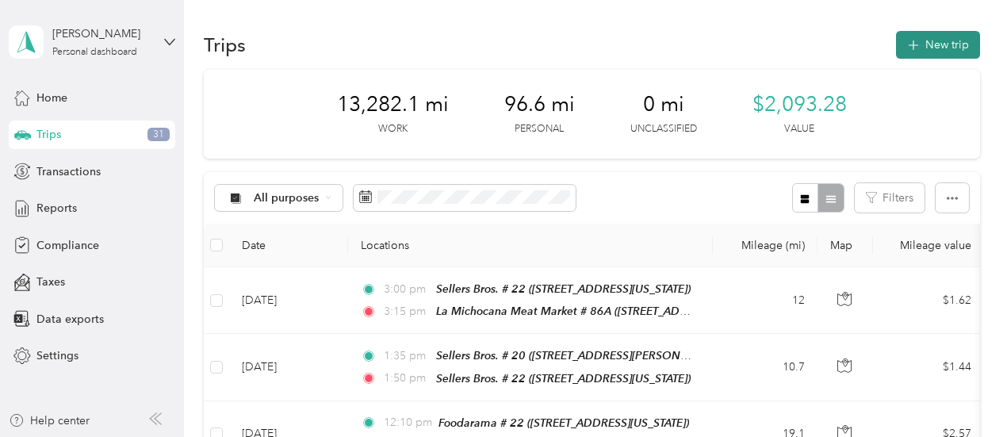
click at [944, 44] on button "New trip" at bounding box center [938, 45] width 84 height 28
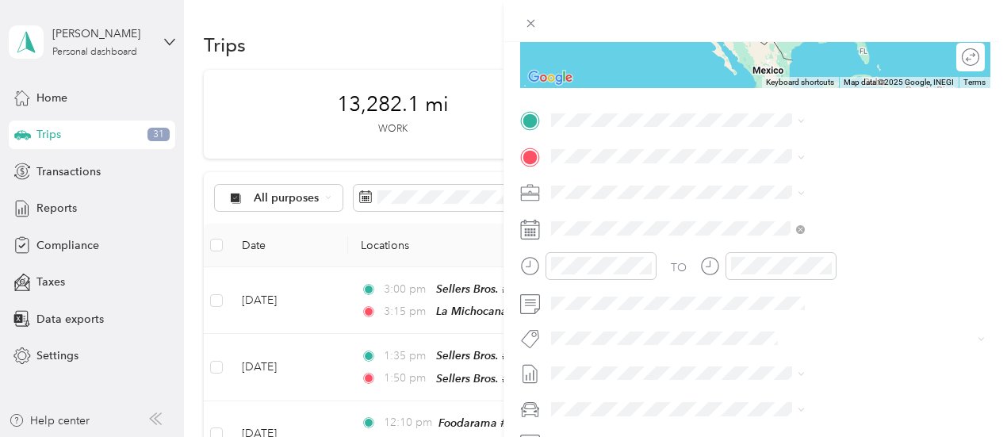
scroll to position [274, 0]
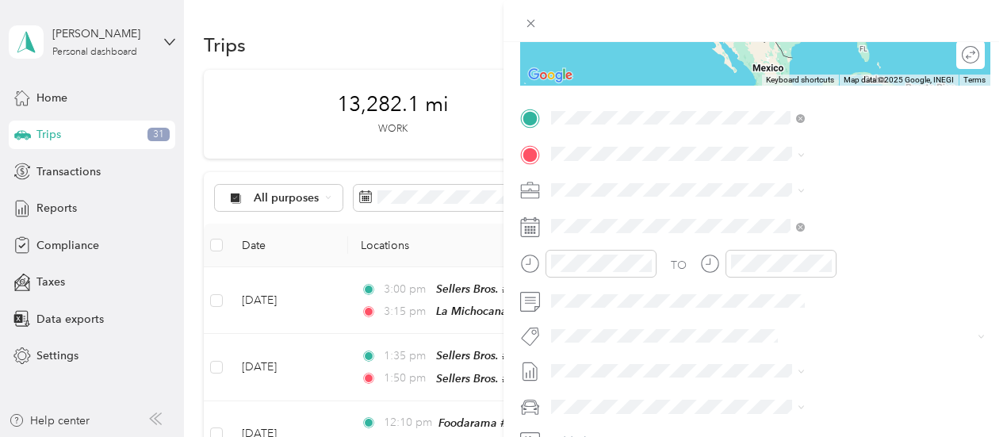
click at [731, 197] on icon at bounding box center [732, 189] width 10 height 15
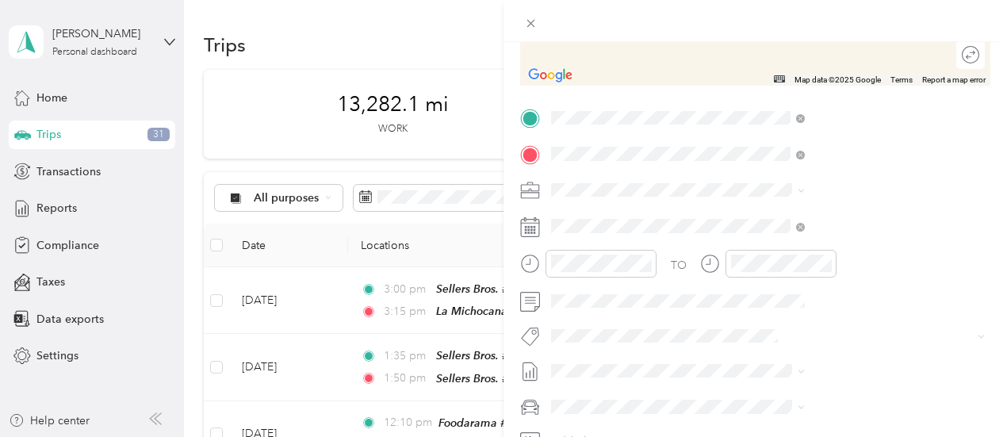
click at [730, 228] on icon at bounding box center [732, 234] width 10 height 15
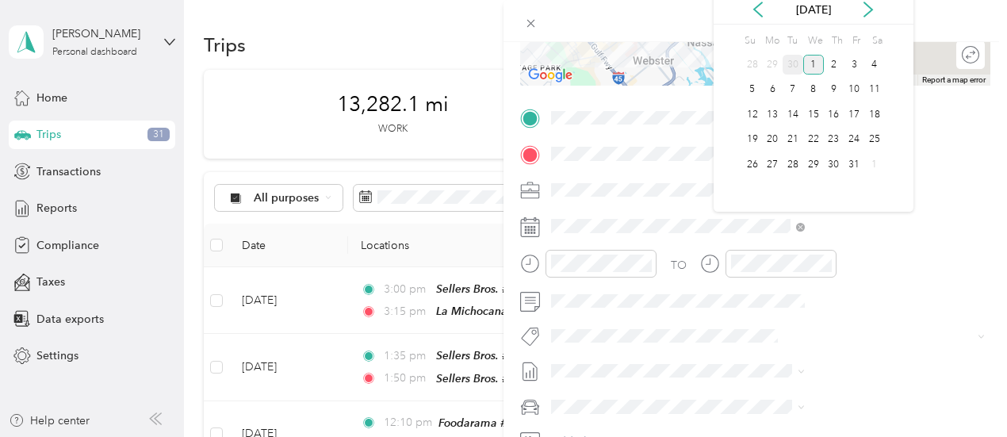
click at [791, 58] on div "30" at bounding box center [793, 65] width 21 height 20
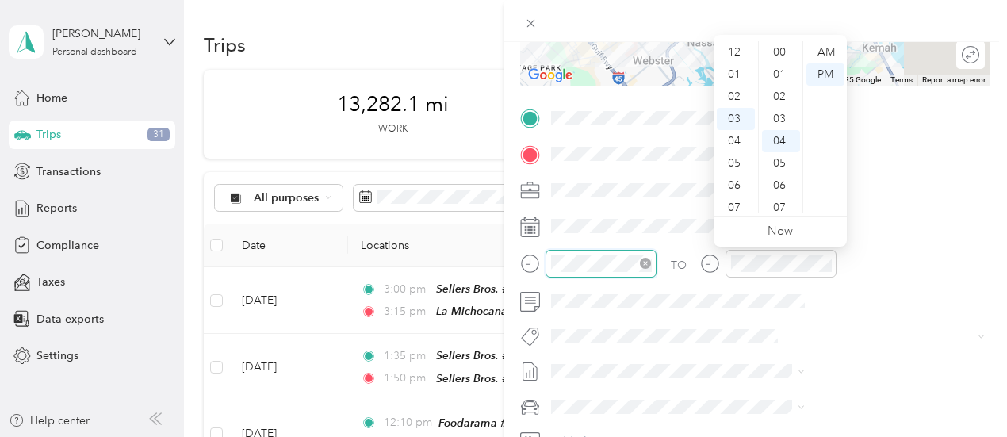
scroll to position [89, 0]
click at [733, 55] on div "03" at bounding box center [736, 52] width 38 height 22
click at [779, 112] on div "45" at bounding box center [781, 115] width 38 height 22
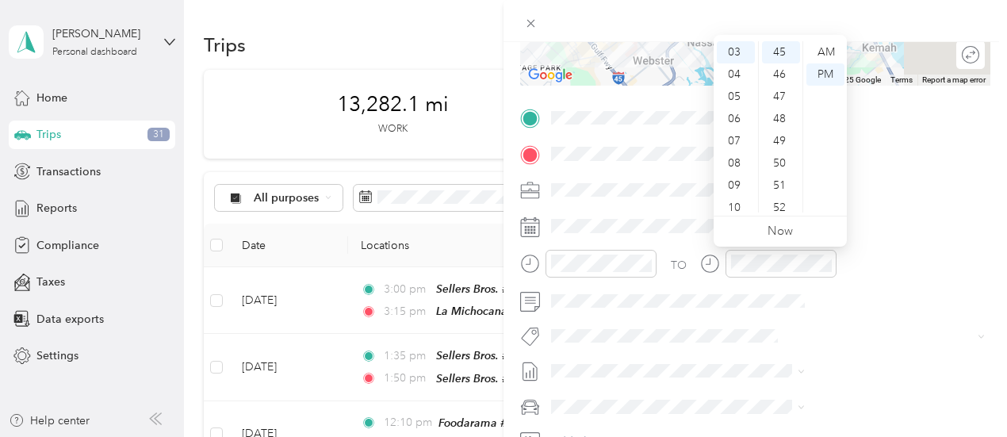
click at [850, 313] on div "TO Add photo" at bounding box center [755, 296] width 470 height 383
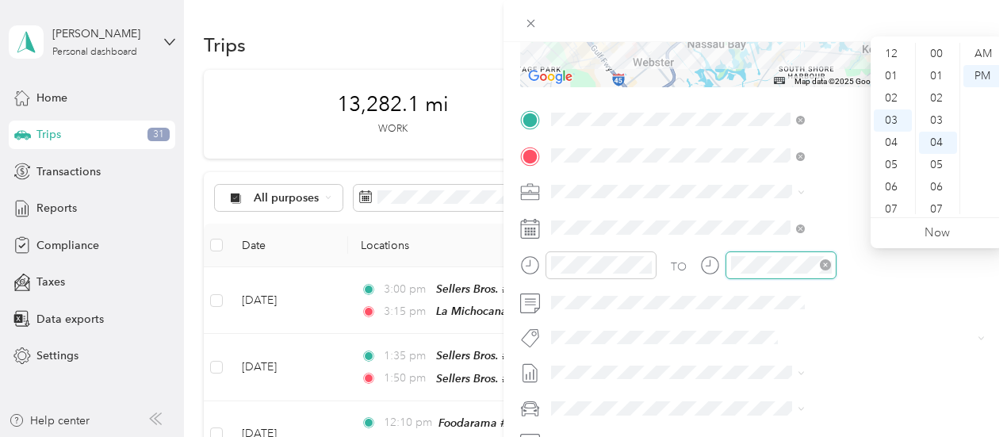
scroll to position [89, 0]
click at [895, 49] on div "03" at bounding box center [893, 54] width 38 height 22
click at [936, 132] on div "55" at bounding box center [938, 138] width 38 height 22
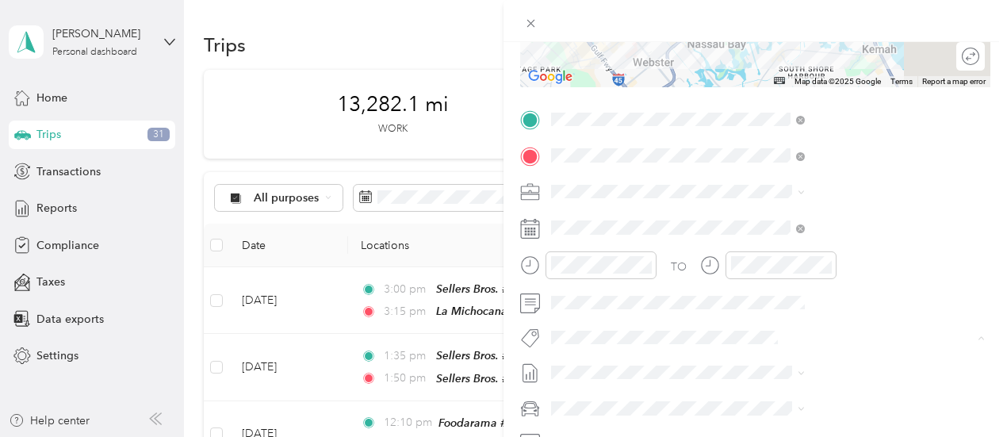
scroll to position [0, 0]
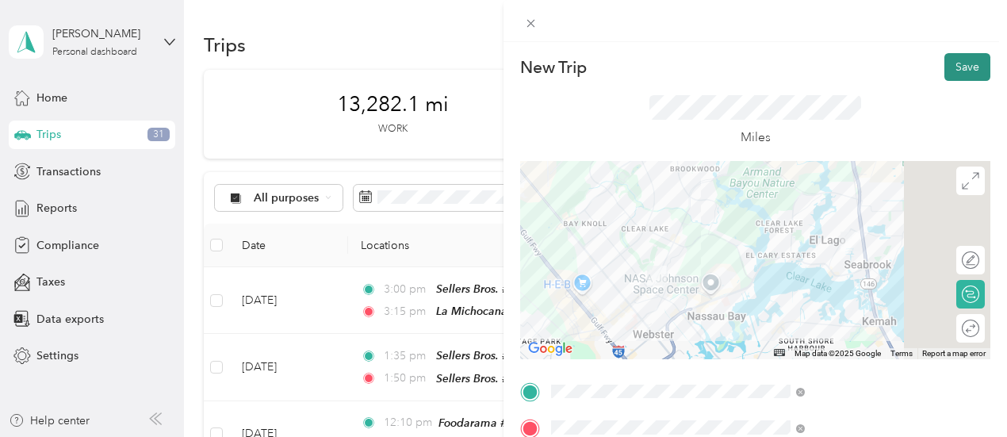
click at [956, 63] on button "Save" at bounding box center [968, 67] width 46 height 28
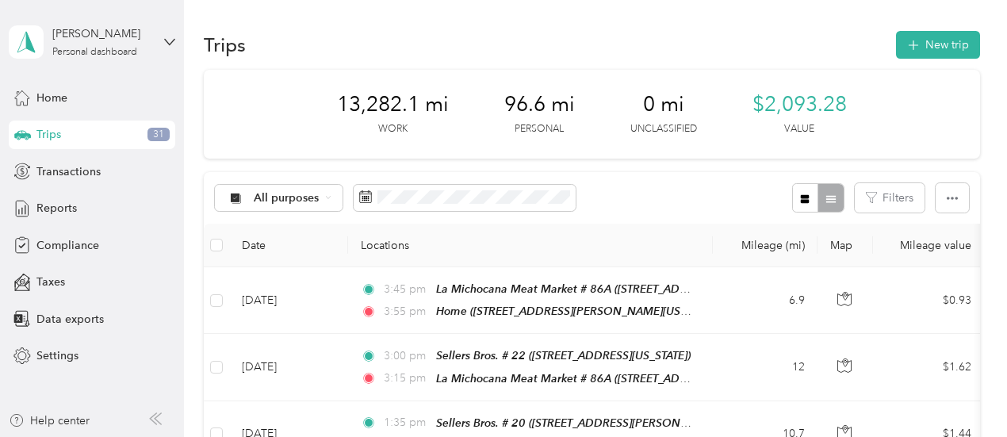
click at [936, 71] on div "13,282.1 mi Work 96.6 mi Personal 0 mi Unclassified $2,093.28 Value" at bounding box center [592, 114] width 776 height 89
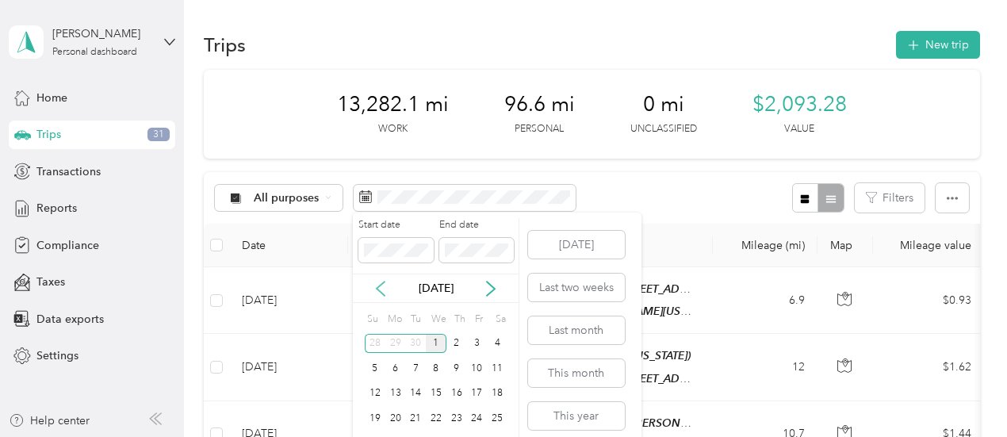
click at [374, 286] on icon at bounding box center [381, 289] width 16 height 16
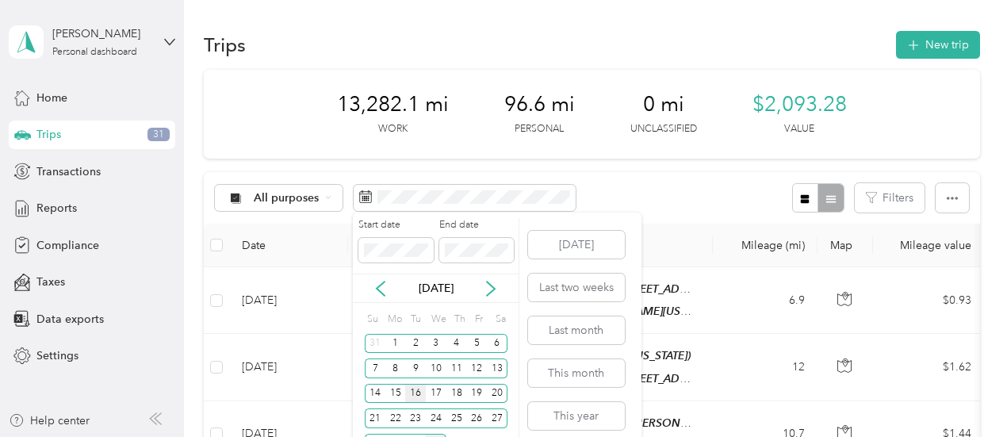
click at [414, 391] on div "16" at bounding box center [415, 394] width 21 height 20
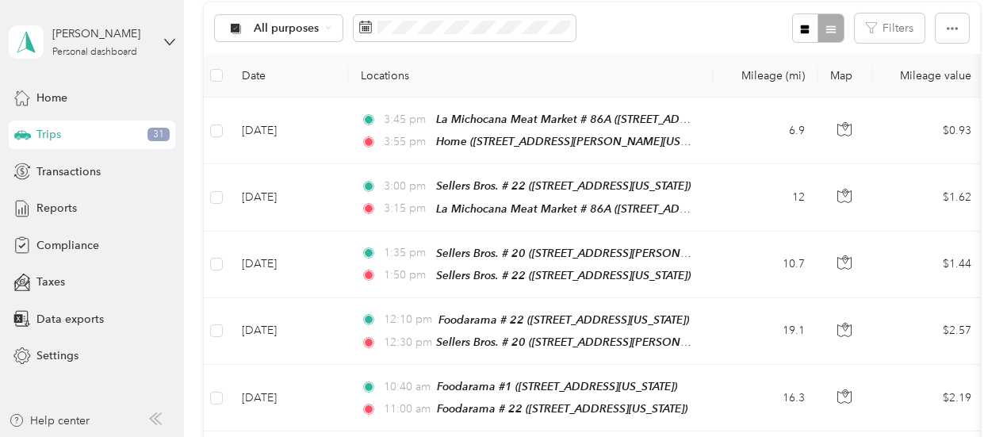
scroll to position [178, 0]
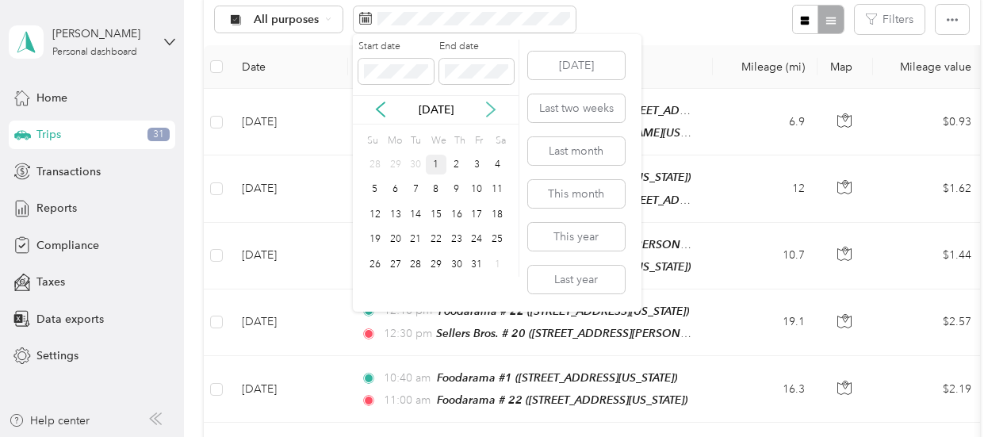
click at [489, 113] on icon at bounding box center [491, 110] width 16 height 16
click at [374, 105] on icon at bounding box center [381, 110] width 16 height 16
click at [417, 209] on div "16" at bounding box center [415, 215] width 21 height 20
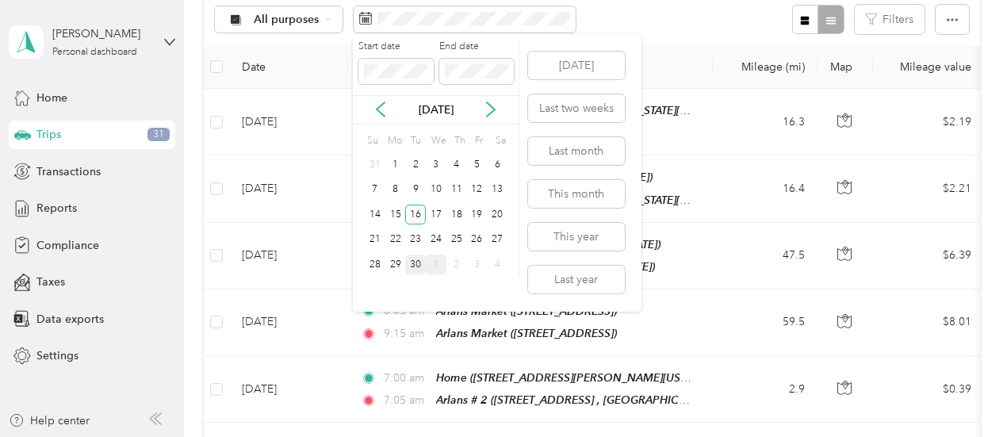
click at [414, 263] on div "30" at bounding box center [415, 265] width 21 height 20
click at [413, 213] on div "16" at bounding box center [415, 215] width 21 height 20
click at [412, 215] on div "16" at bounding box center [415, 215] width 21 height 20
click at [378, 107] on icon at bounding box center [381, 110] width 16 height 16
click at [495, 106] on icon at bounding box center [491, 110] width 16 height 16
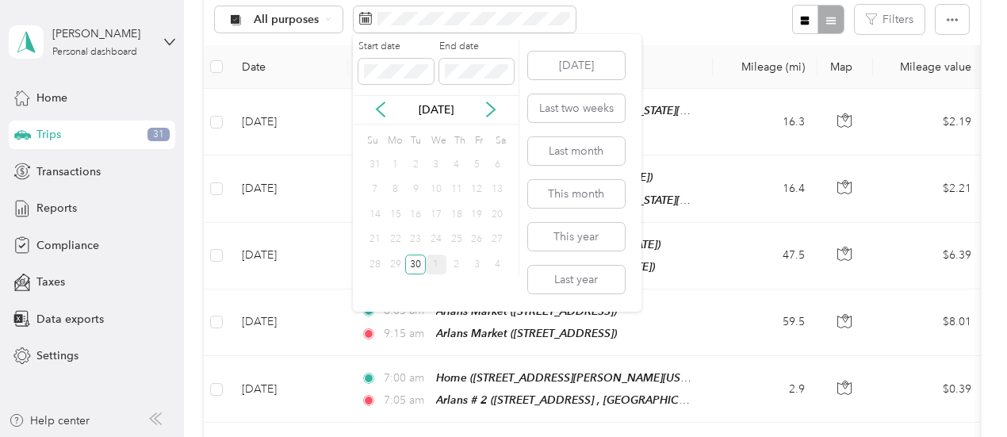
click at [412, 213] on div "16" at bounding box center [415, 215] width 21 height 20
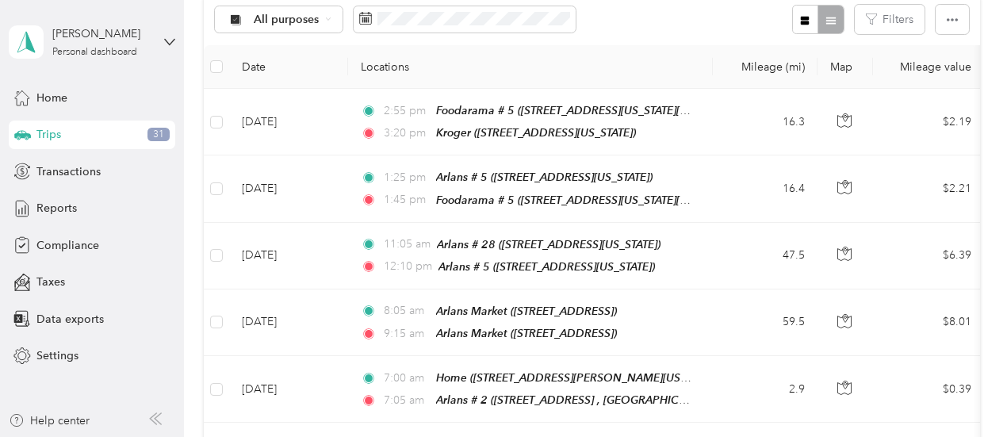
click at [696, 23] on div "All purposes Filters" at bounding box center [592, 20] width 776 height 52
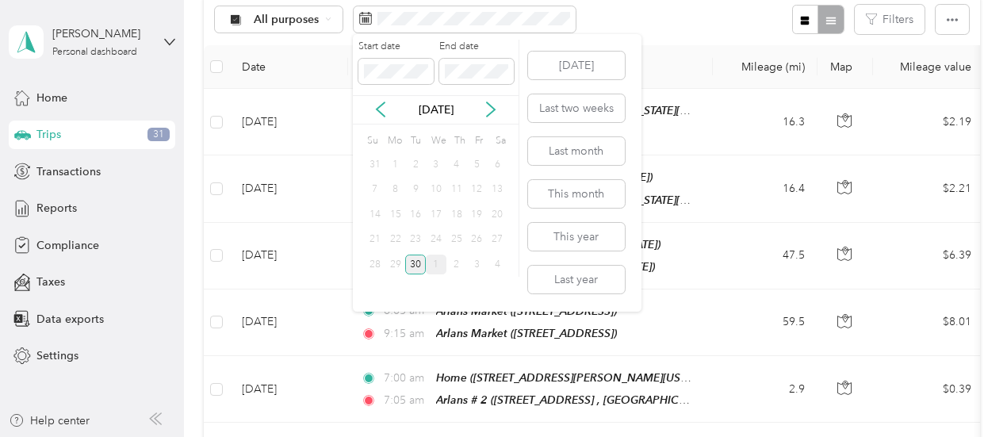
click at [418, 260] on div "30" at bounding box center [415, 265] width 21 height 20
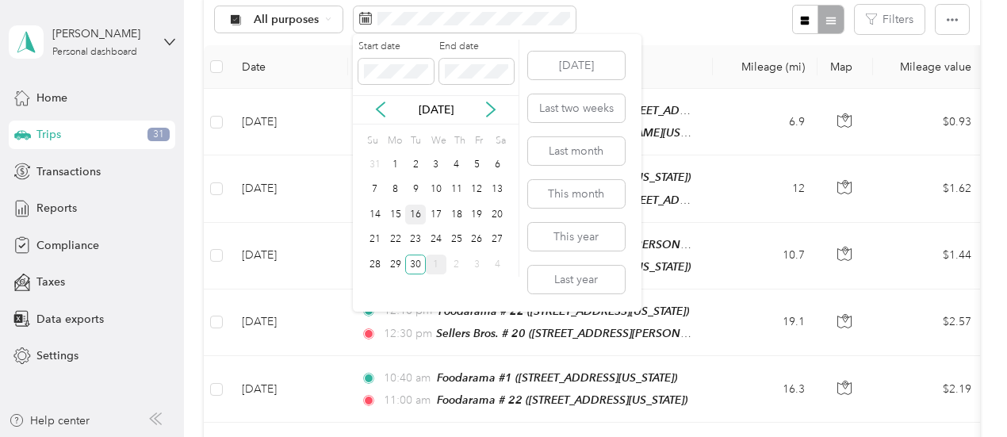
click at [416, 210] on div "16" at bounding box center [415, 215] width 21 height 20
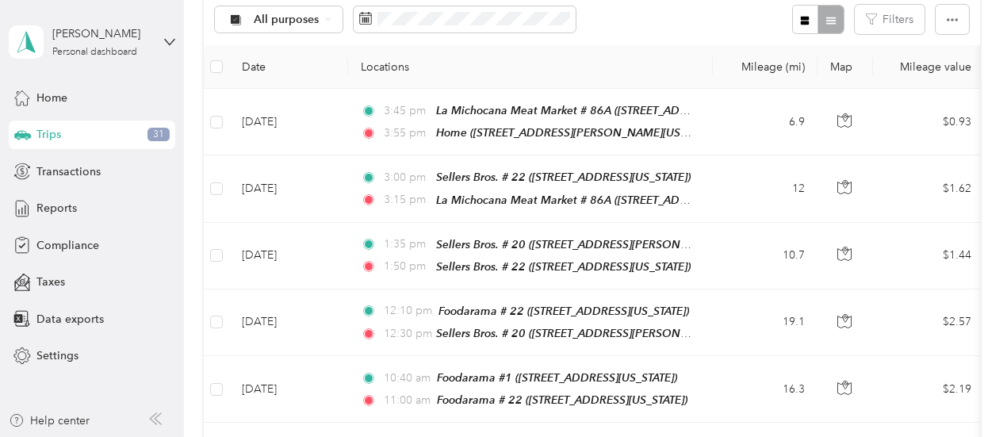
click at [642, 14] on div "All purposes Filters" at bounding box center [592, 20] width 776 height 52
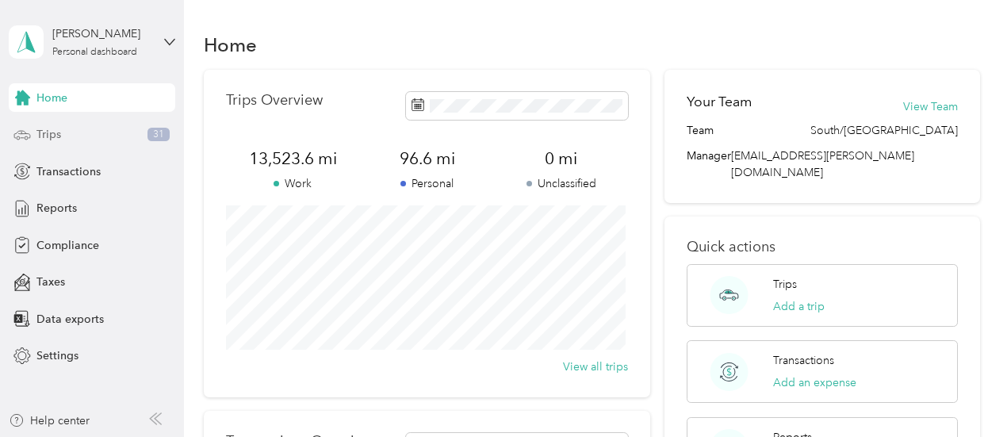
click at [46, 131] on span "Trips" at bounding box center [48, 134] width 25 height 17
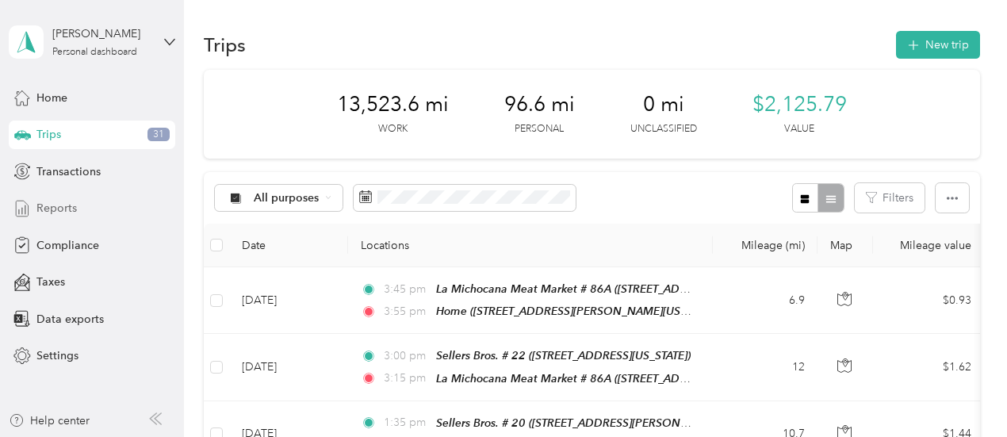
click at [75, 215] on span "Reports" at bounding box center [56, 208] width 40 height 17
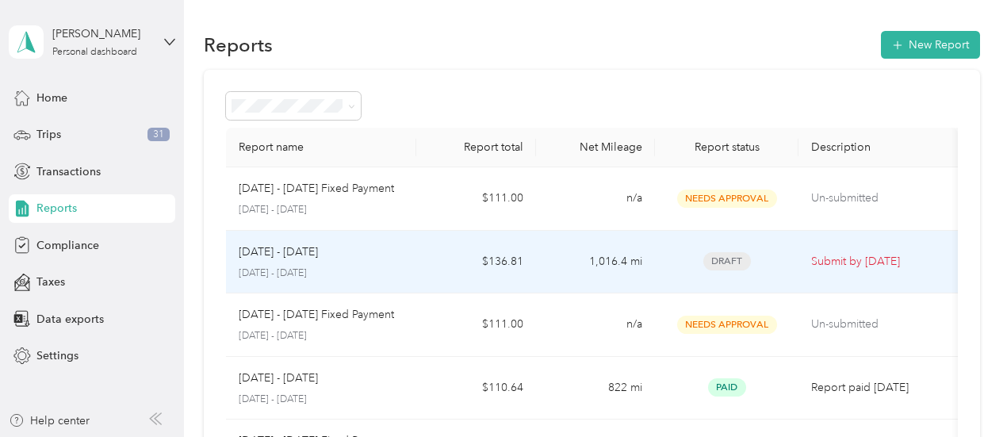
click at [398, 264] on div "Sep 16 - 30, 2025 September 16 - 30, 2025" at bounding box center [322, 261] width 166 height 37
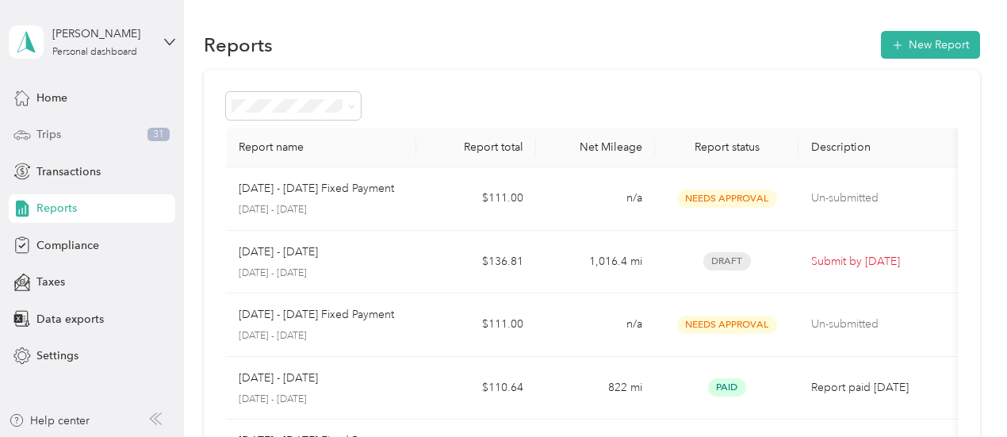
click at [63, 137] on div "Trips 31" at bounding box center [92, 135] width 167 height 29
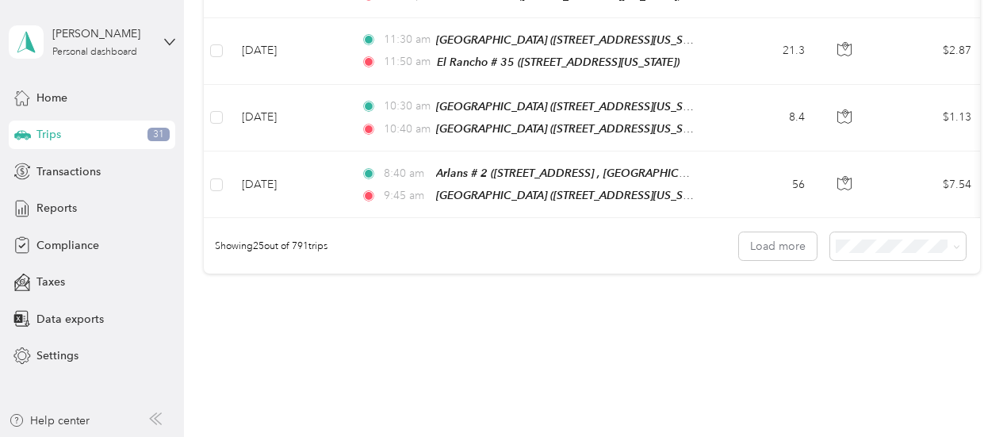
scroll to position [1740, 0]
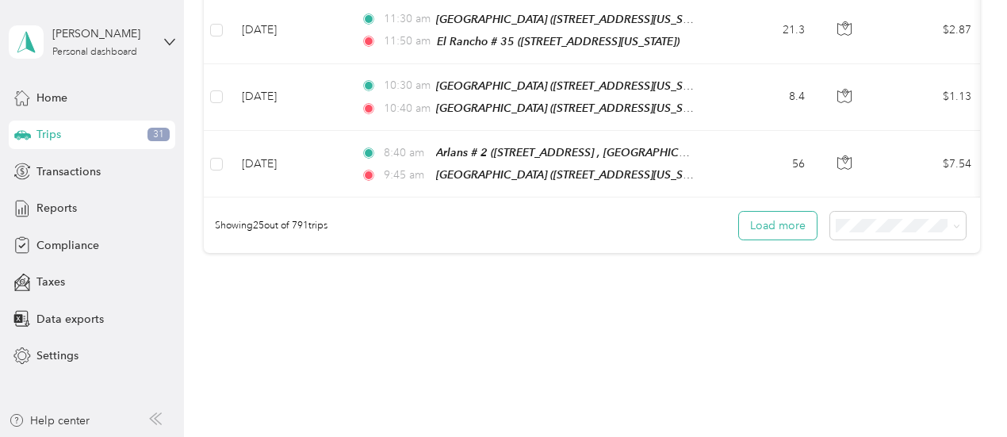
click at [763, 212] on button "Load more" at bounding box center [778, 226] width 78 height 28
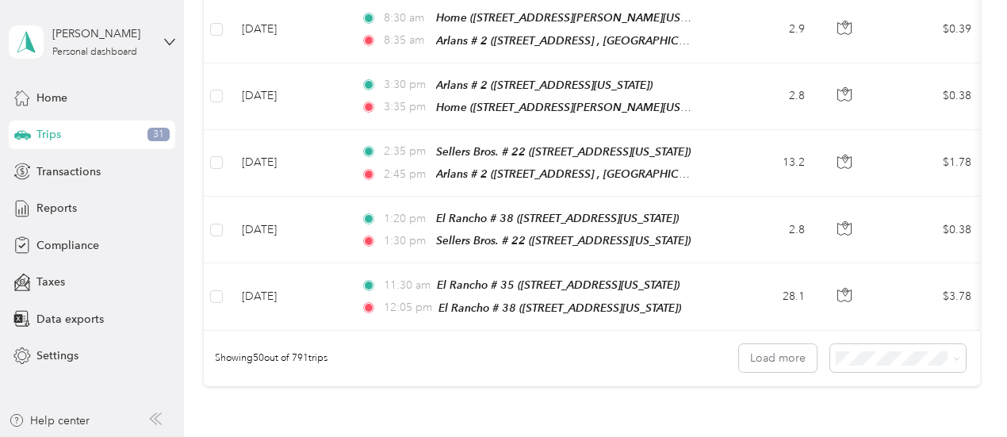
scroll to position [3307, 0]
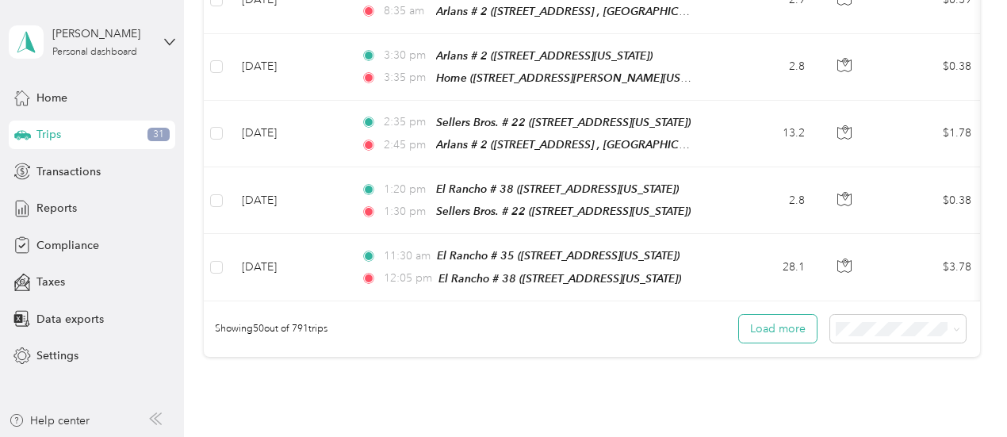
click at [774, 315] on button "Load more" at bounding box center [778, 329] width 78 height 28
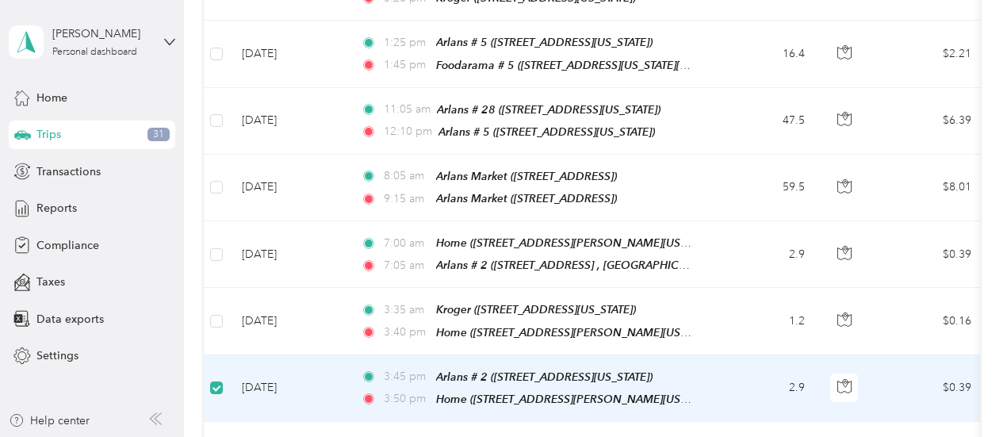
scroll to position [4320, 0]
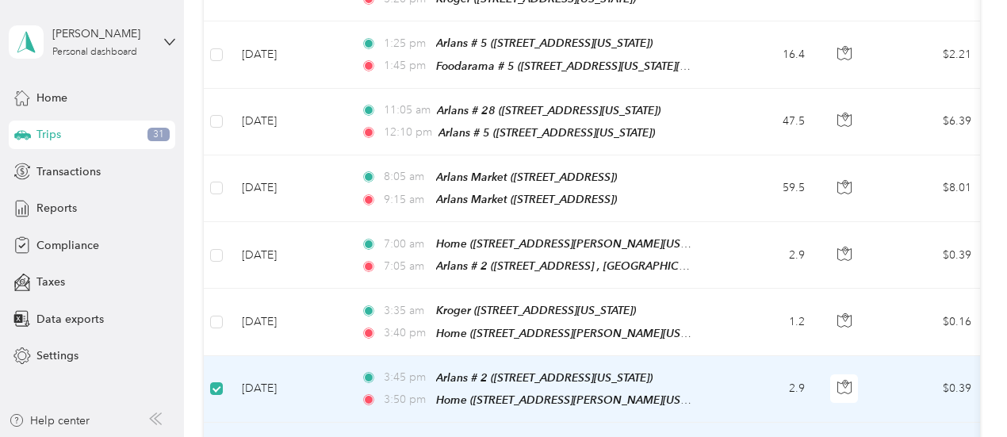
click at [243, 356] on td "Sep 15, 2025" at bounding box center [288, 389] width 119 height 67
click at [328, 356] on td "Sep 15, 2025" at bounding box center [288, 389] width 119 height 67
click at [435, 391] on div "3:50 pm Home (2425 La Rochelle Court, Seabrook, Texas)" at bounding box center [527, 400] width 333 height 18
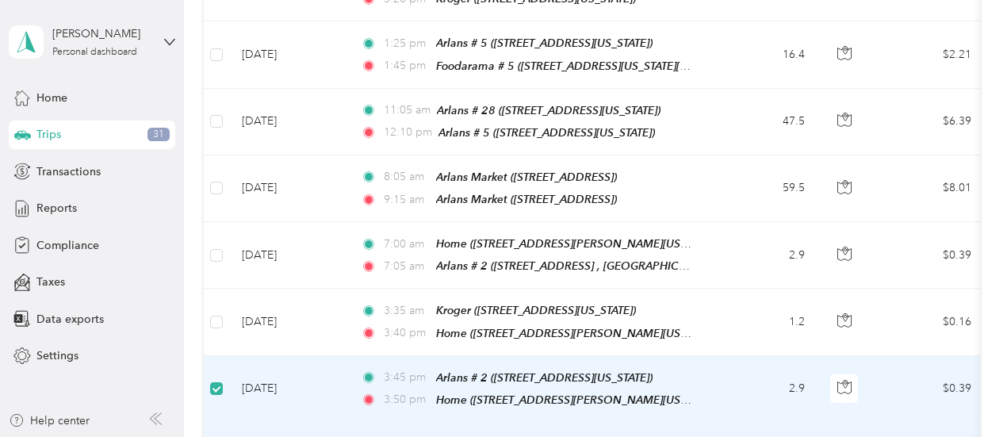
click at [327, 356] on td "Sep 15, 2025" at bounding box center [288, 389] width 119 height 67
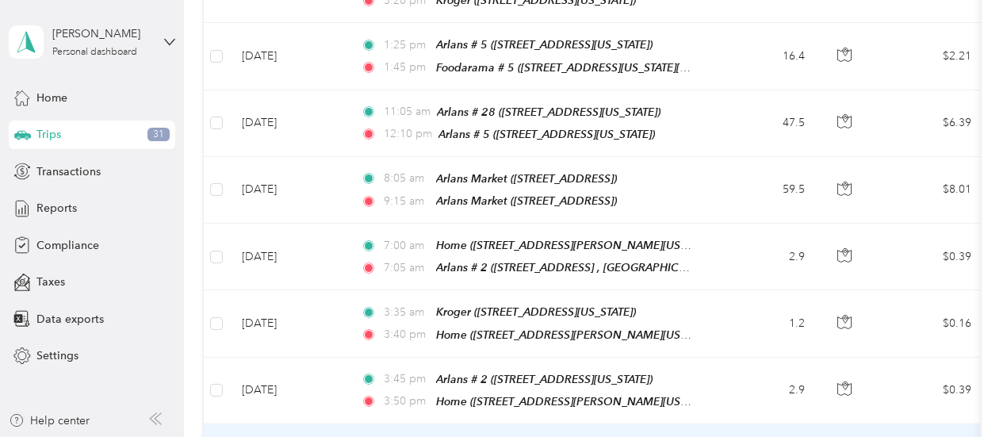
scroll to position [4321, 0]
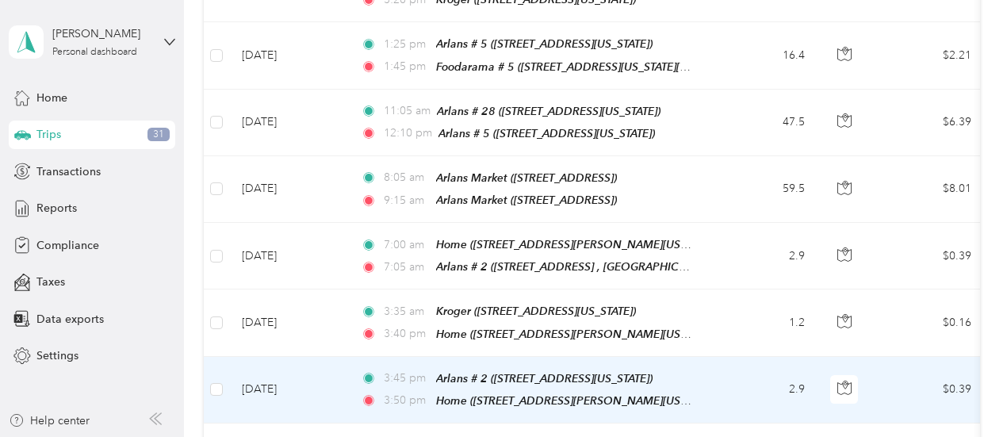
click at [331, 357] on td "Sep 15, 2025" at bounding box center [288, 390] width 119 height 67
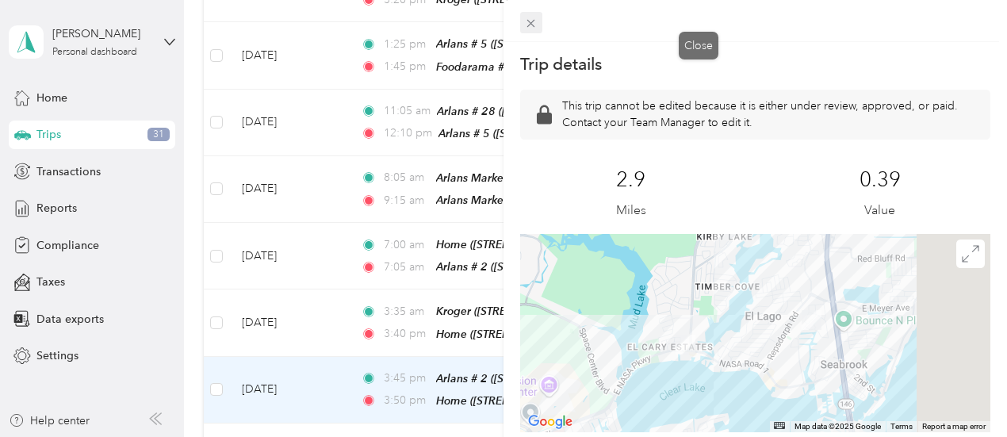
click at [538, 20] on icon at bounding box center [530, 23] width 13 height 13
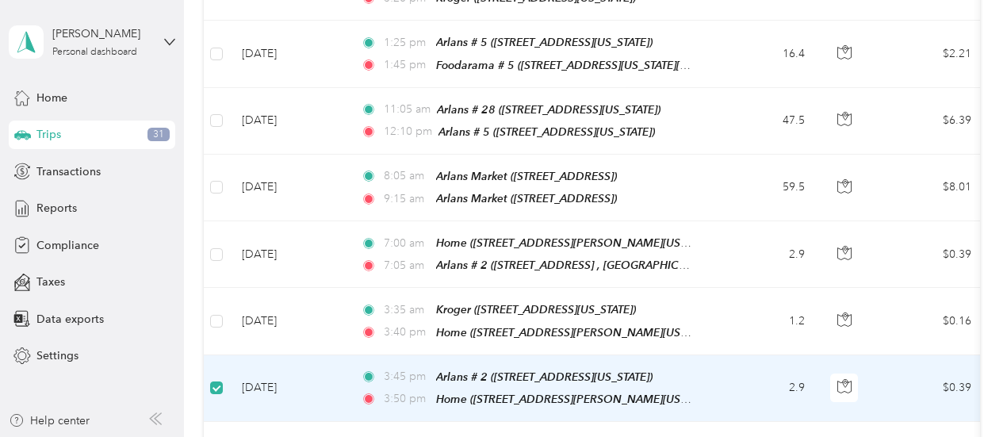
scroll to position [4320, 0]
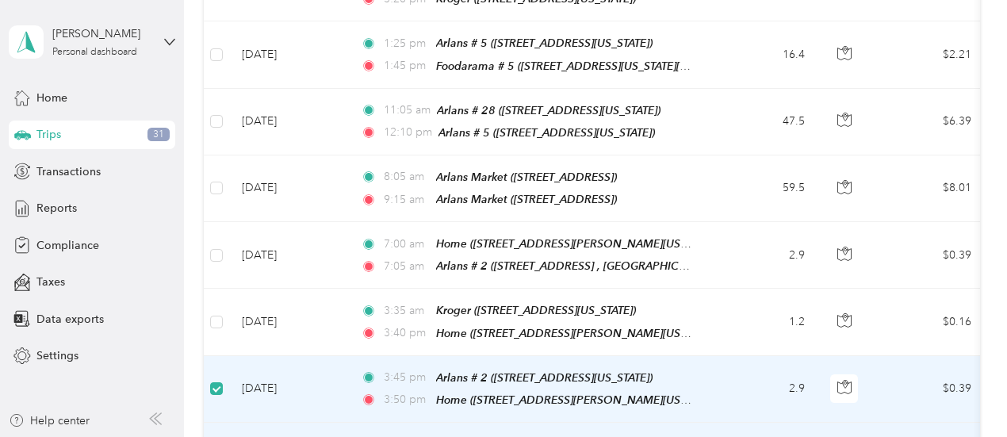
click at [523, 393] on span "Home ([STREET_ADDRESS][PERSON_NAME][US_STATE])" at bounding box center [579, 399] width 286 height 13
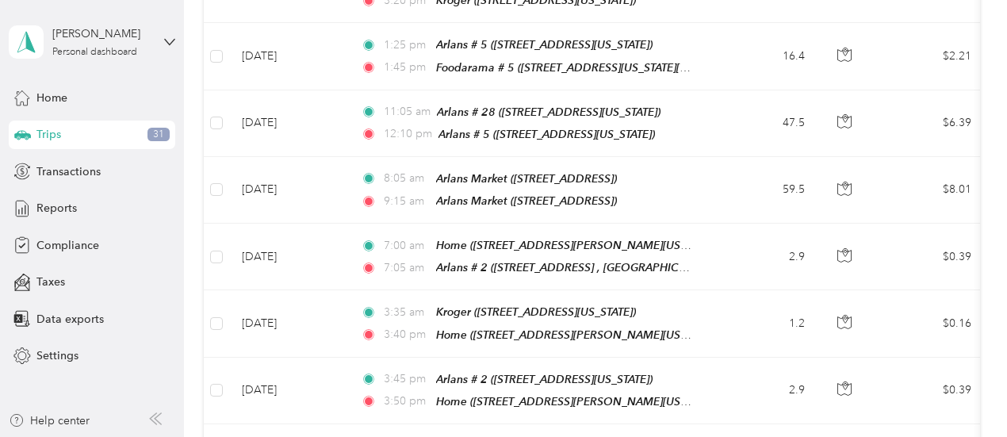
scroll to position [4321, 0]
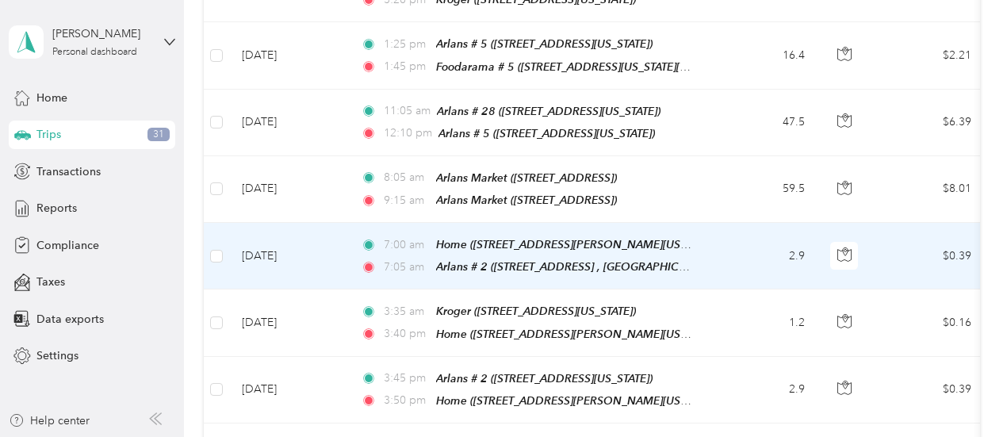
click at [374, 223] on td "7:00 am Home (2425 La Rochelle Court, Seabrook, Texas) 7:05 am Arlans # 2 (4600…" at bounding box center [530, 256] width 365 height 67
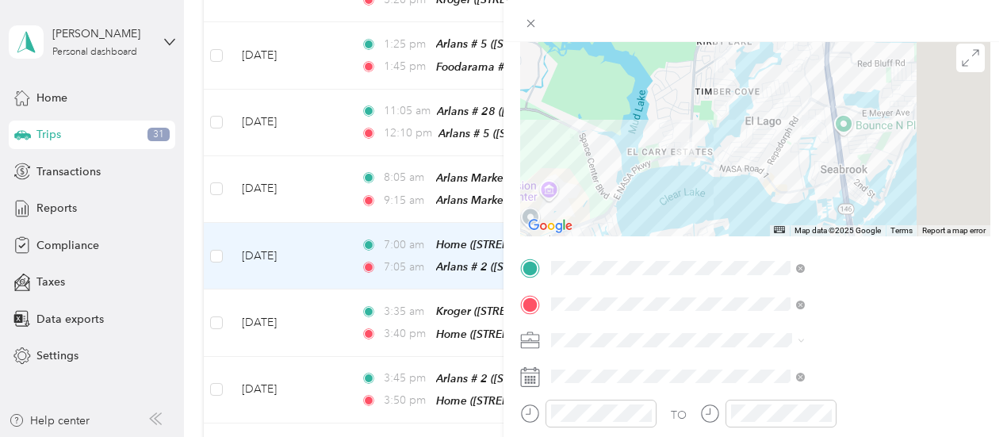
scroll to position [109, 0]
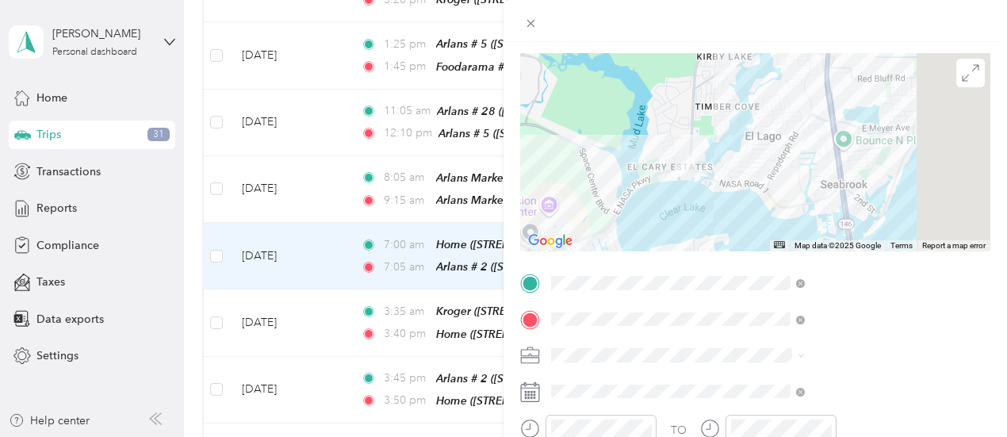
click at [326, 276] on div "Trip details Save This trip cannot be edited because it is either under review,…" at bounding box center [503, 218] width 1007 height 437
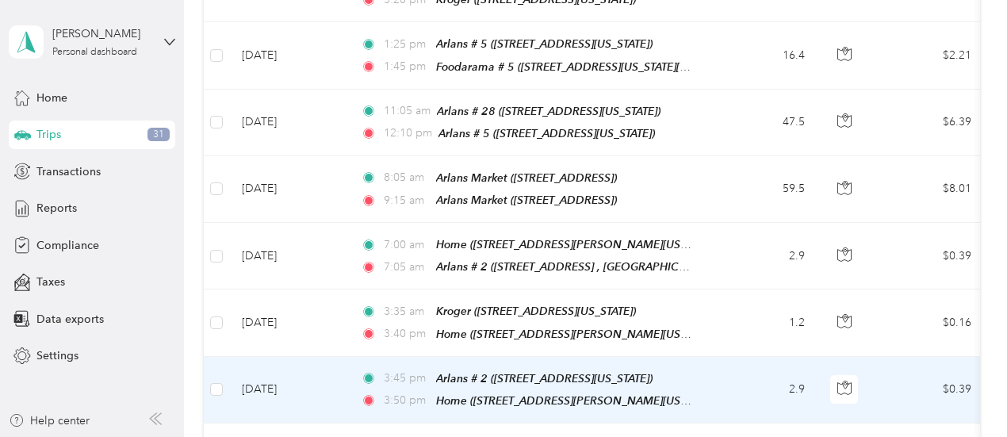
click at [362, 395] on icon at bounding box center [369, 400] width 16 height 11
click at [362, 436] on div at bounding box center [499, 437] width 999 height 0
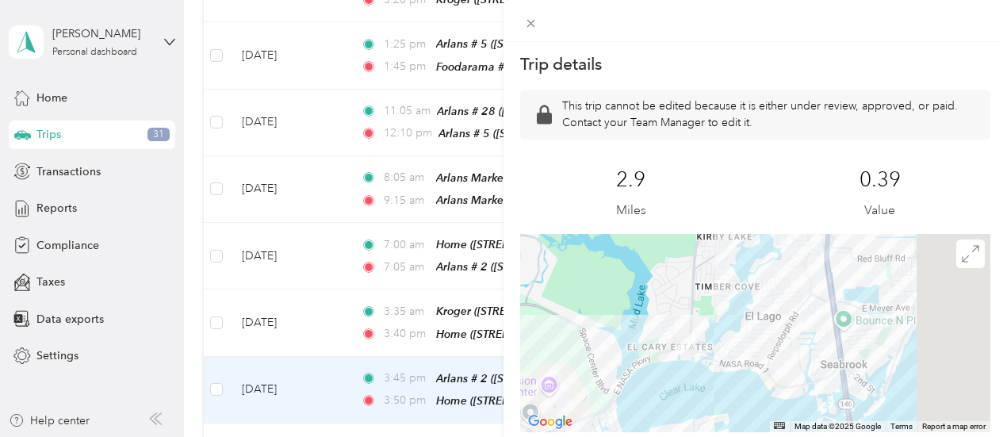
click at [755, 131] on p "This trip cannot be edited because it is either under review, approved, or paid…" at bounding box center [769, 114] width 415 height 33
click at [925, 131] on p "This trip cannot be edited because it is either under review, approved, or paid…" at bounding box center [769, 114] width 415 height 33
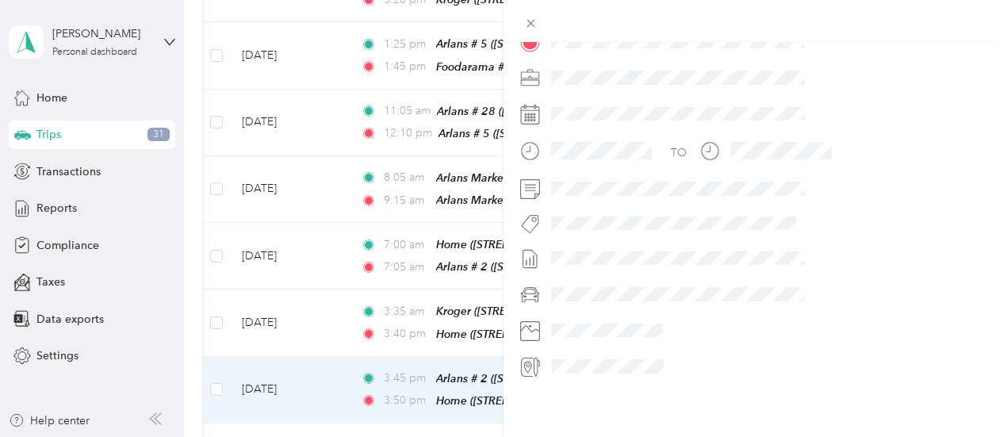
scroll to position [485, 0]
click at [638, 334] on div "Trip details This trip cannot be edited because it is either under review, appr…" at bounding box center [503, 218] width 1007 height 437
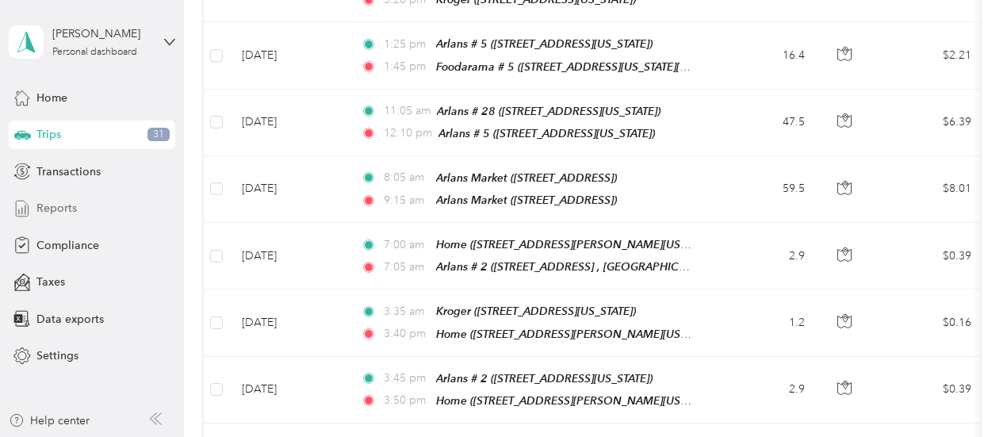
click at [63, 209] on span "Reports" at bounding box center [56, 208] width 40 height 17
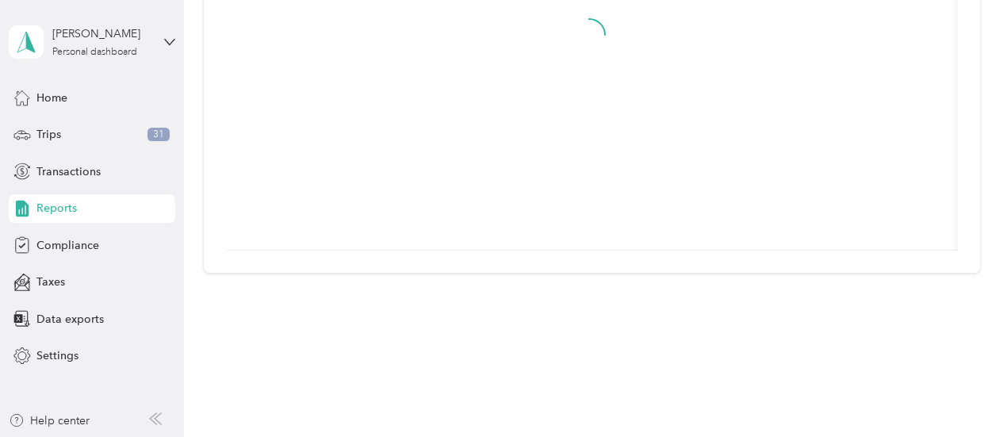
scroll to position [600, 0]
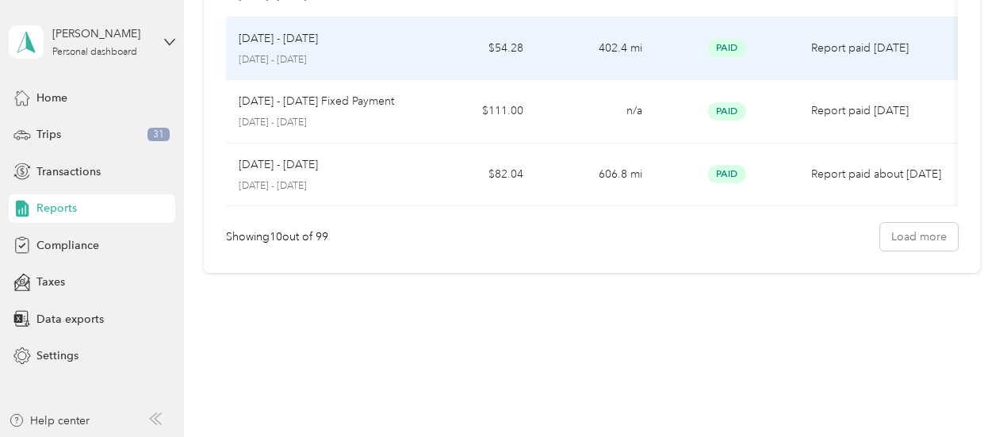
click at [424, 48] on td "$54.28" at bounding box center [475, 48] width 119 height 63
